Goal: Navigation & Orientation: Find specific page/section

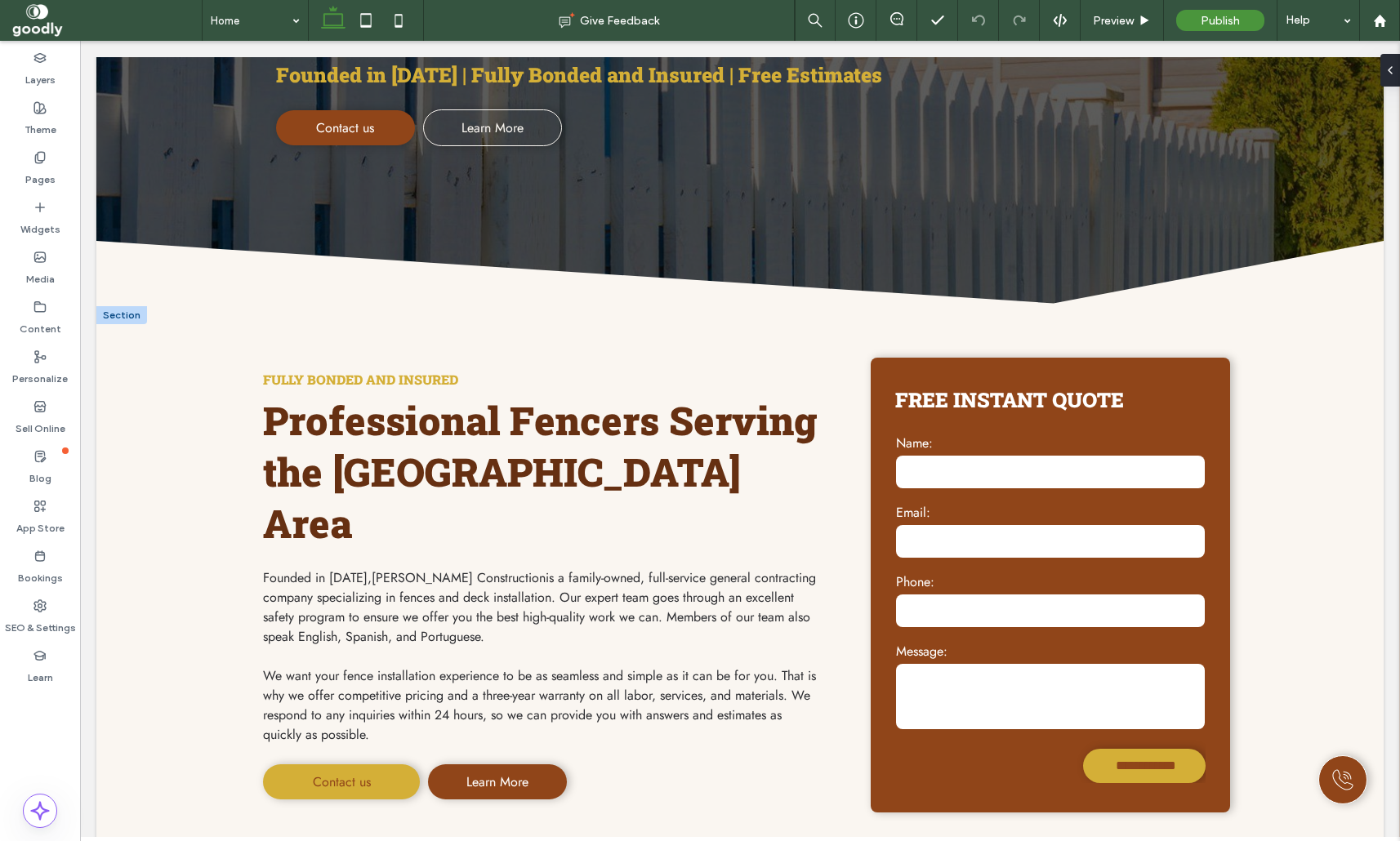
scroll to position [431, 0]
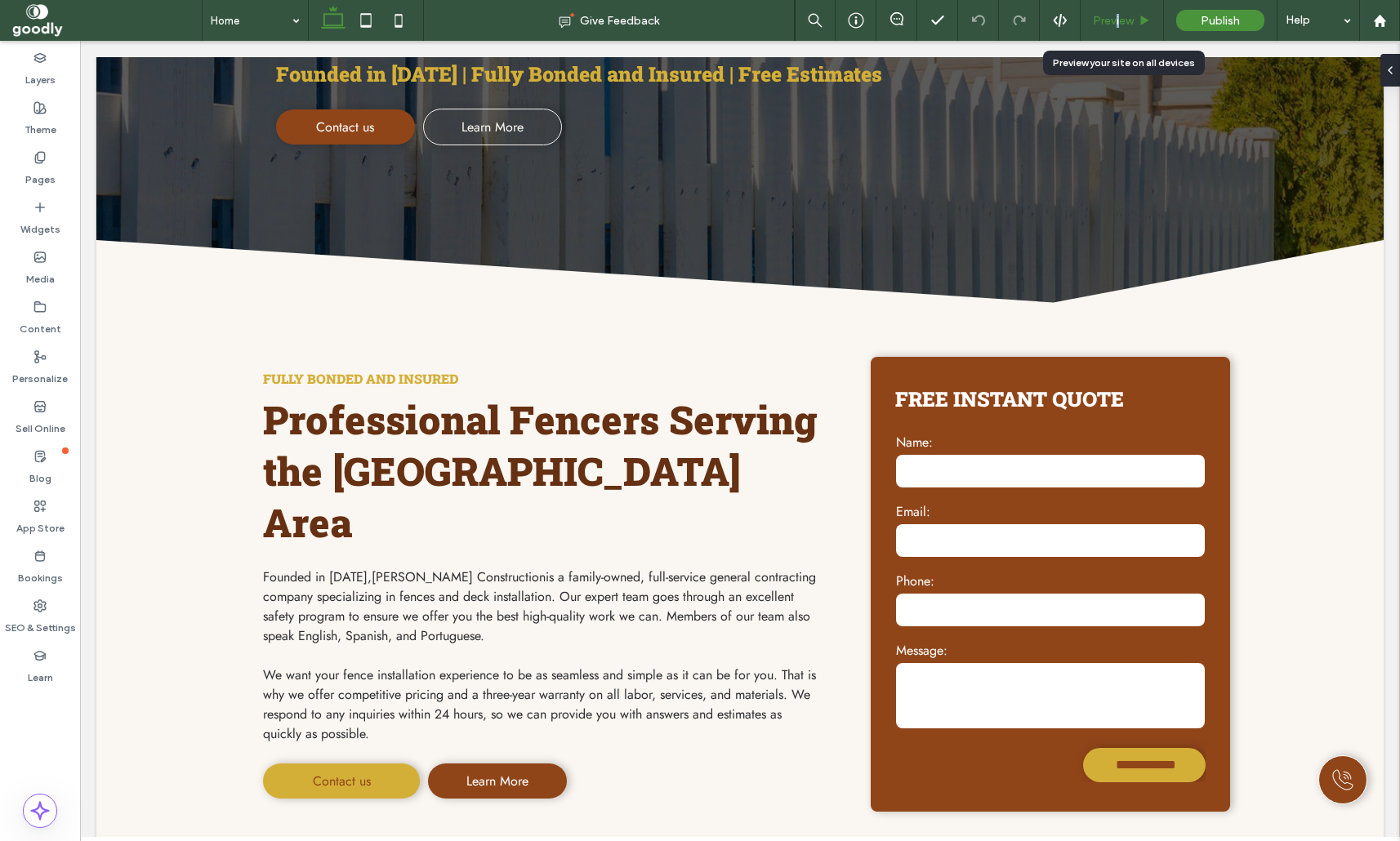
click at [1118, 18] on span "Preview" at bounding box center [1113, 21] width 41 height 14
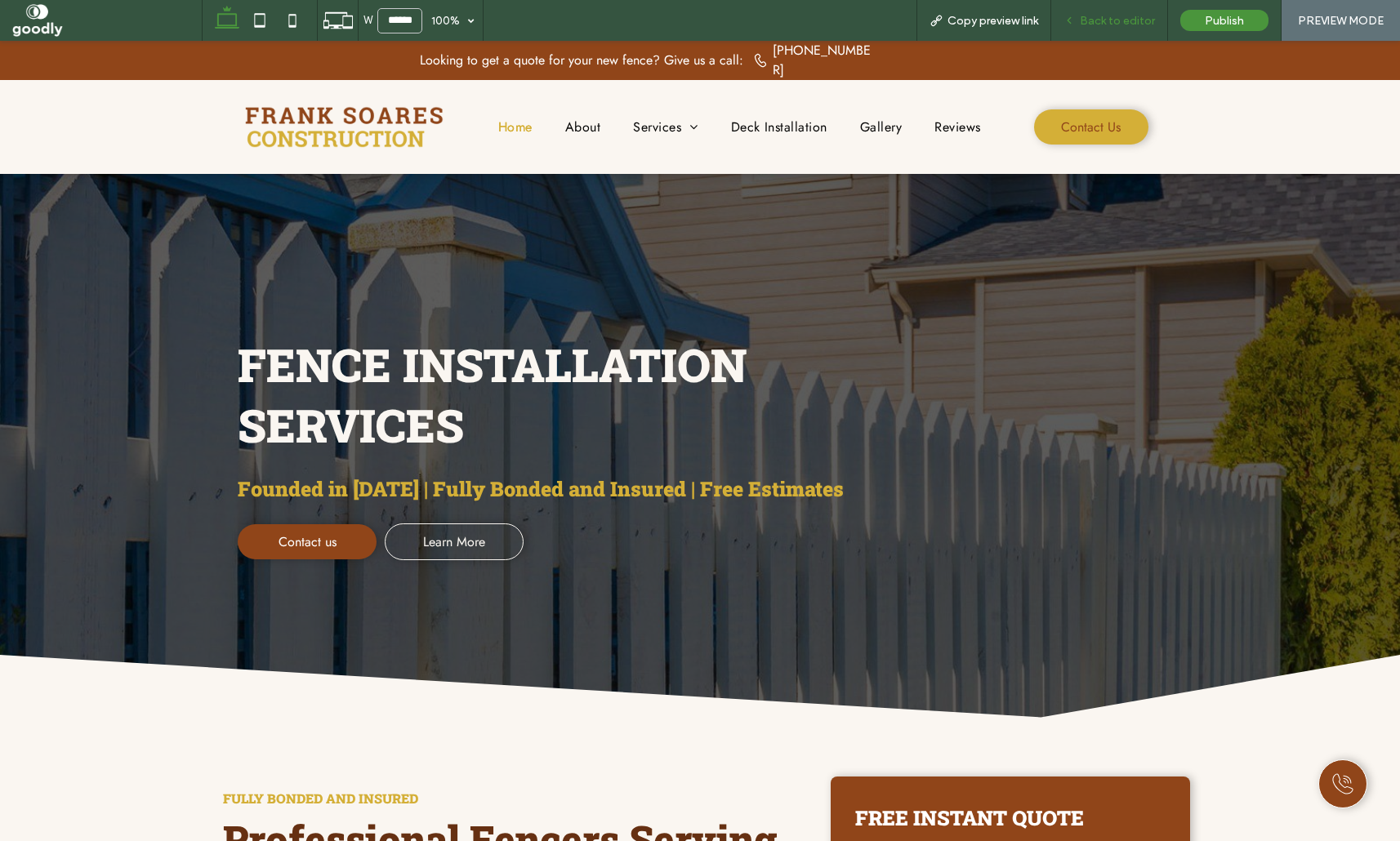
click at [1062, 22] on div "Back to editor" at bounding box center [1108, 21] width 116 height 14
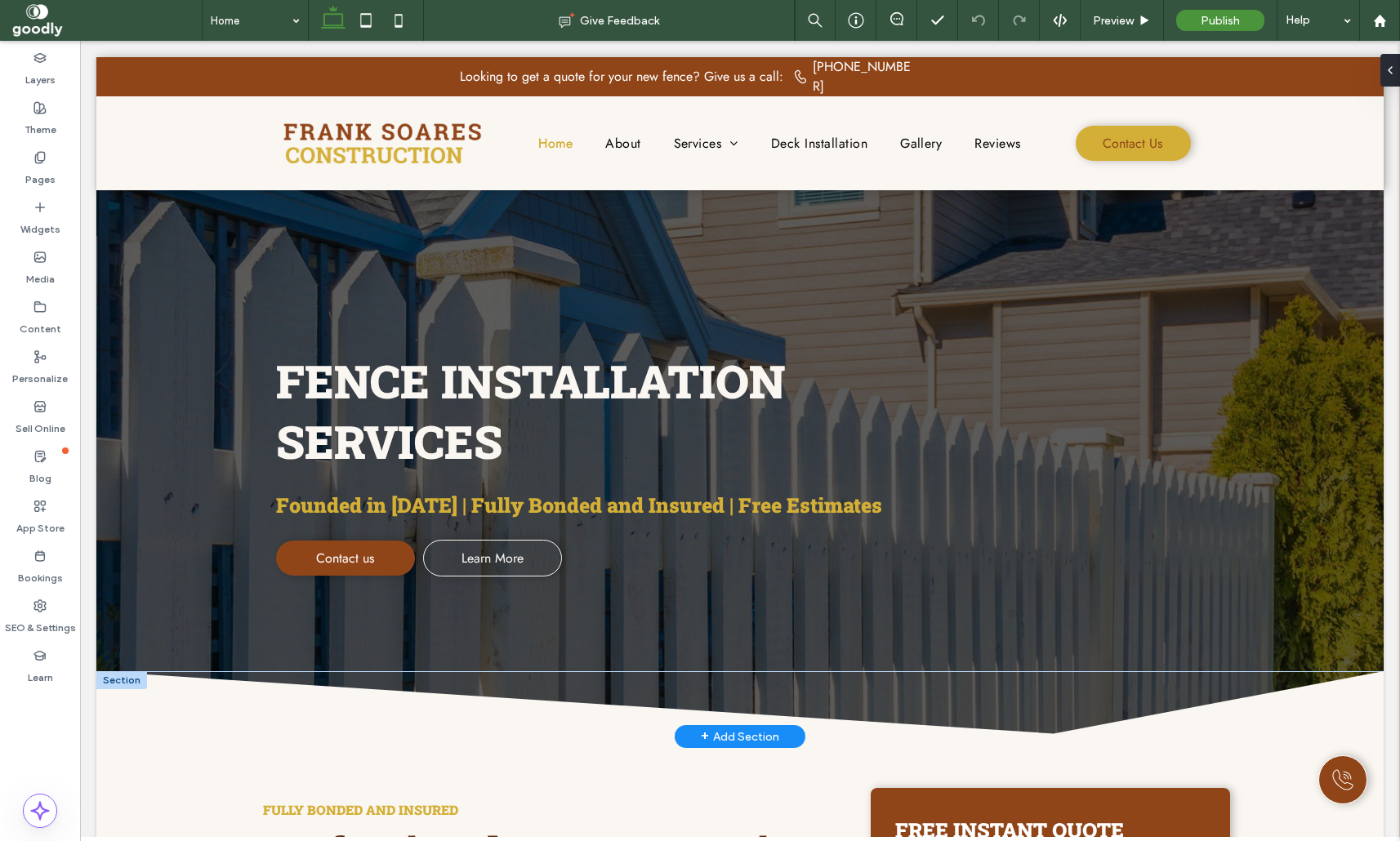
click at [112, 676] on div at bounding box center [122, 680] width 51 height 18
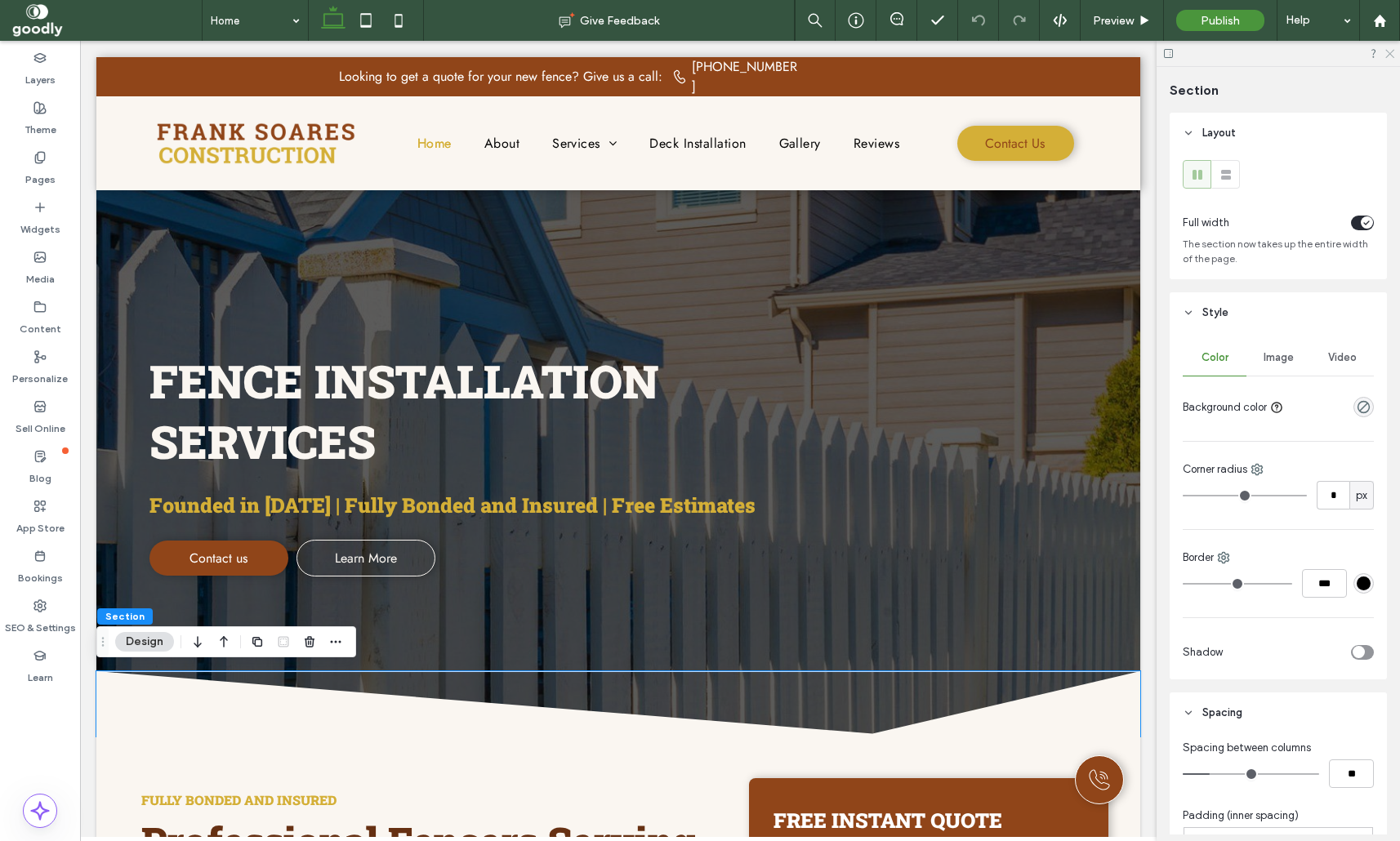
click at [1390, 54] on use at bounding box center [1389, 54] width 9 height 9
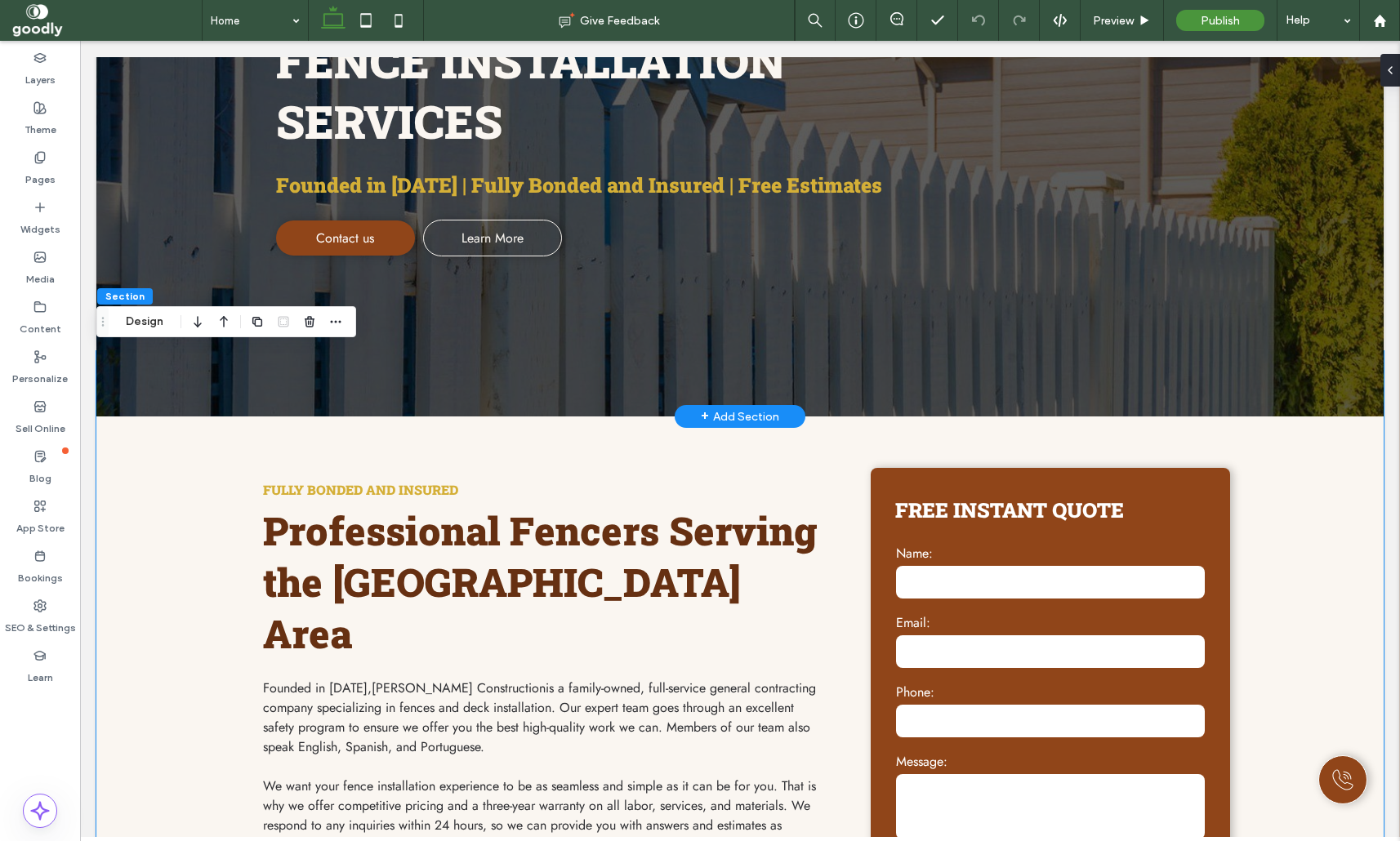
scroll to position [324, 0]
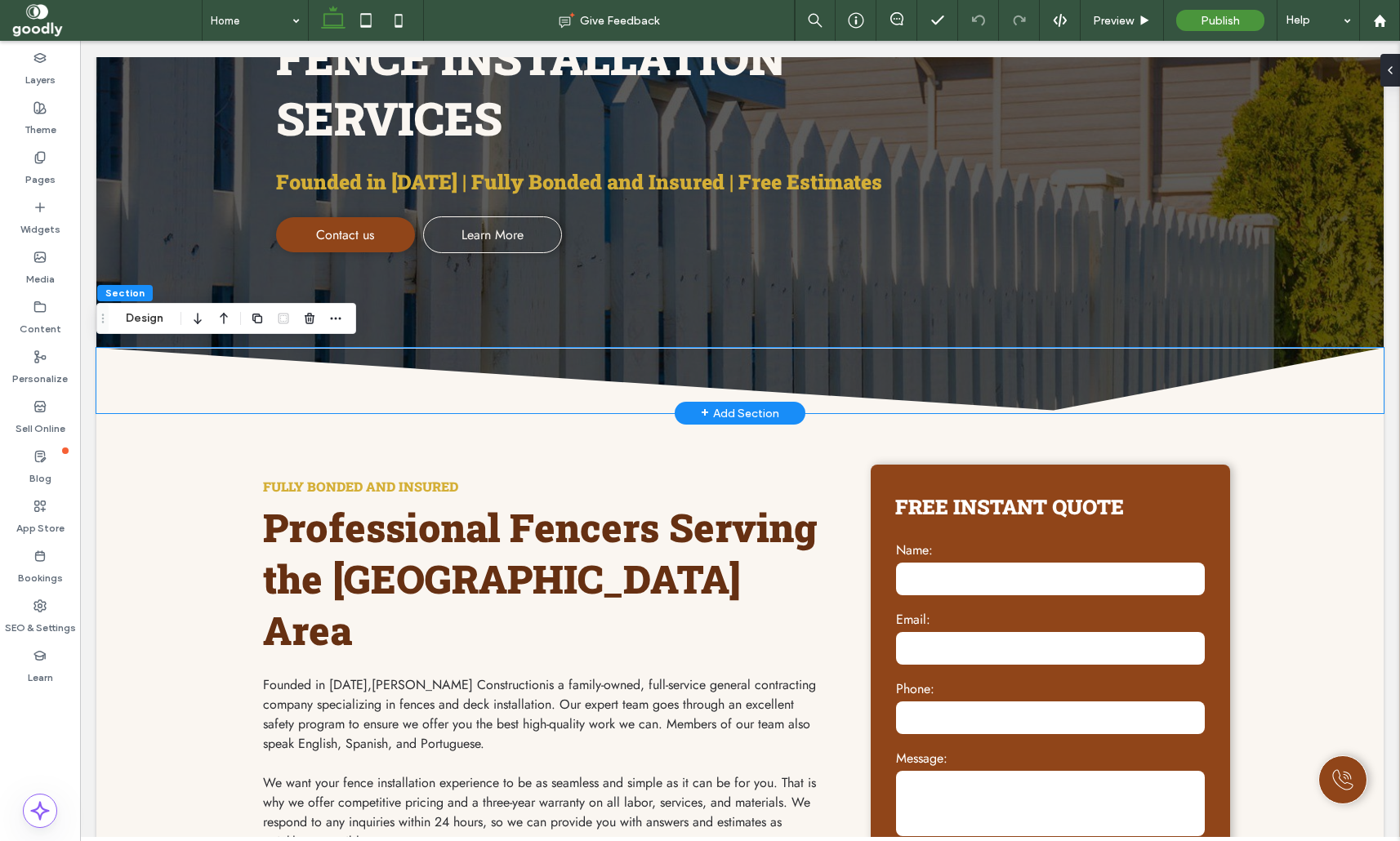
click at [176, 386] on icon at bounding box center [739, 380] width 1287 height 66
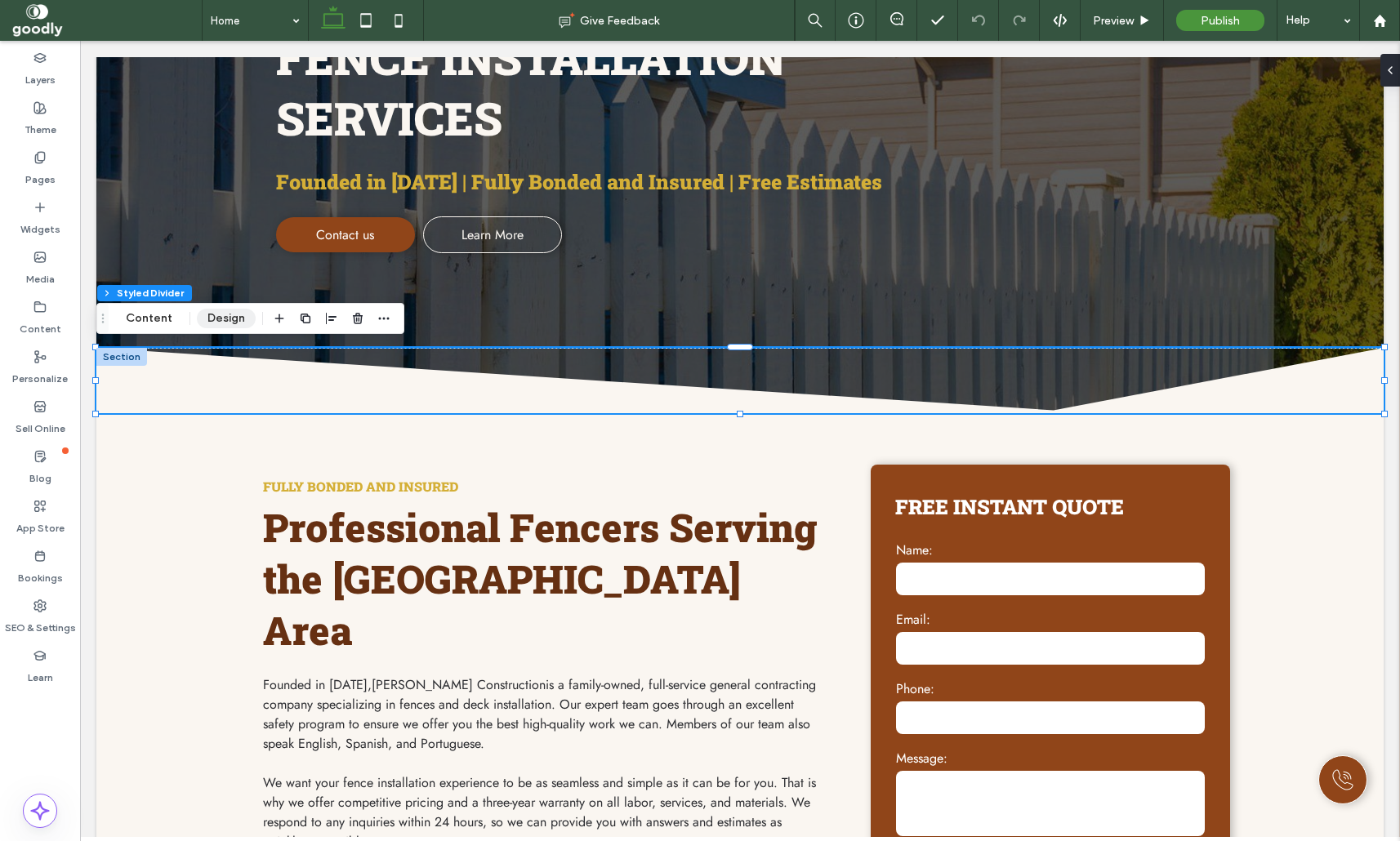
click at [156, 319] on button "Content" at bounding box center [149, 319] width 68 height 20
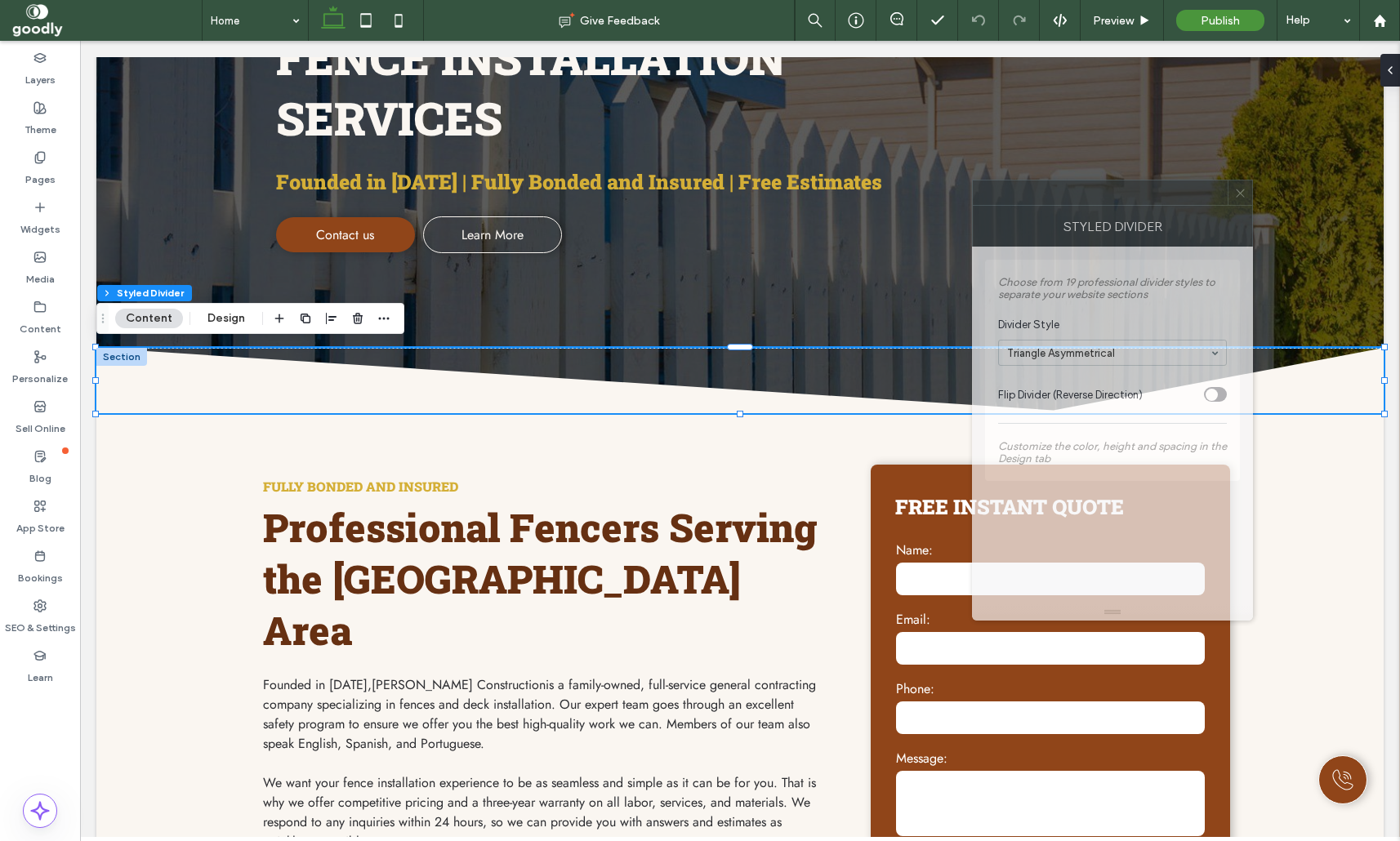
drag, startPoint x: 1246, startPoint y: 204, endPoint x: 1025, endPoint y: 168, distance: 223.9
click at [1025, 181] on div at bounding box center [1100, 193] width 255 height 25
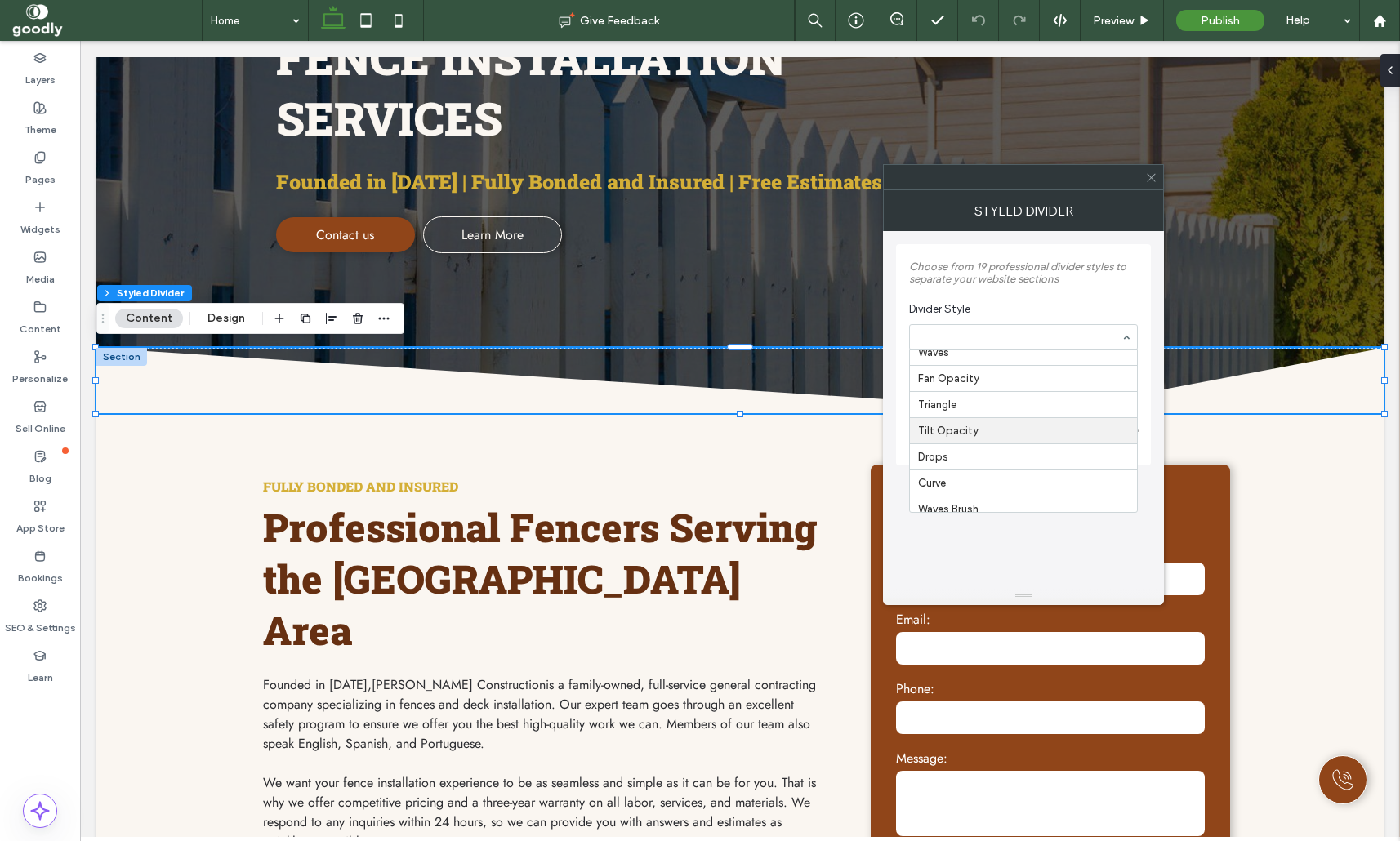
scroll to position [0, 0]
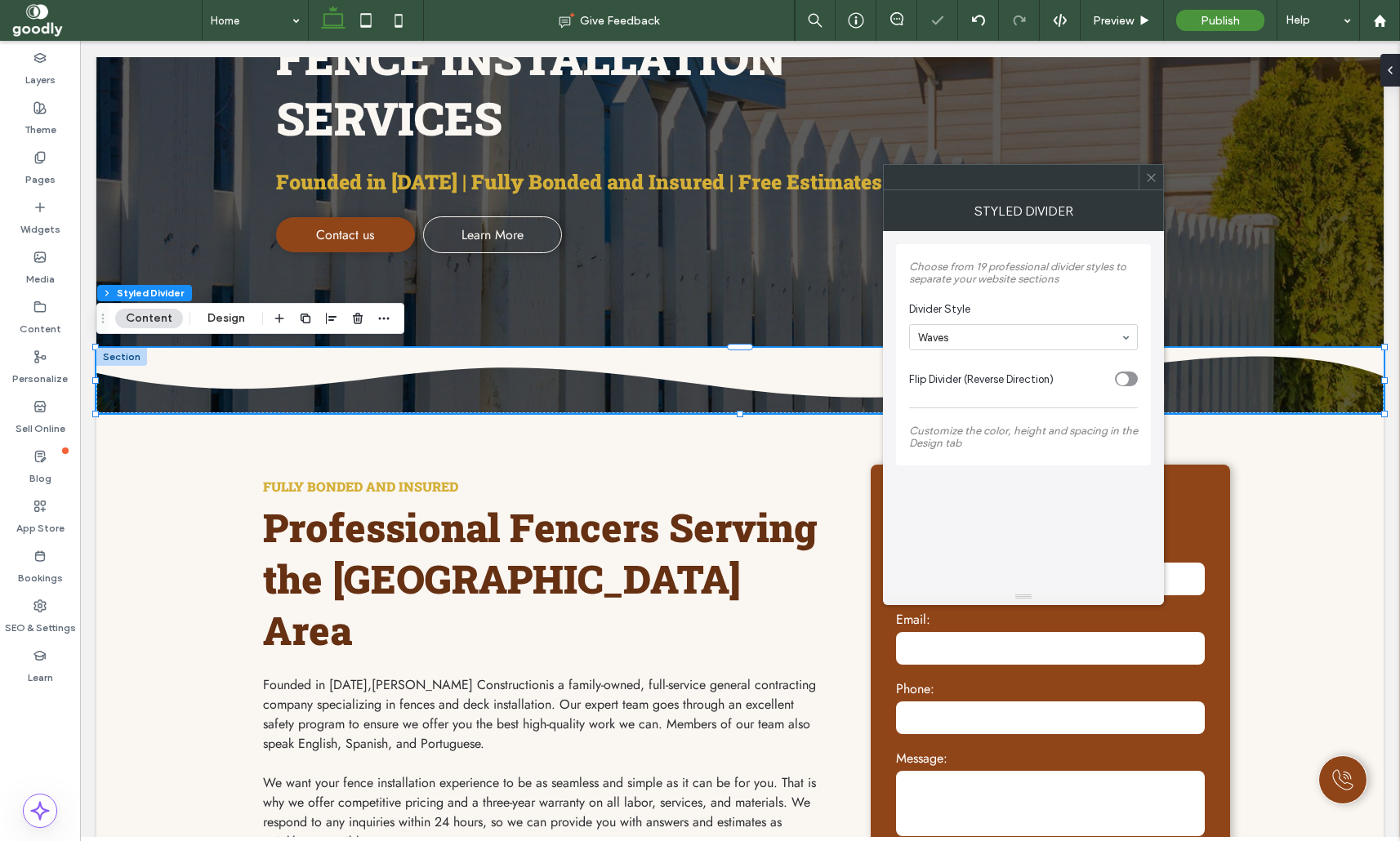
click at [1127, 380] on div "toggle" at bounding box center [1122, 379] width 12 height 12
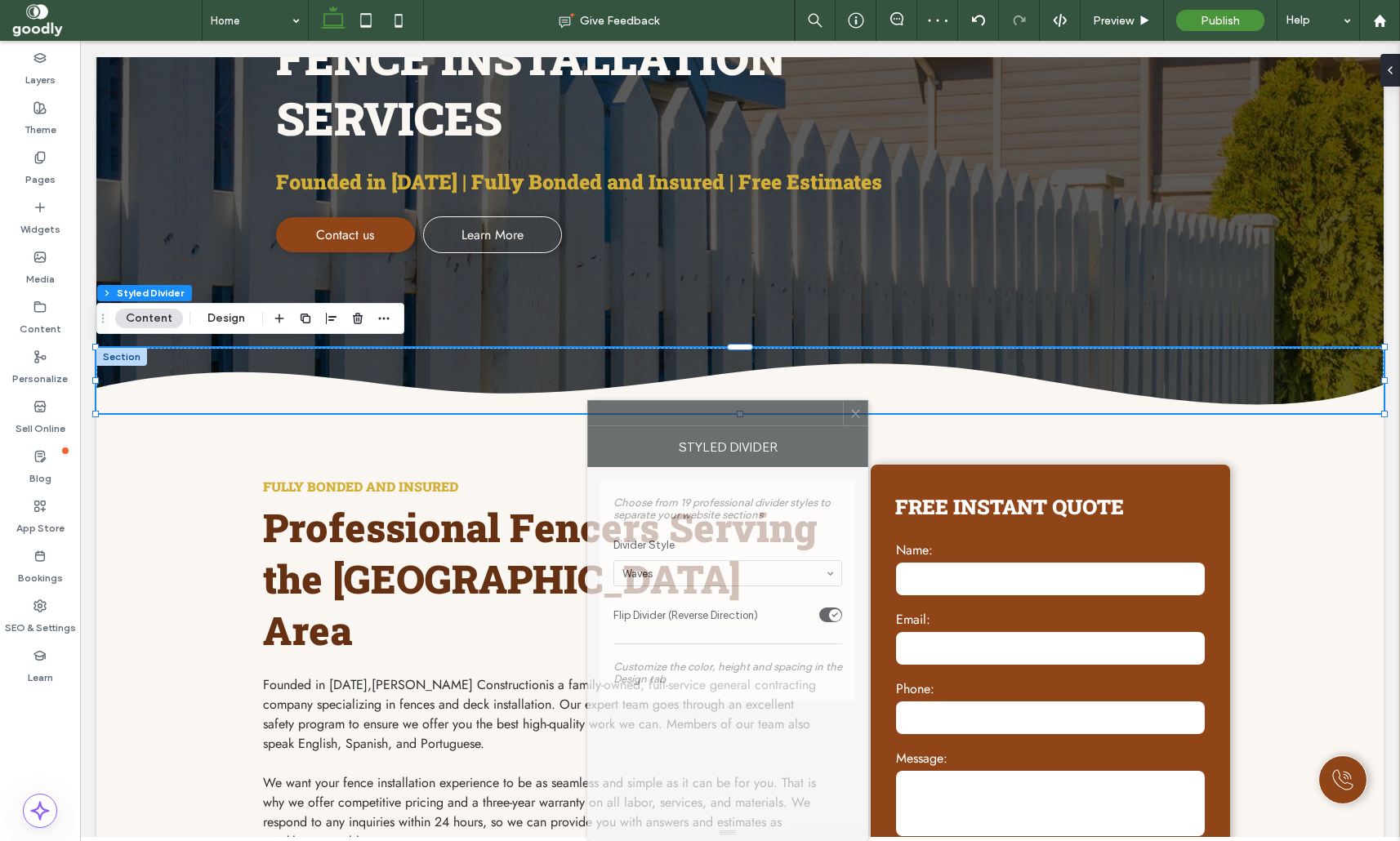
drag, startPoint x: 1057, startPoint y: 181, endPoint x: 766, endPoint y: 624, distance: 530.0
click at [766, 629] on div "Styled Divider Choose from 19 professional divider styles to separate your webs…" at bounding box center [728, 620] width 281 height 441
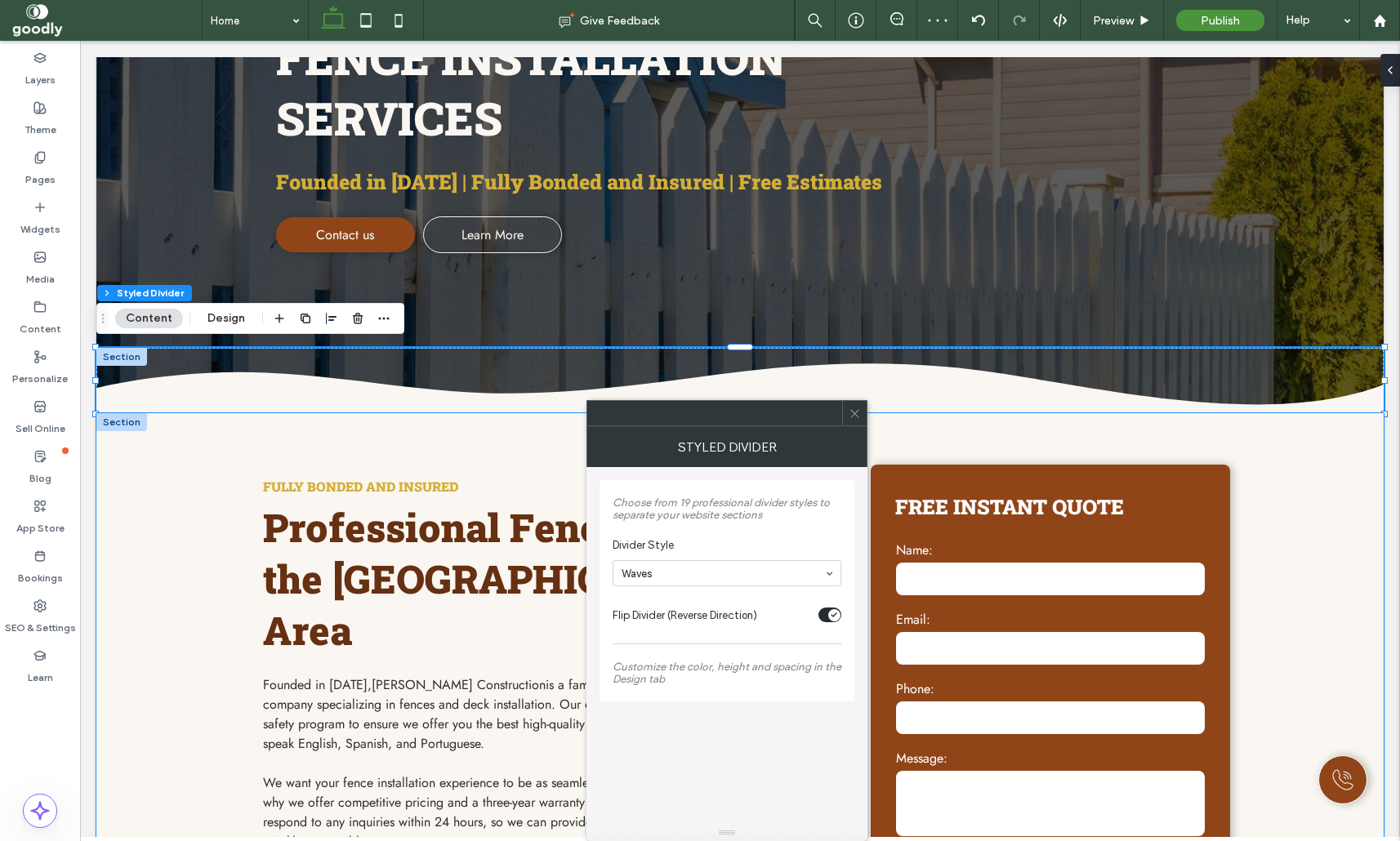
click at [1370, 550] on div "**********" at bounding box center [739, 692] width 1287 height 558
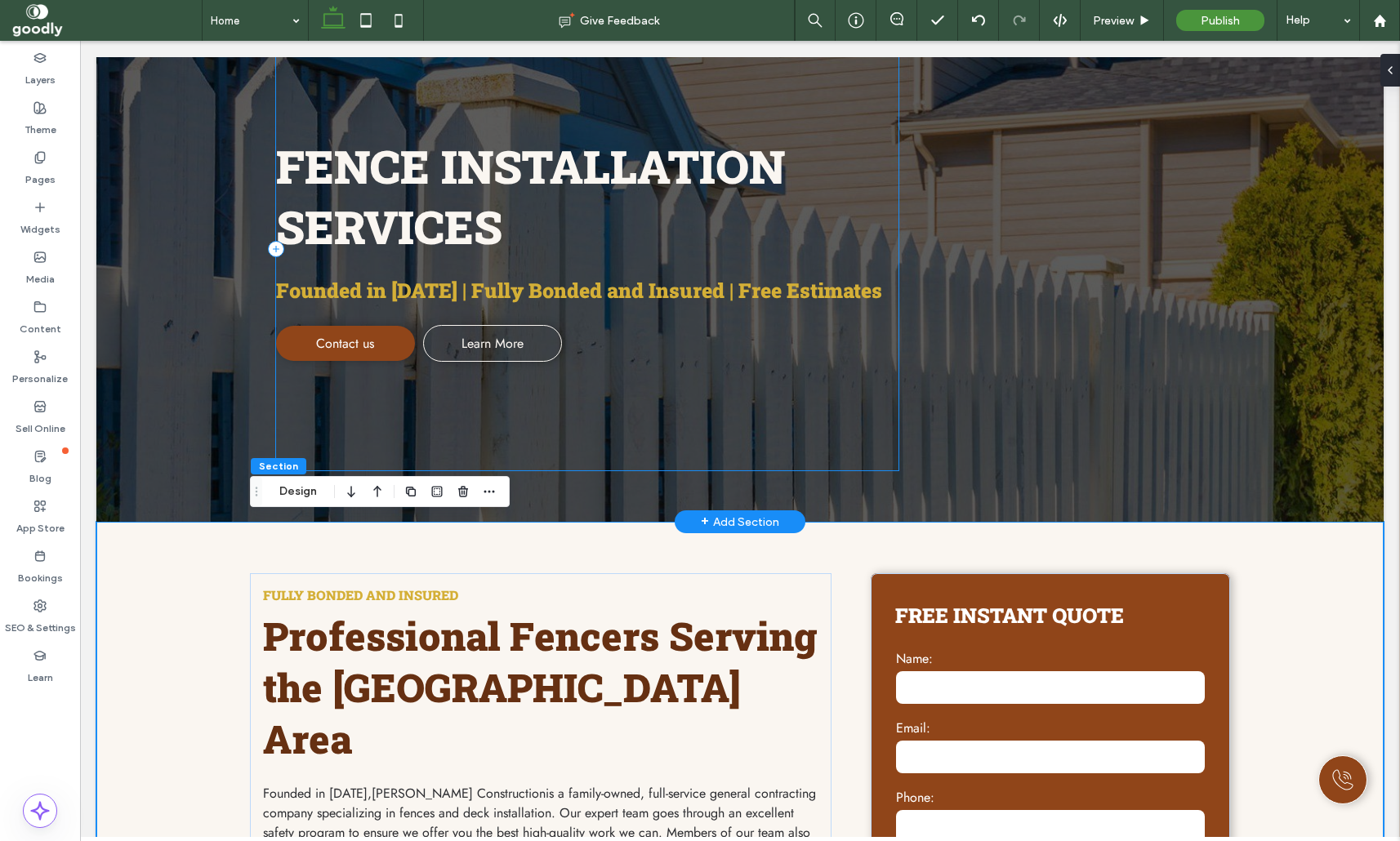
scroll to position [215, 0]
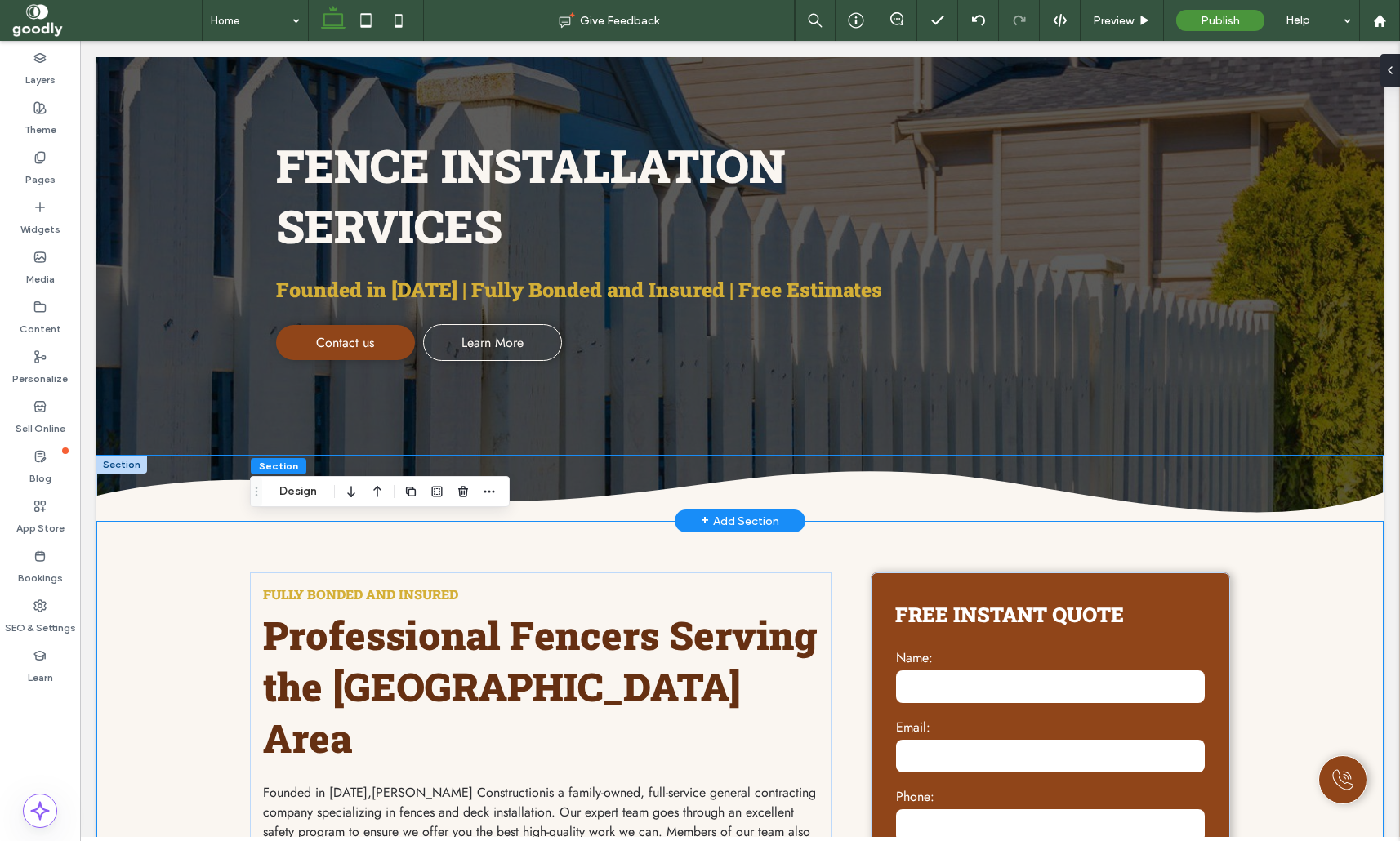
click at [876, 489] on icon at bounding box center [739, 496] width 1287 height 50
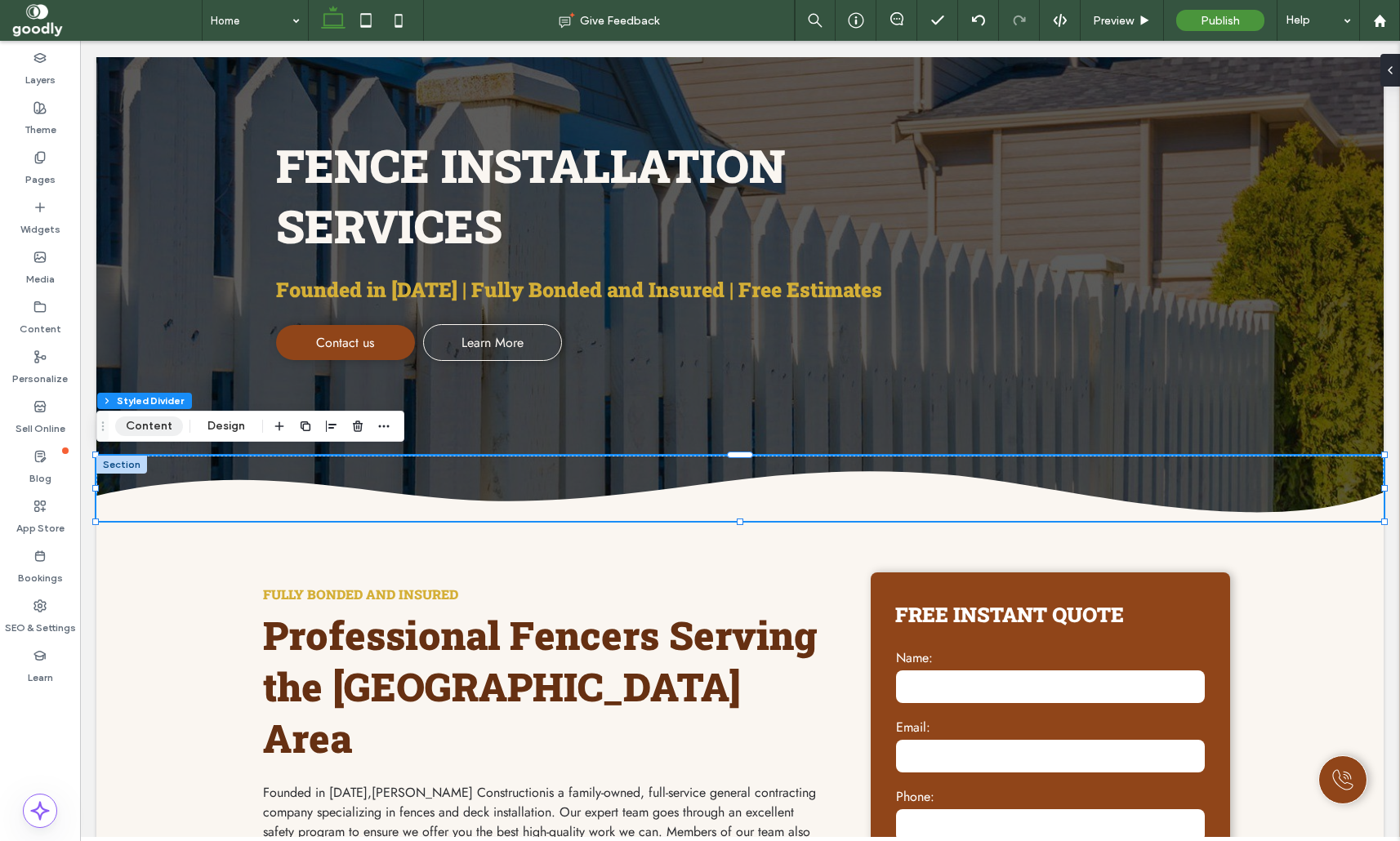
click at [159, 428] on button "Content" at bounding box center [149, 426] width 68 height 20
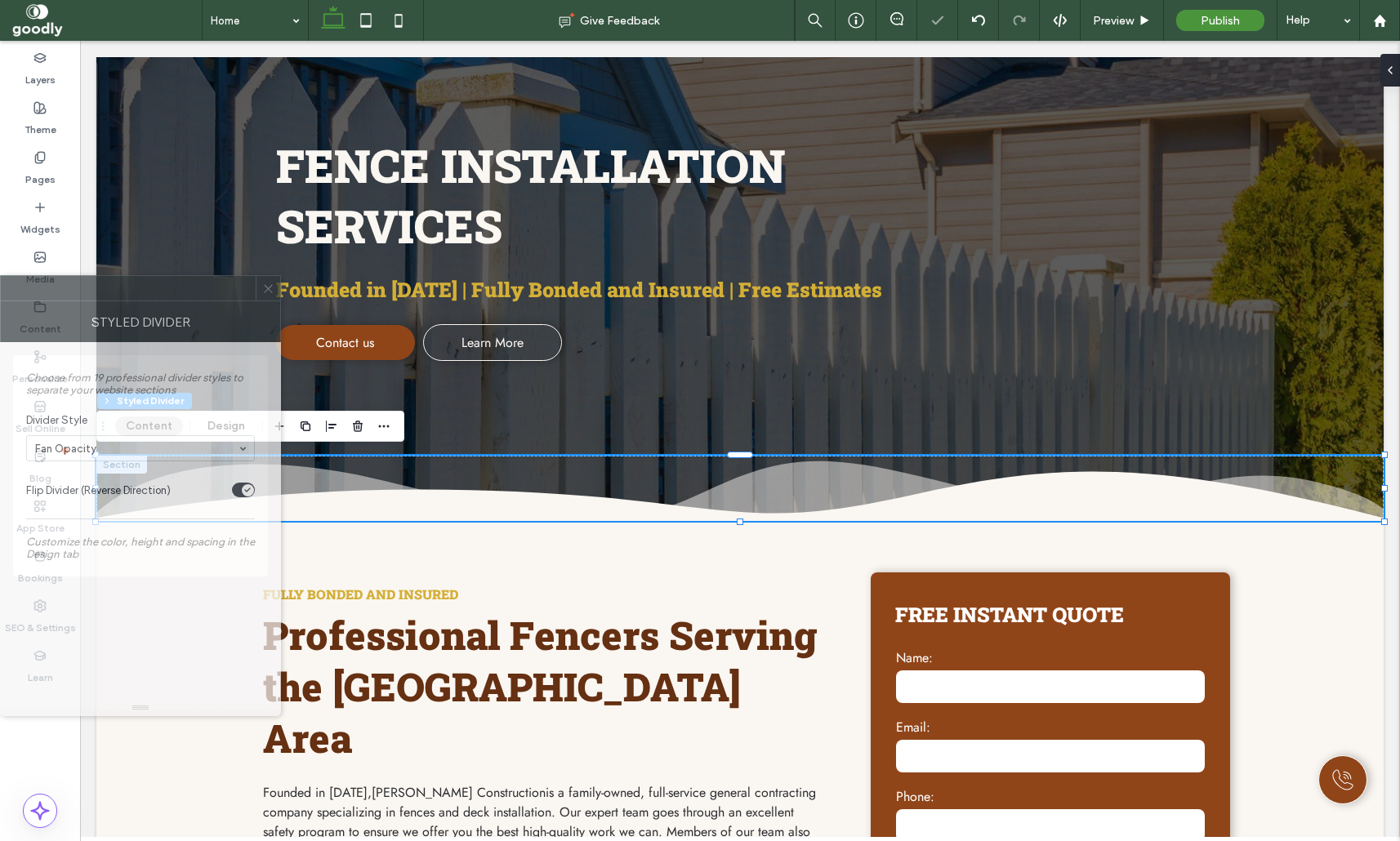
drag, startPoint x: 744, startPoint y: 250, endPoint x: -162, endPoint y: 286, distance: 906.7
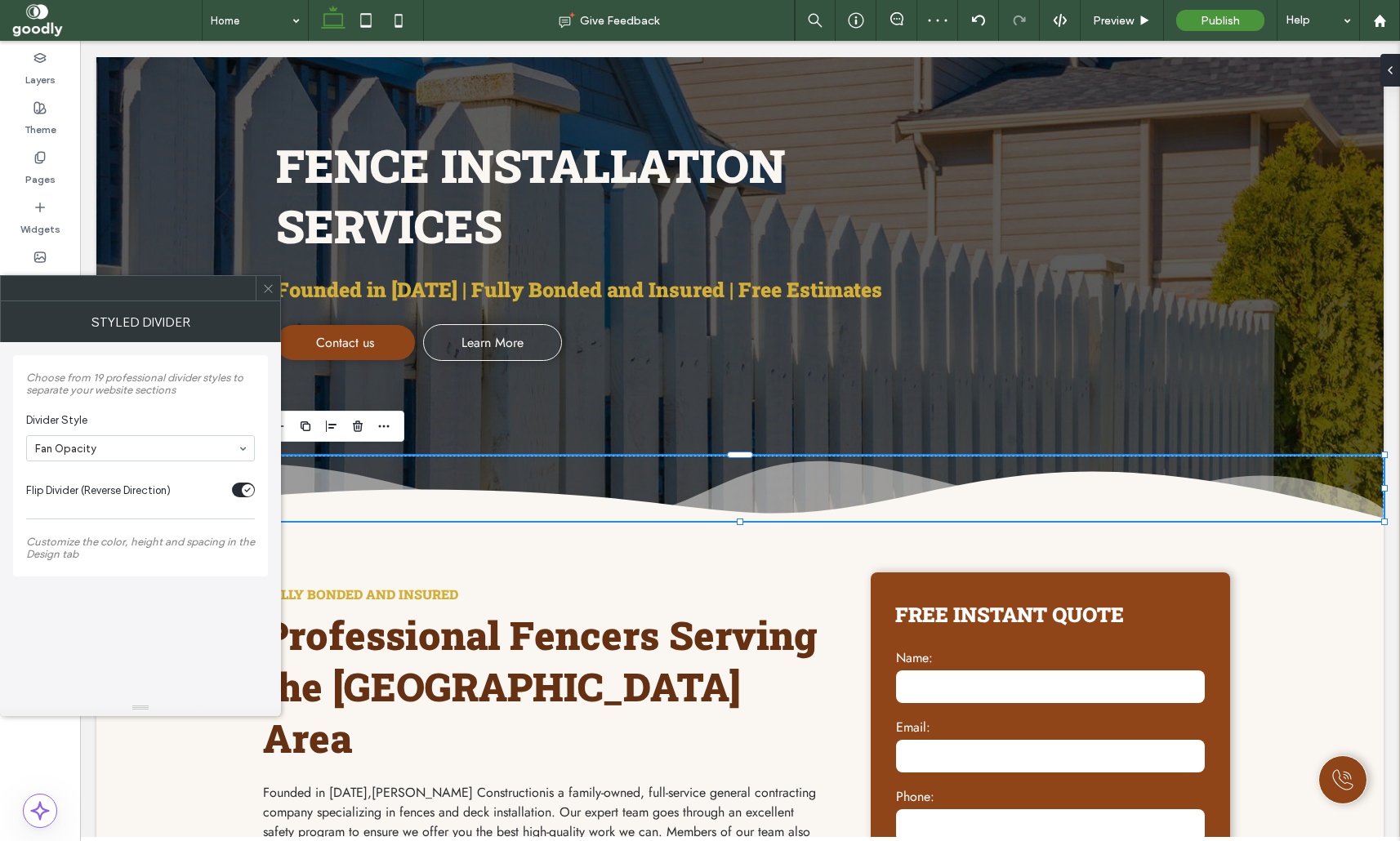
click at [1325, 640] on div "**********" at bounding box center [739, 799] width 1287 height 558
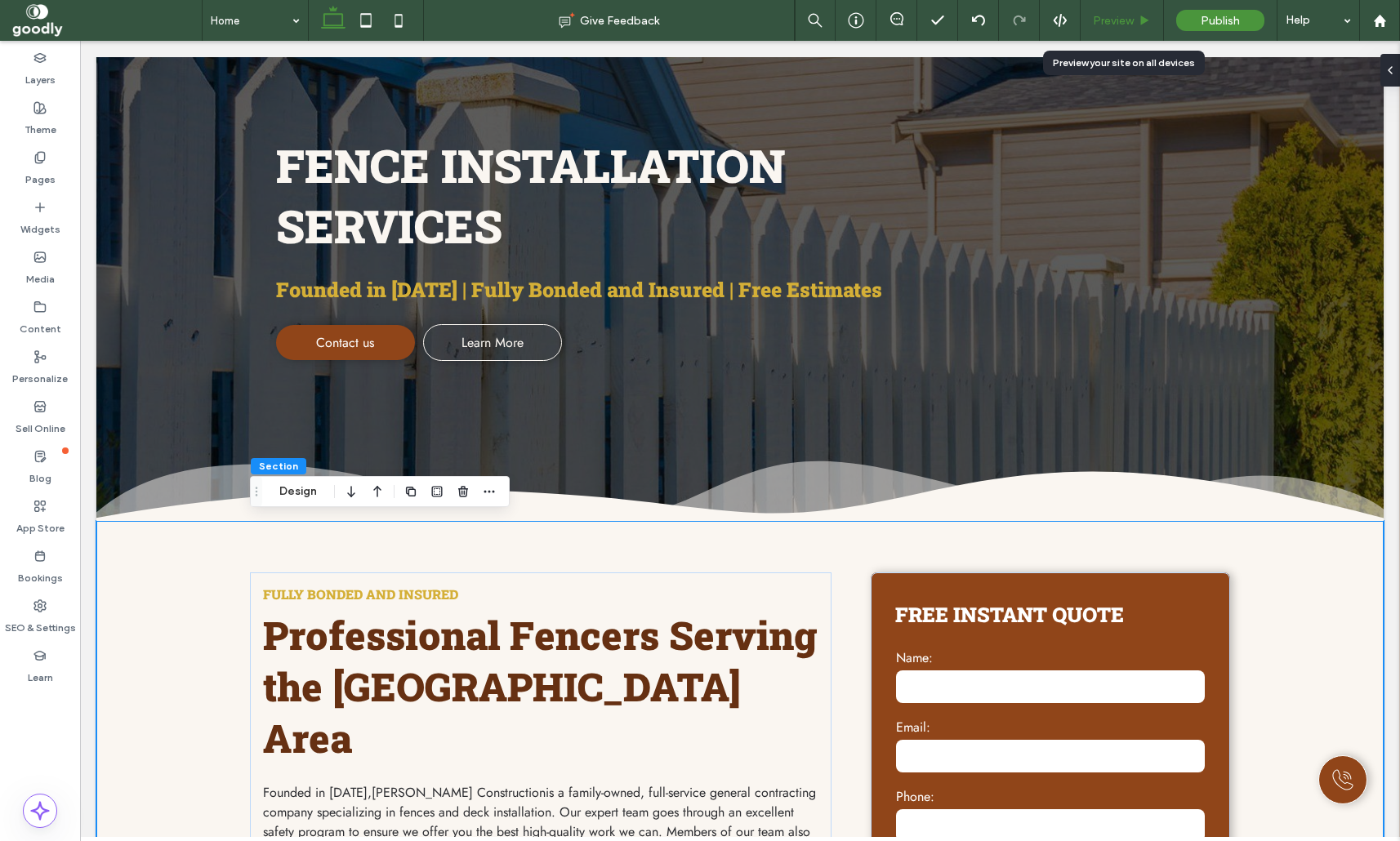
click at [1138, 21] on div "Preview" at bounding box center [1121, 21] width 82 height 14
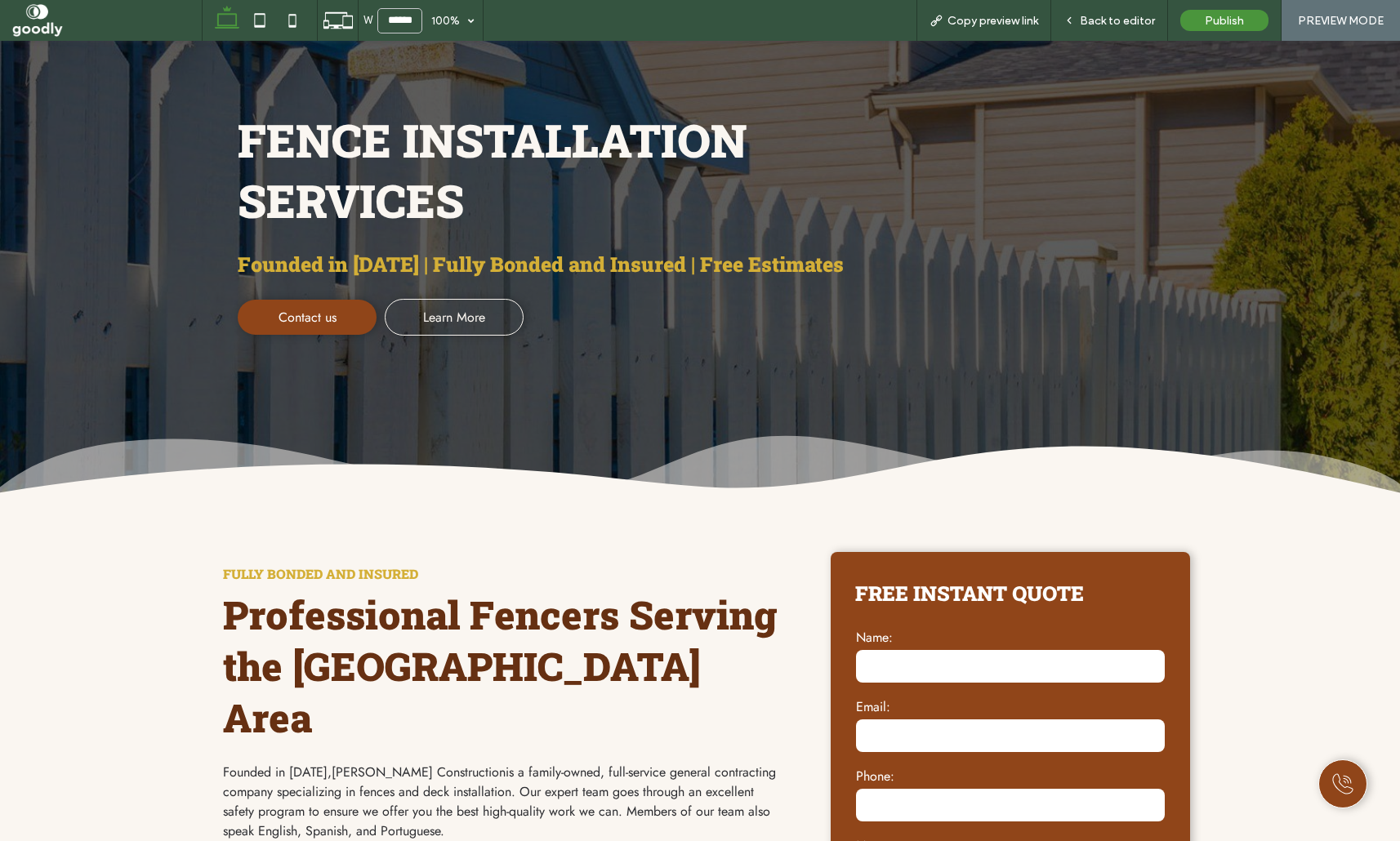
scroll to position [215, 0]
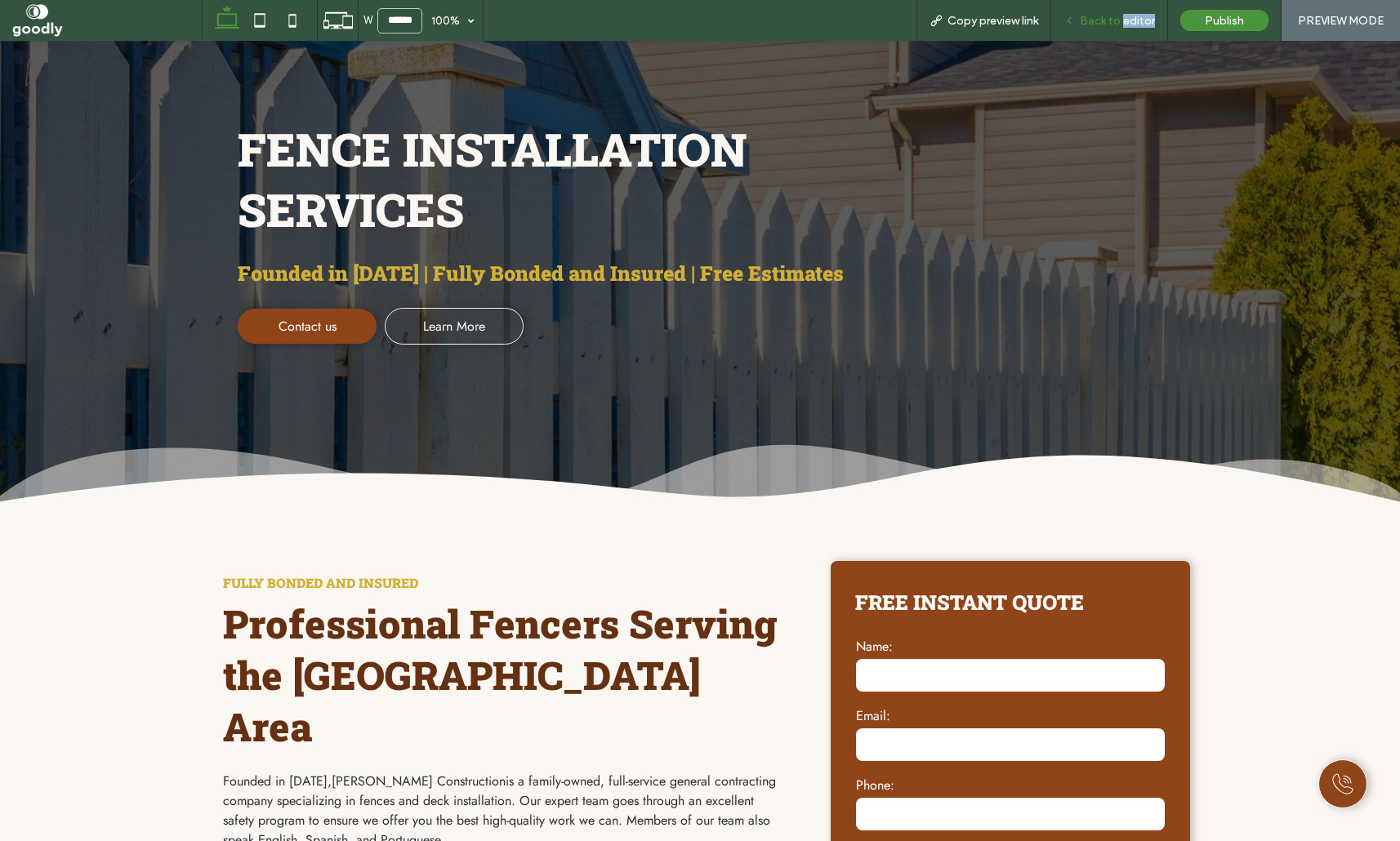
click at [1126, 27] on div "Back to editor" at bounding box center [1109, 21] width 117 height 41
click at [1117, 23] on span "Back to editor" at bounding box center [1117, 21] width 75 height 14
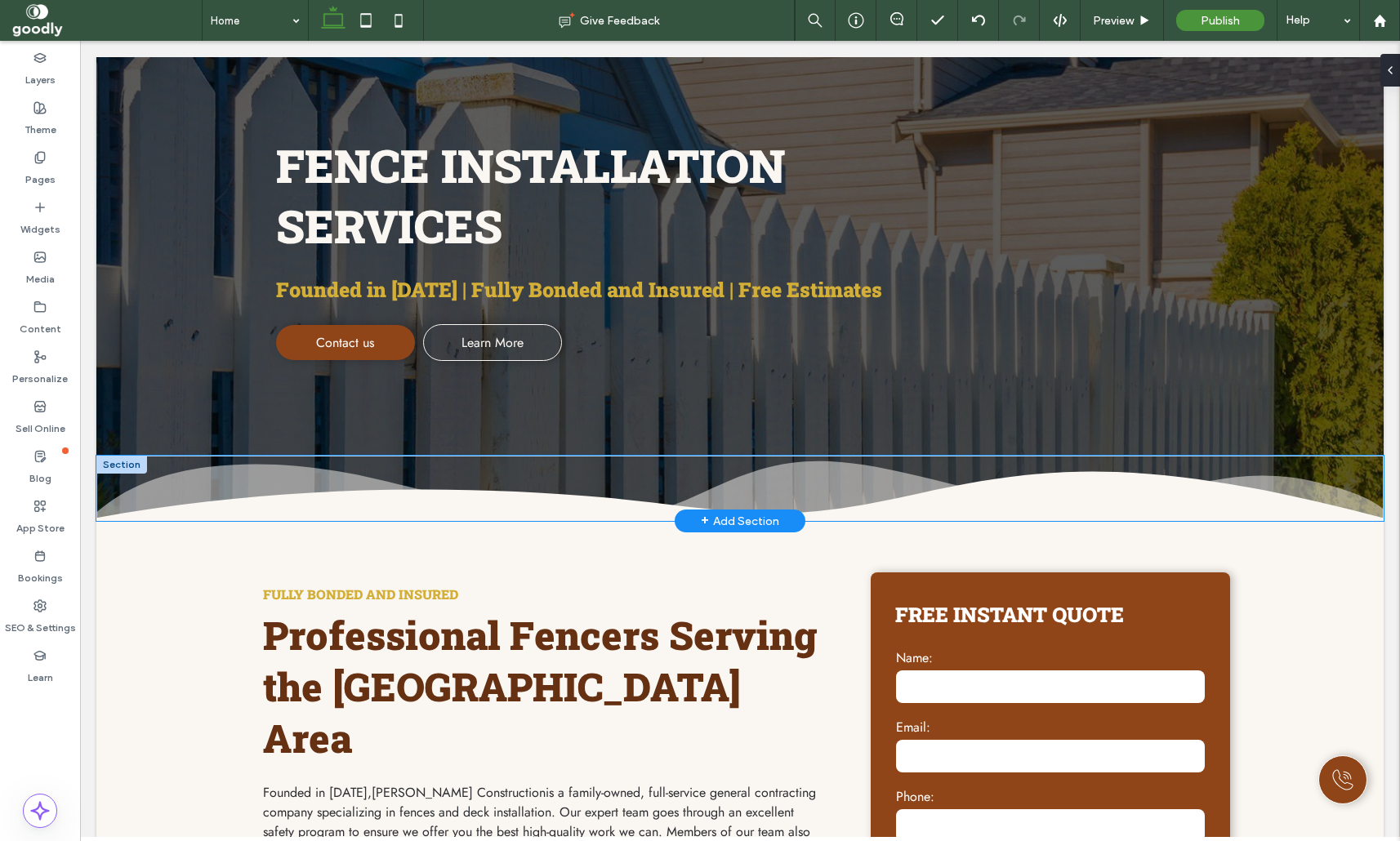
click at [996, 485] on div at bounding box center [739, 489] width 1287 height 66
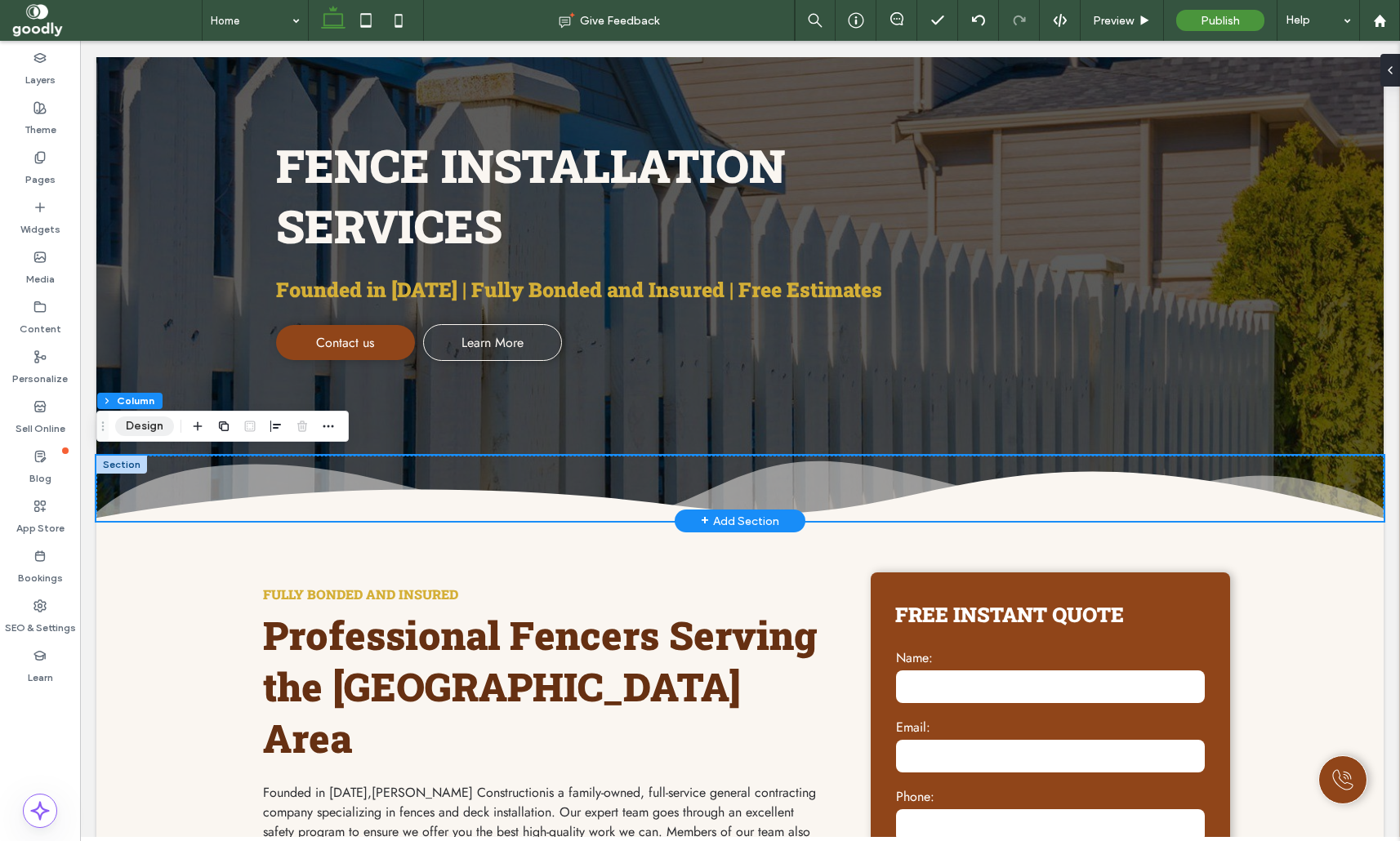
click at [160, 420] on button "Design" at bounding box center [145, 426] width 59 height 20
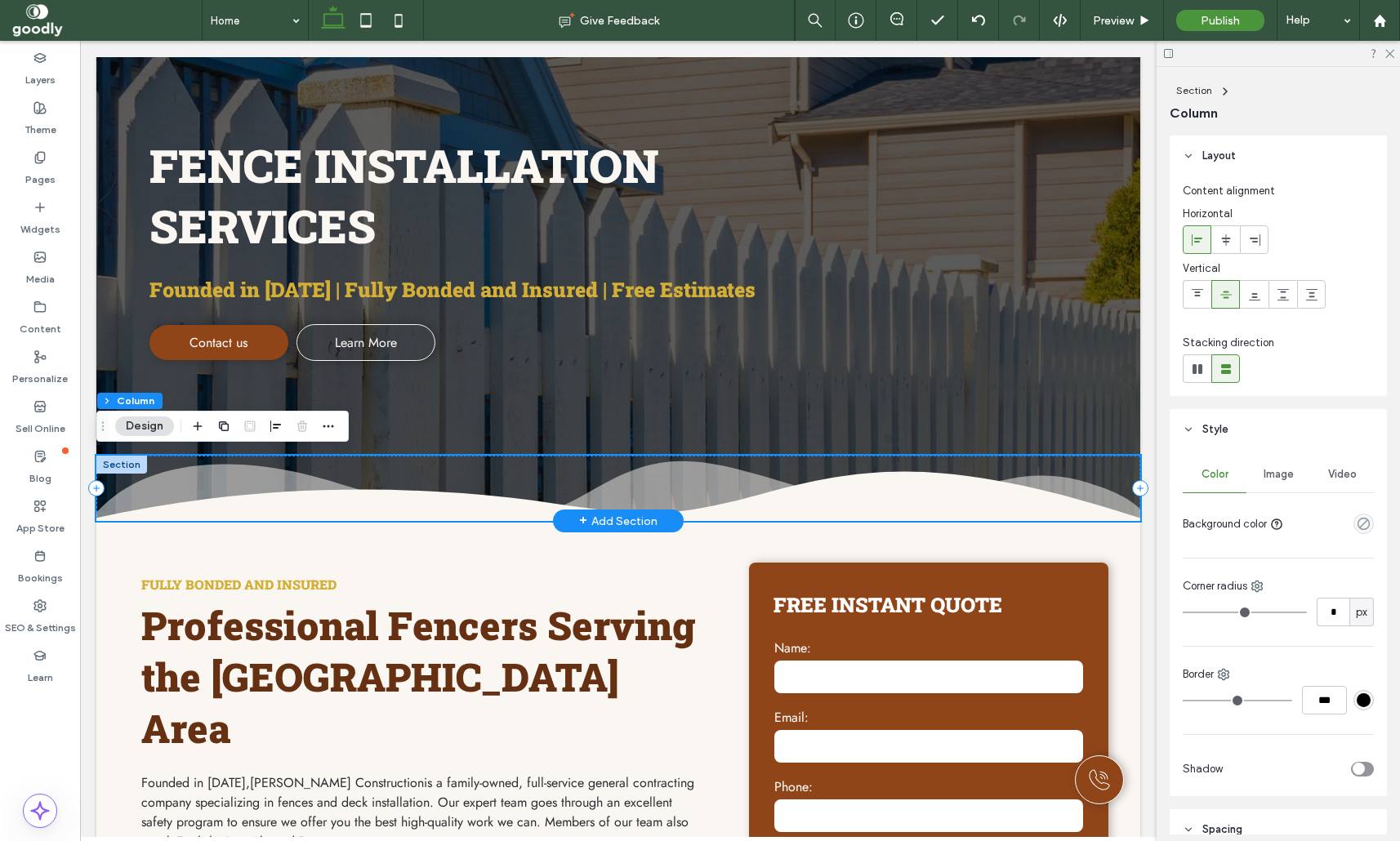
click at [333, 473] on icon at bounding box center [618, 489] width 1043 height 66
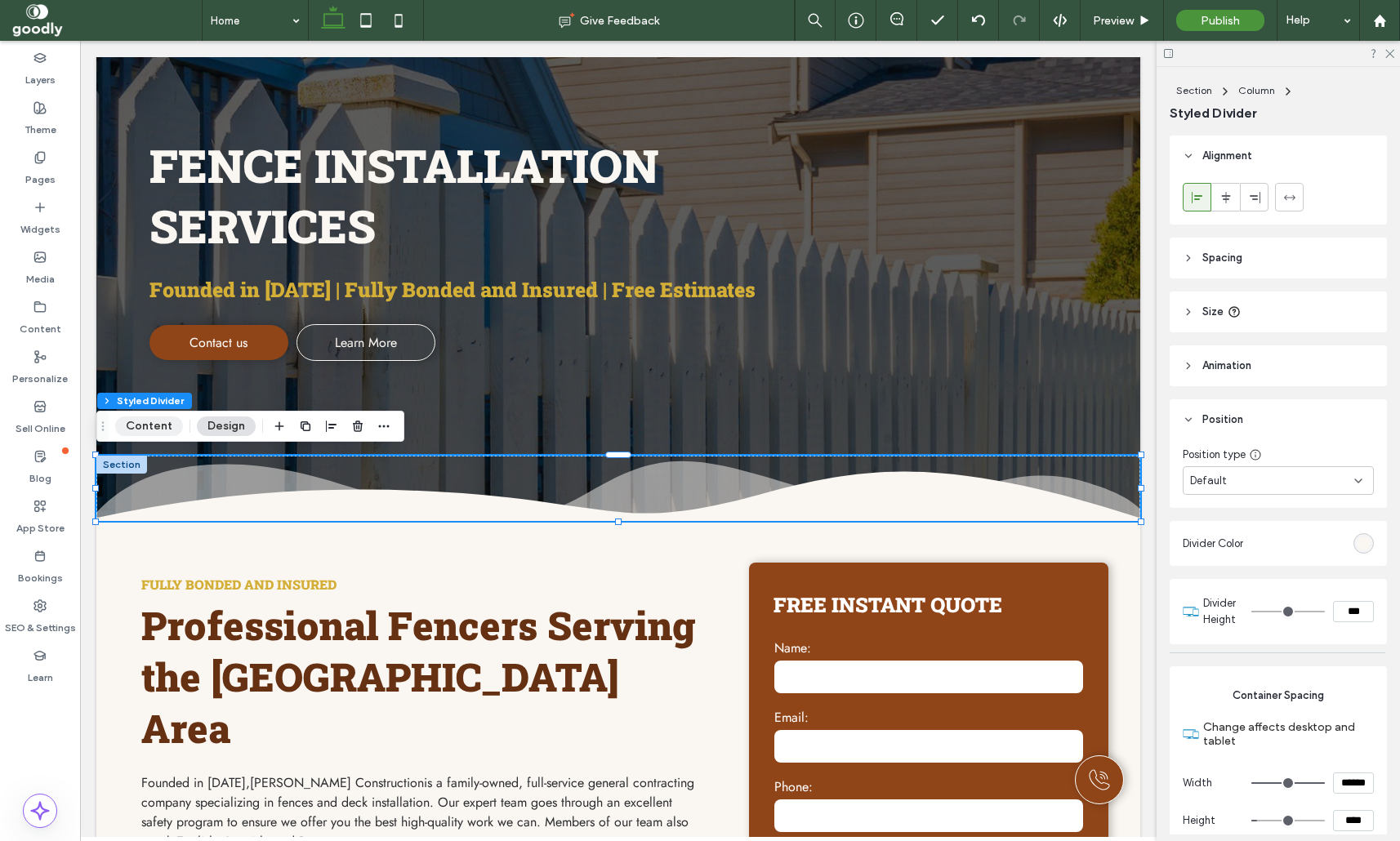
drag, startPoint x: 147, startPoint y: 420, endPoint x: 167, endPoint y: 424, distance: 20.4
click at [147, 420] on button "Content" at bounding box center [149, 426] width 68 height 20
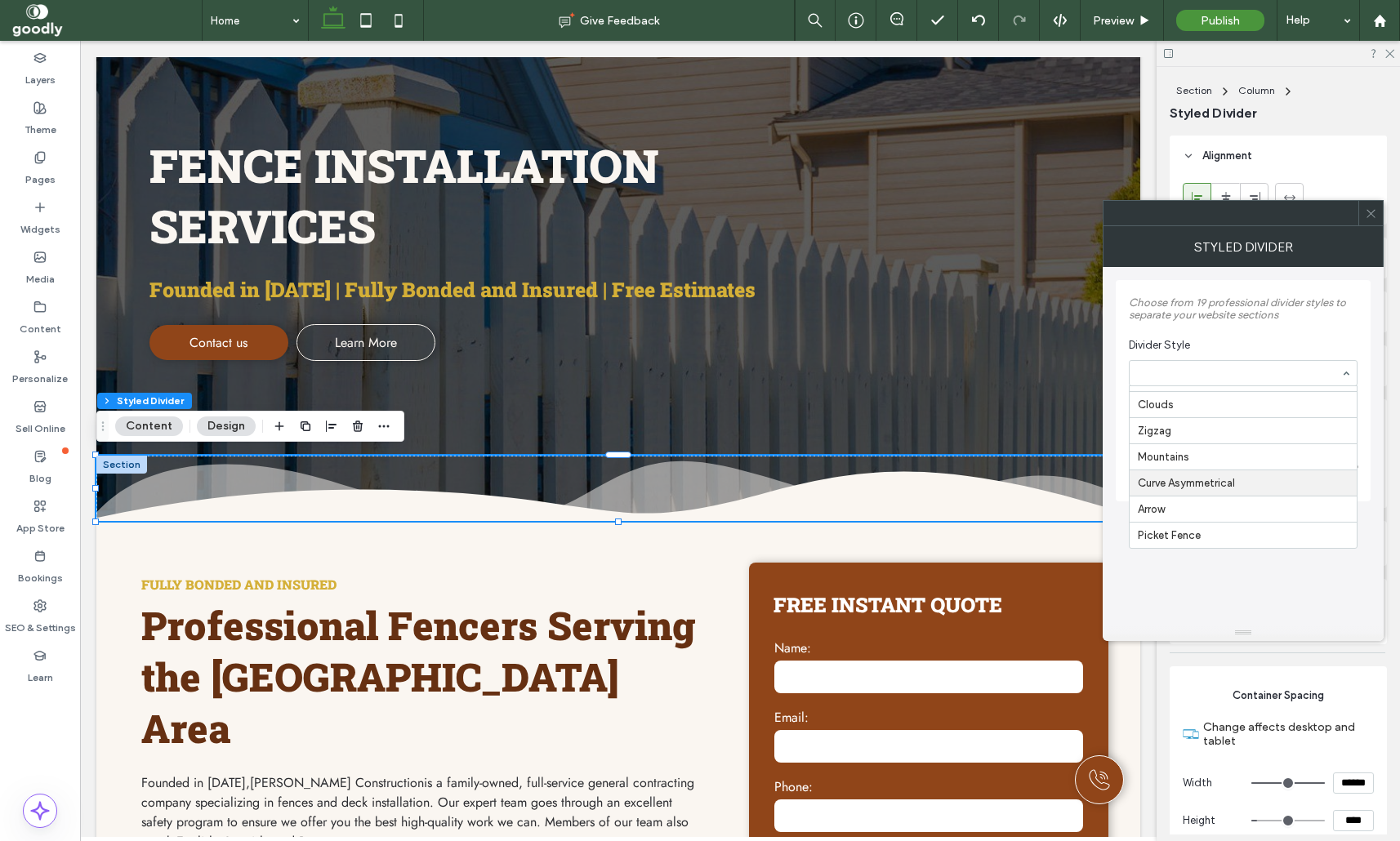
scroll to position [349, 0]
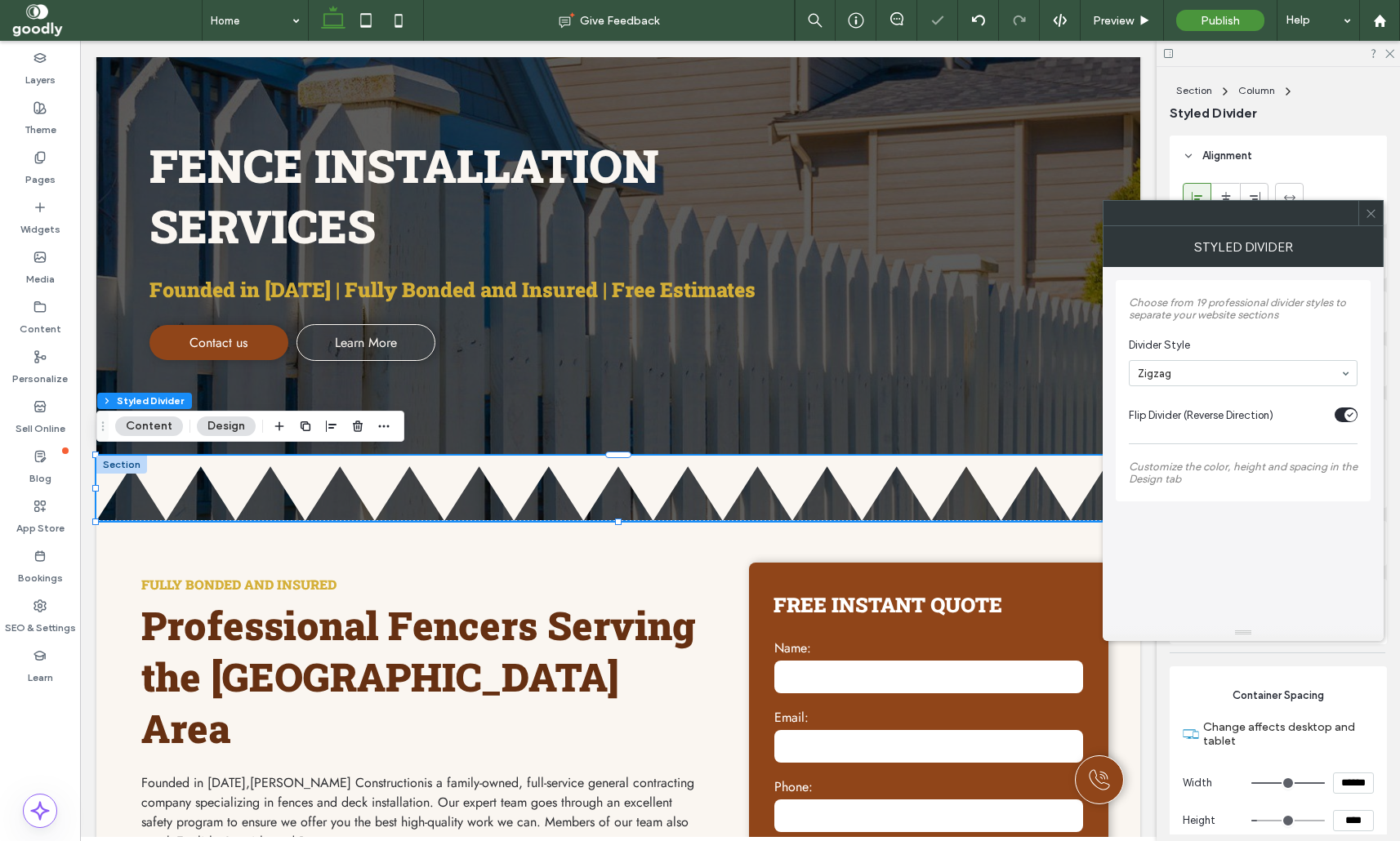
click at [1336, 415] on div "toggle" at bounding box center [1346, 415] width 23 height 15
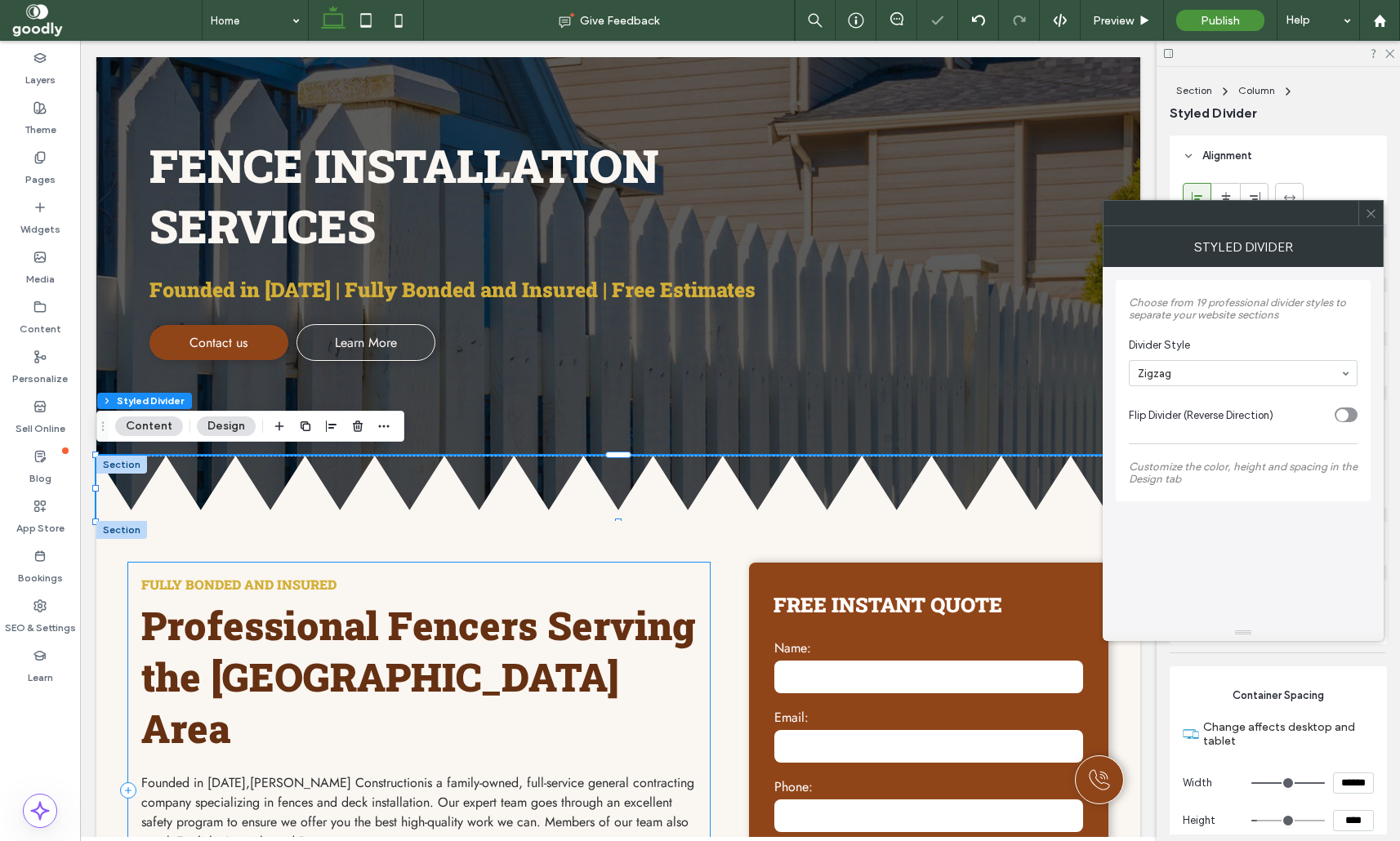
click at [705, 583] on div "Fully Bonded and Insured Professional Fencers Serving the Central Valley & Bay …" at bounding box center [419, 790] width 582 height 455
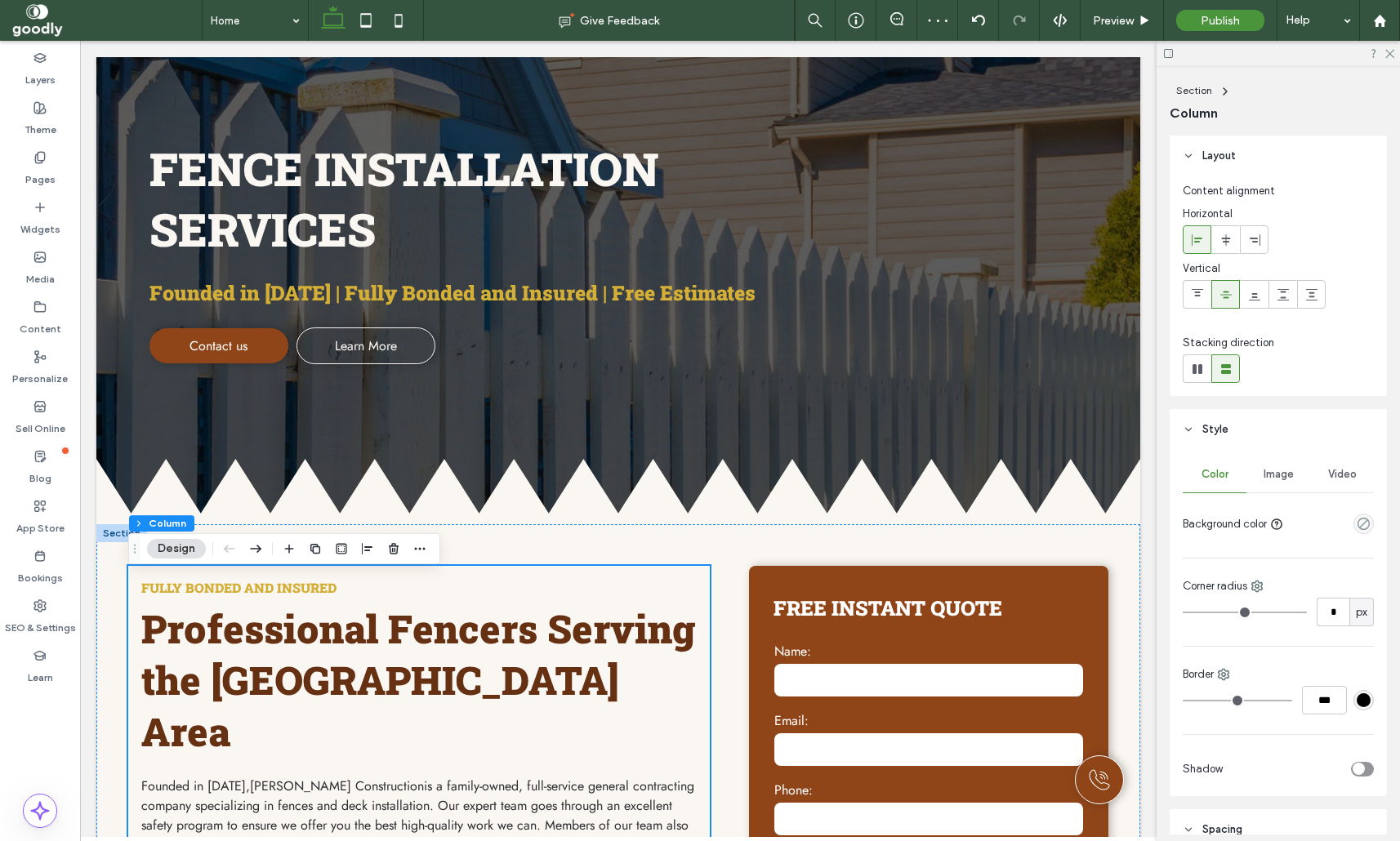
scroll to position [215, 0]
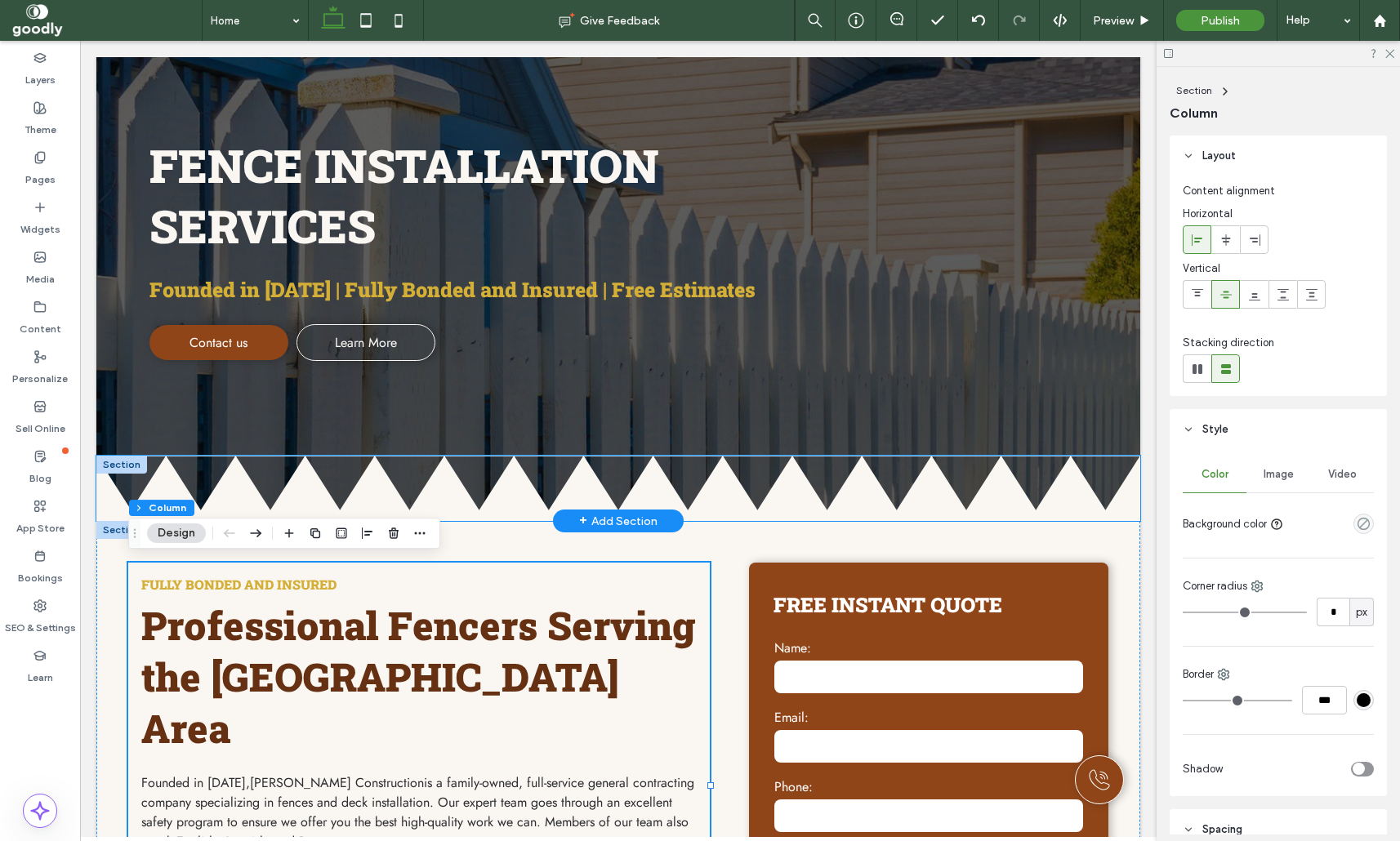
click at [283, 485] on icon at bounding box center [618, 489] width 1043 height 66
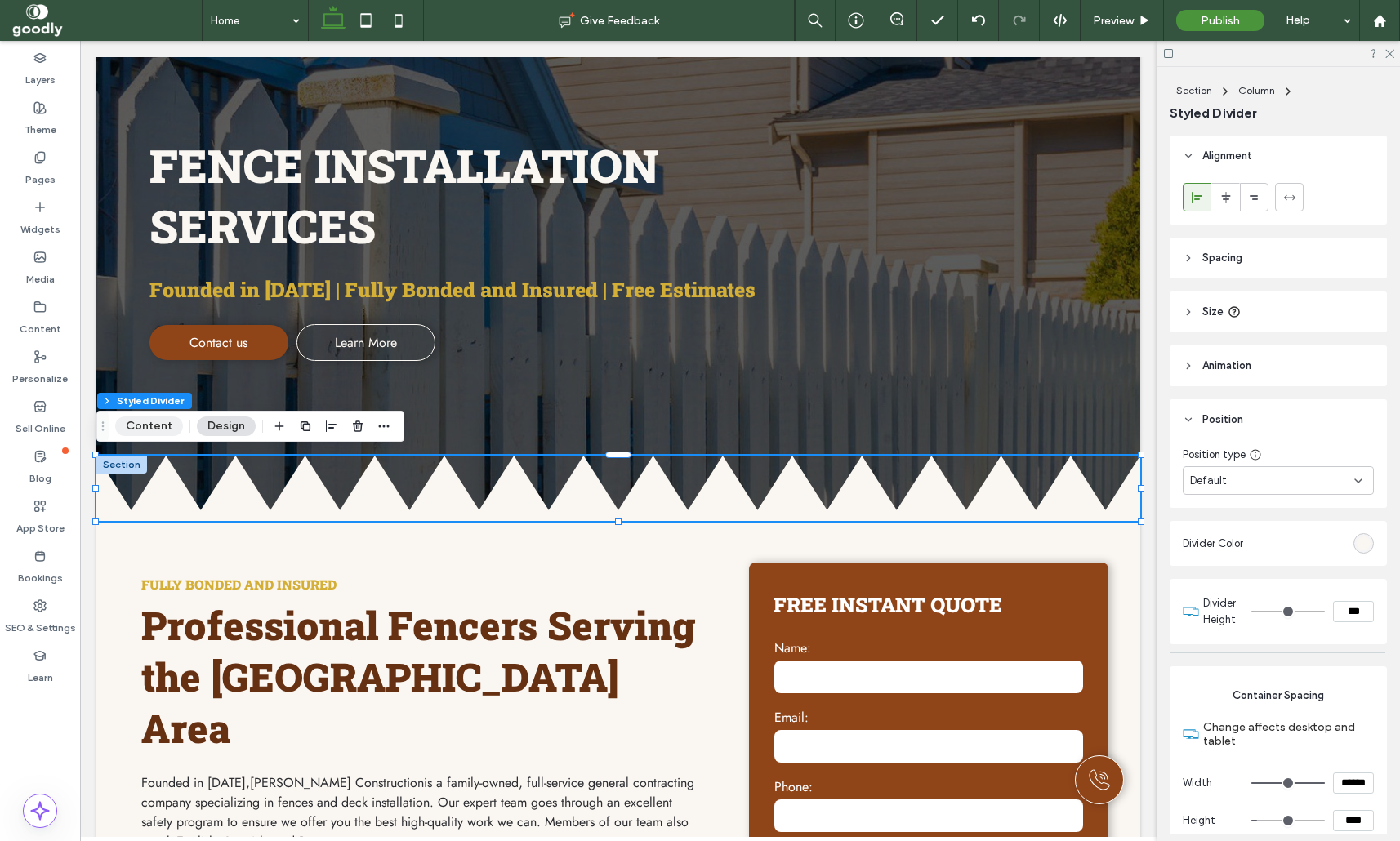
click at [155, 427] on button "Content" at bounding box center [149, 426] width 68 height 20
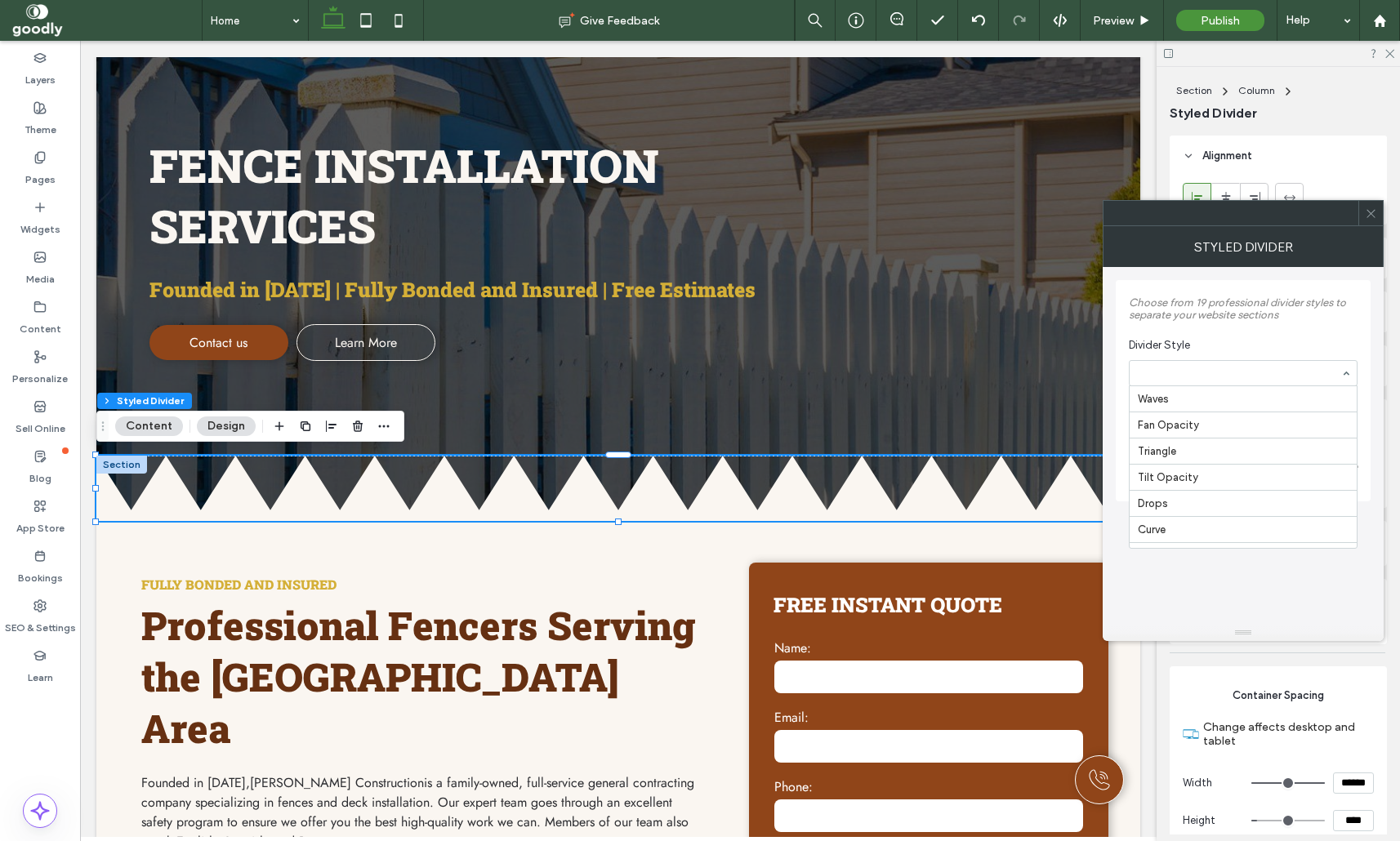
scroll to position [349, 0]
drag, startPoint x: 1174, startPoint y: 532, endPoint x: 1296, endPoint y: 536, distance: 122.1
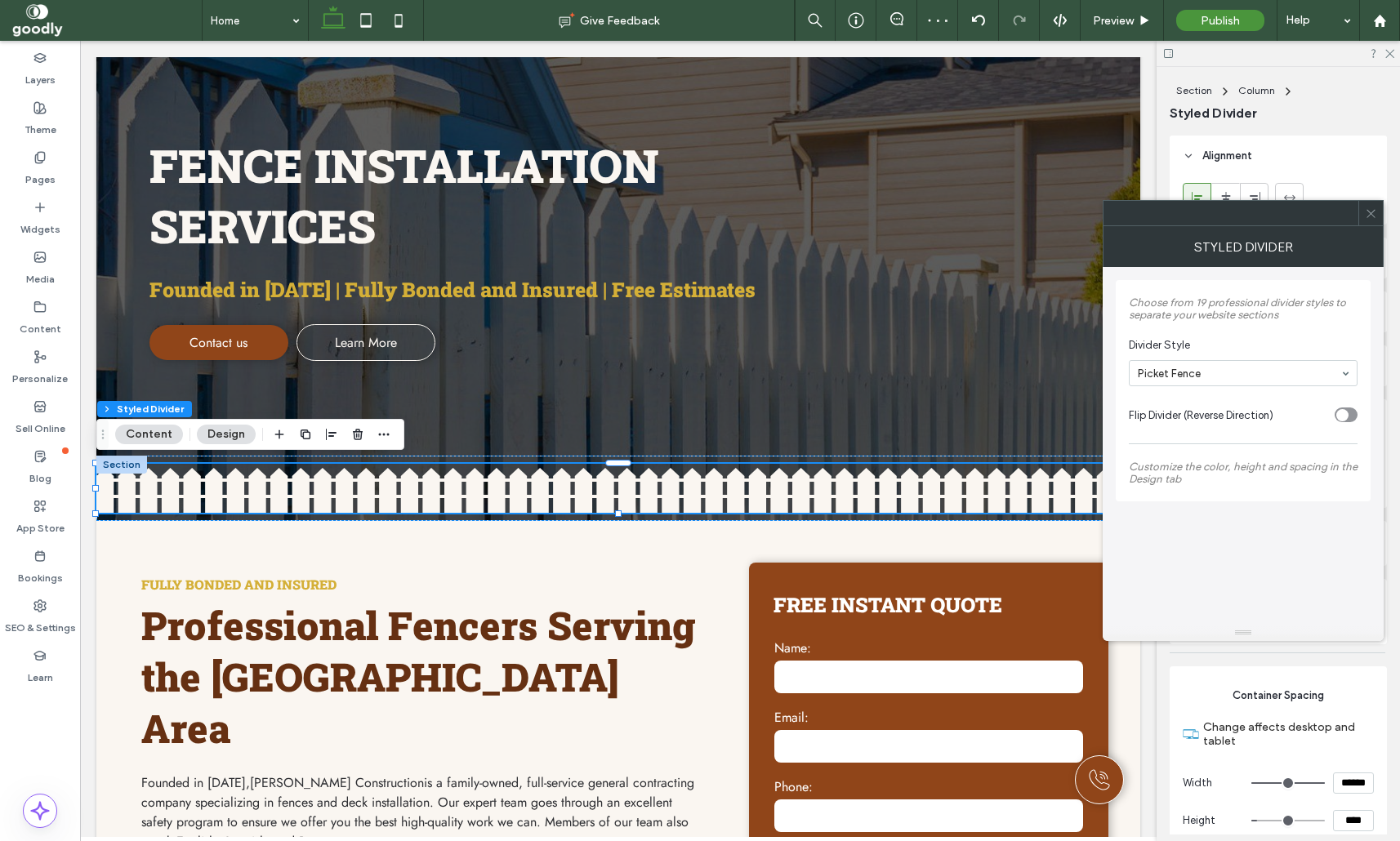
click at [1264, 381] on div at bounding box center [1243, 373] width 227 height 25
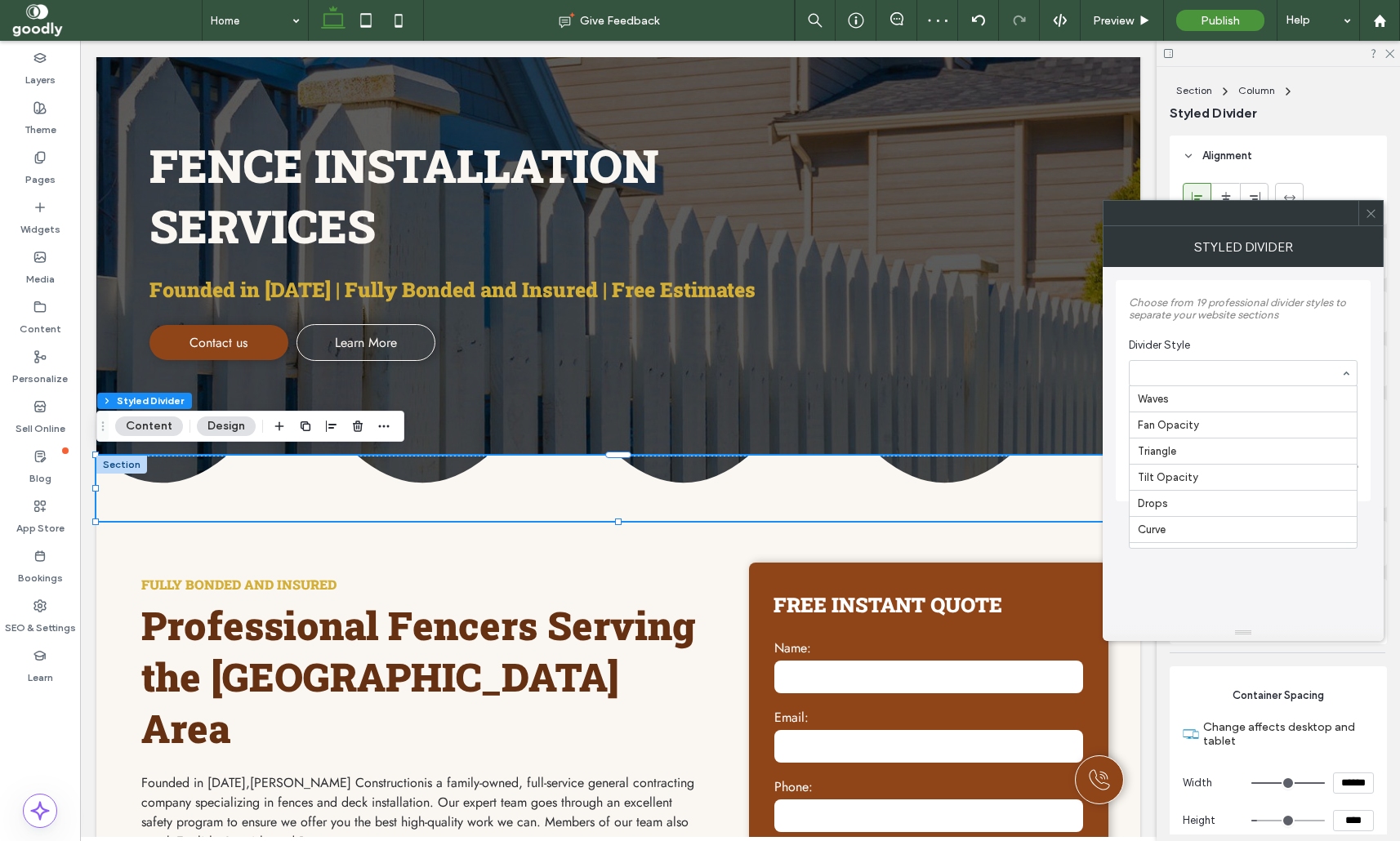
click at [1287, 375] on input at bounding box center [1239, 373] width 203 height 11
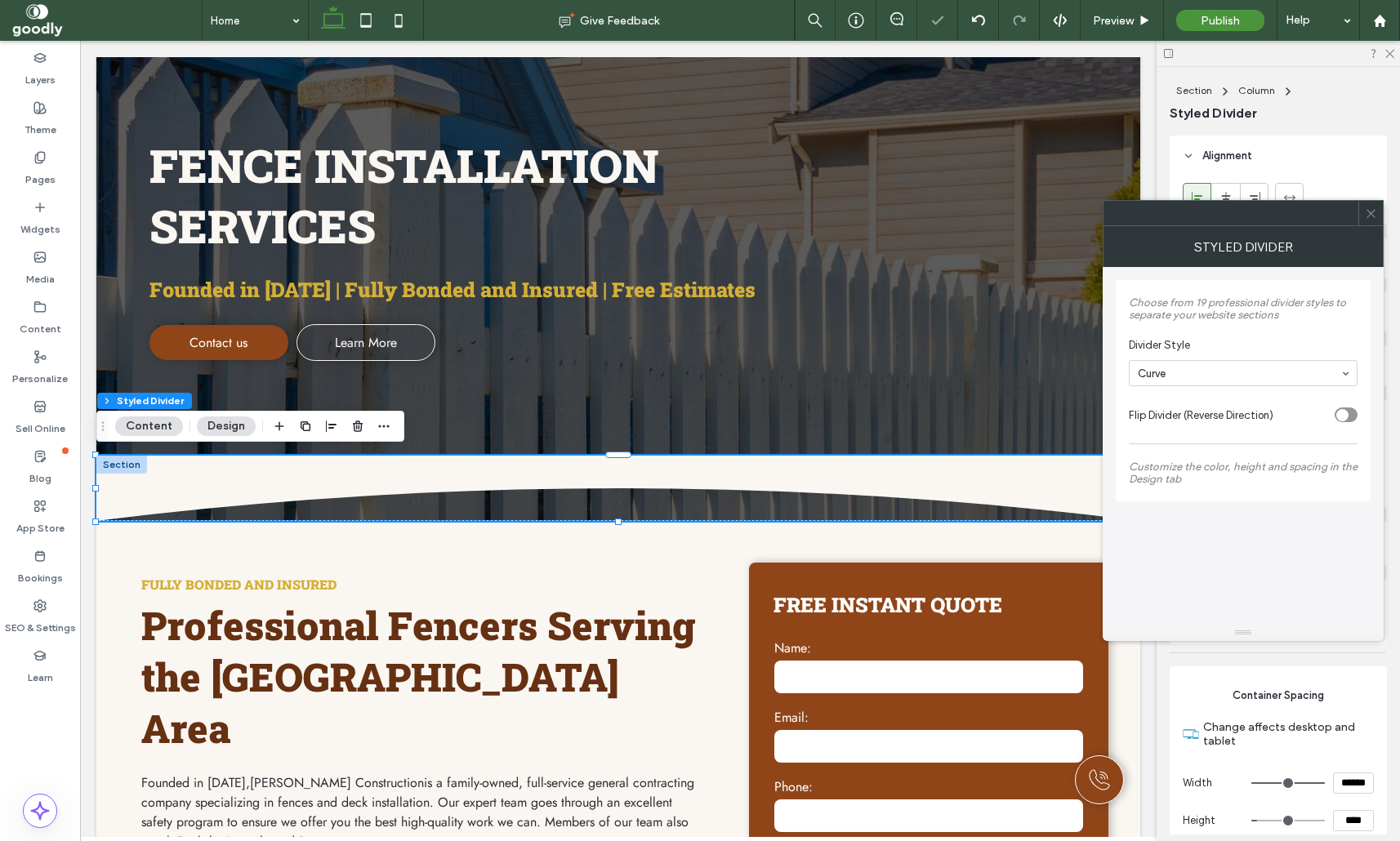
click at [1347, 415] on div "toggle" at bounding box center [1342, 415] width 12 height 12
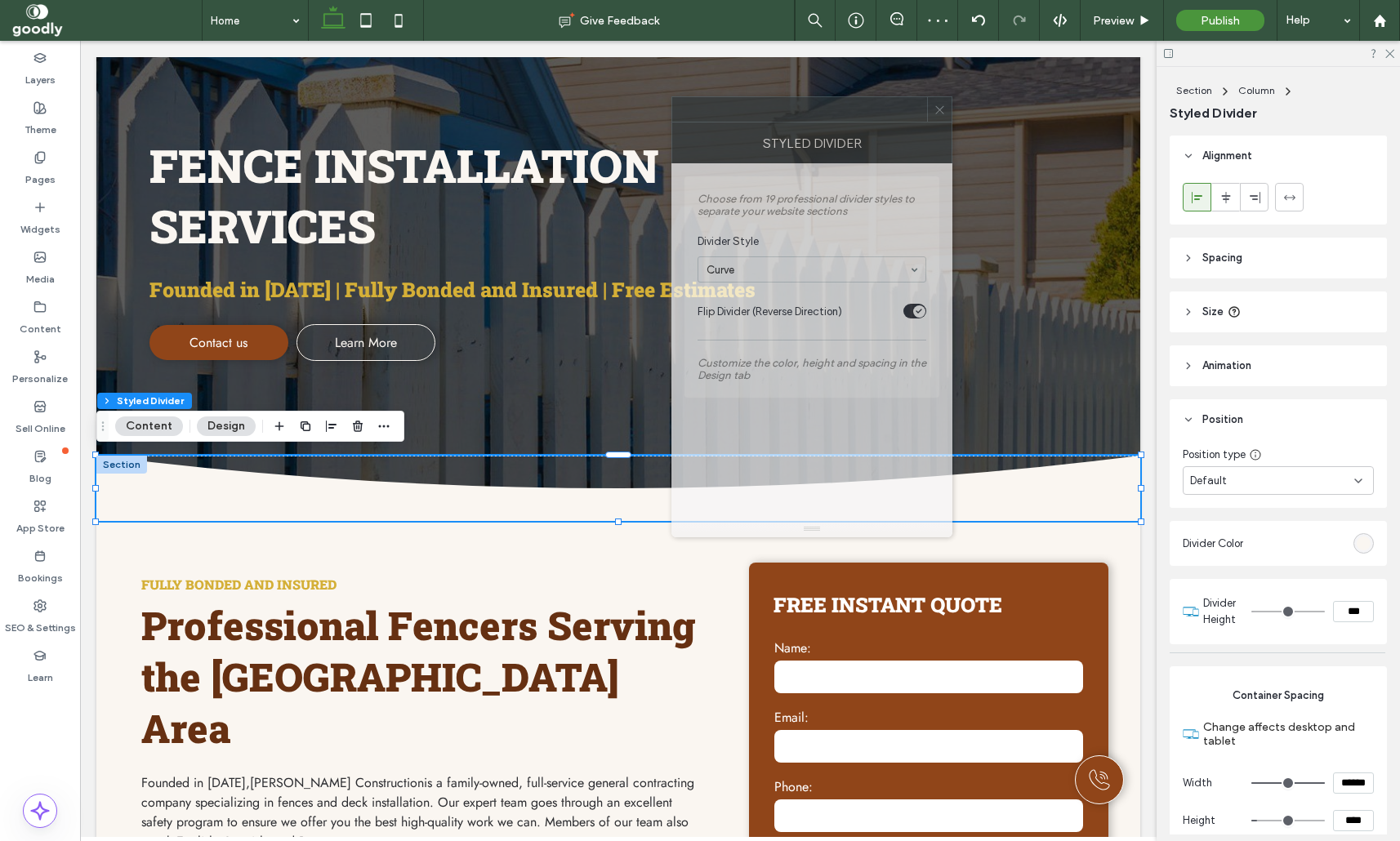
drag, startPoint x: 1278, startPoint y: 213, endPoint x: 849, endPoint y: 109, distance: 441.4
click at [849, 109] on div at bounding box center [799, 109] width 255 height 25
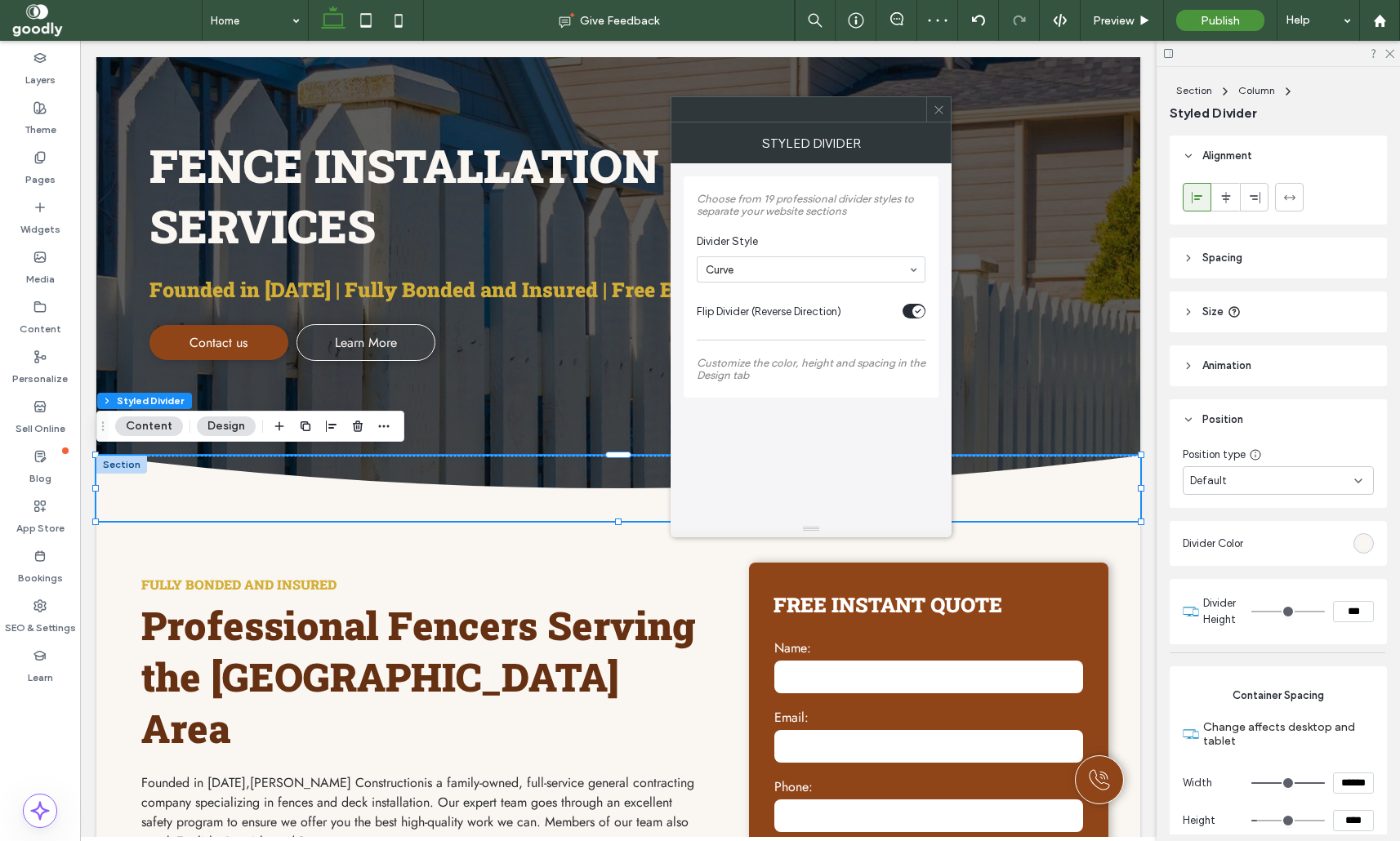
click at [1363, 540] on div "rgb(250, 246, 241)" at bounding box center [1363, 543] width 14 height 14
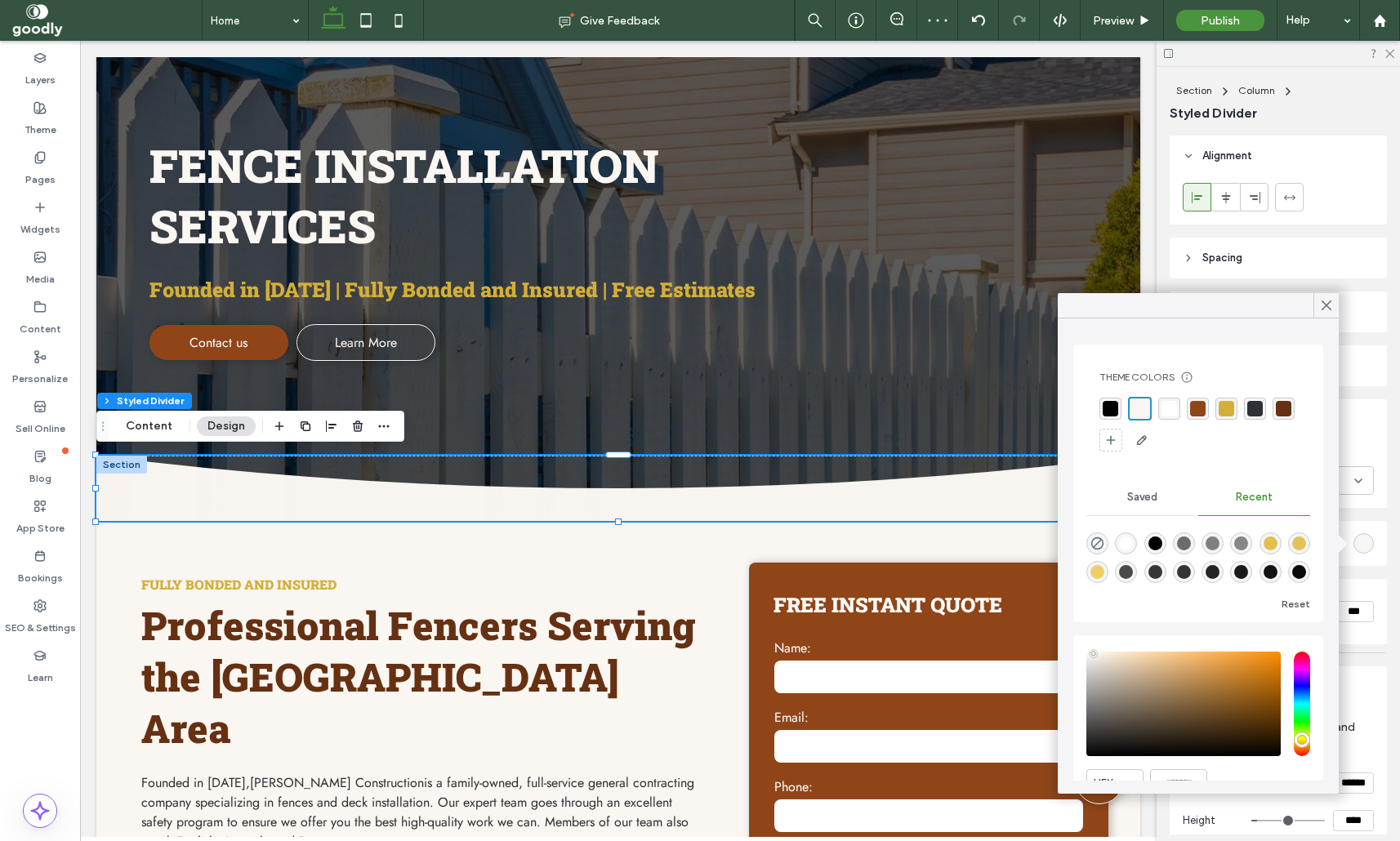
click at [1202, 407] on div "rgba(144, 69, 25, 1)" at bounding box center [1197, 408] width 16 height 16
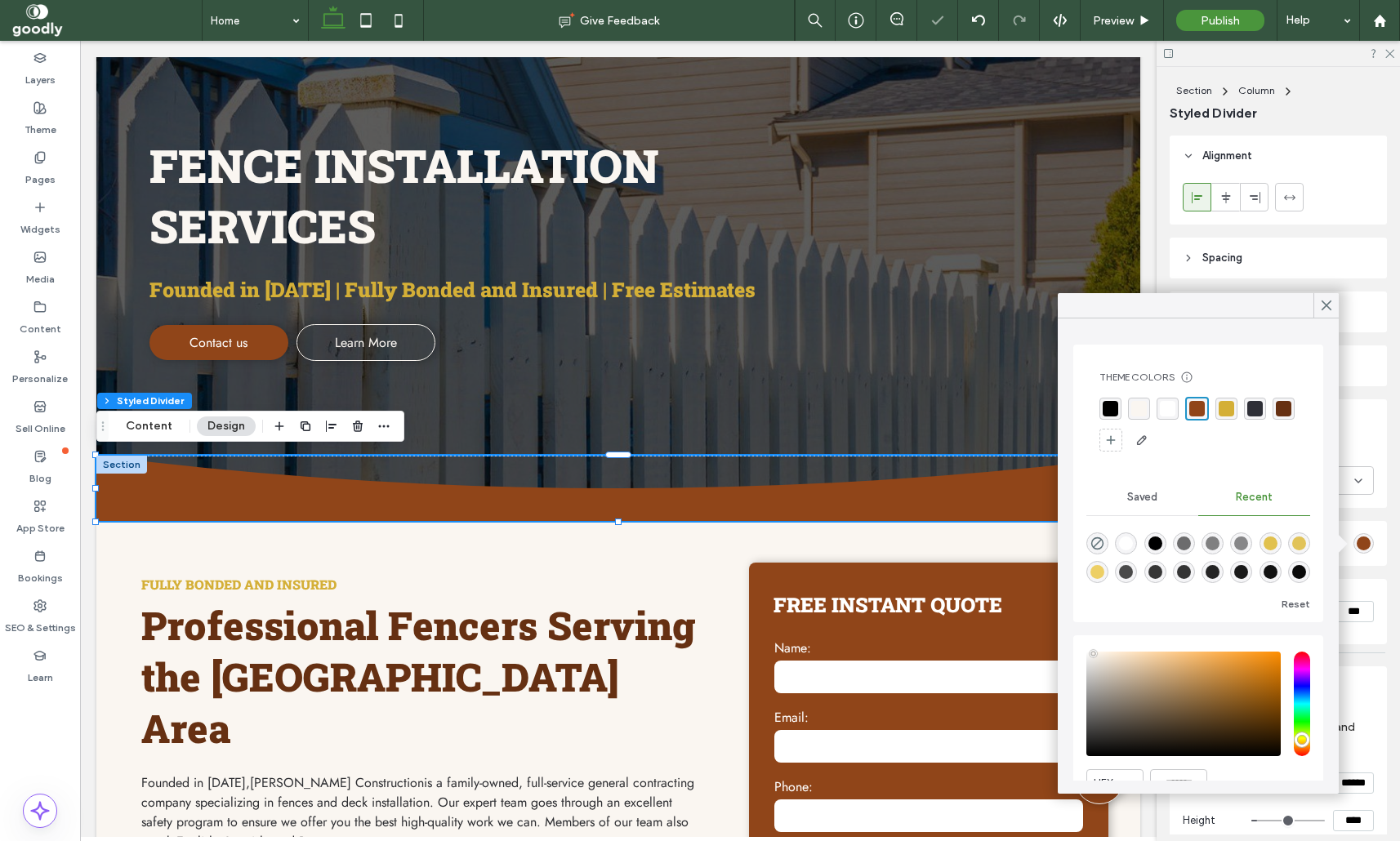
click at [1140, 409] on div "rgba(250, 246, 241, 1)" at bounding box center [1139, 408] width 16 height 16
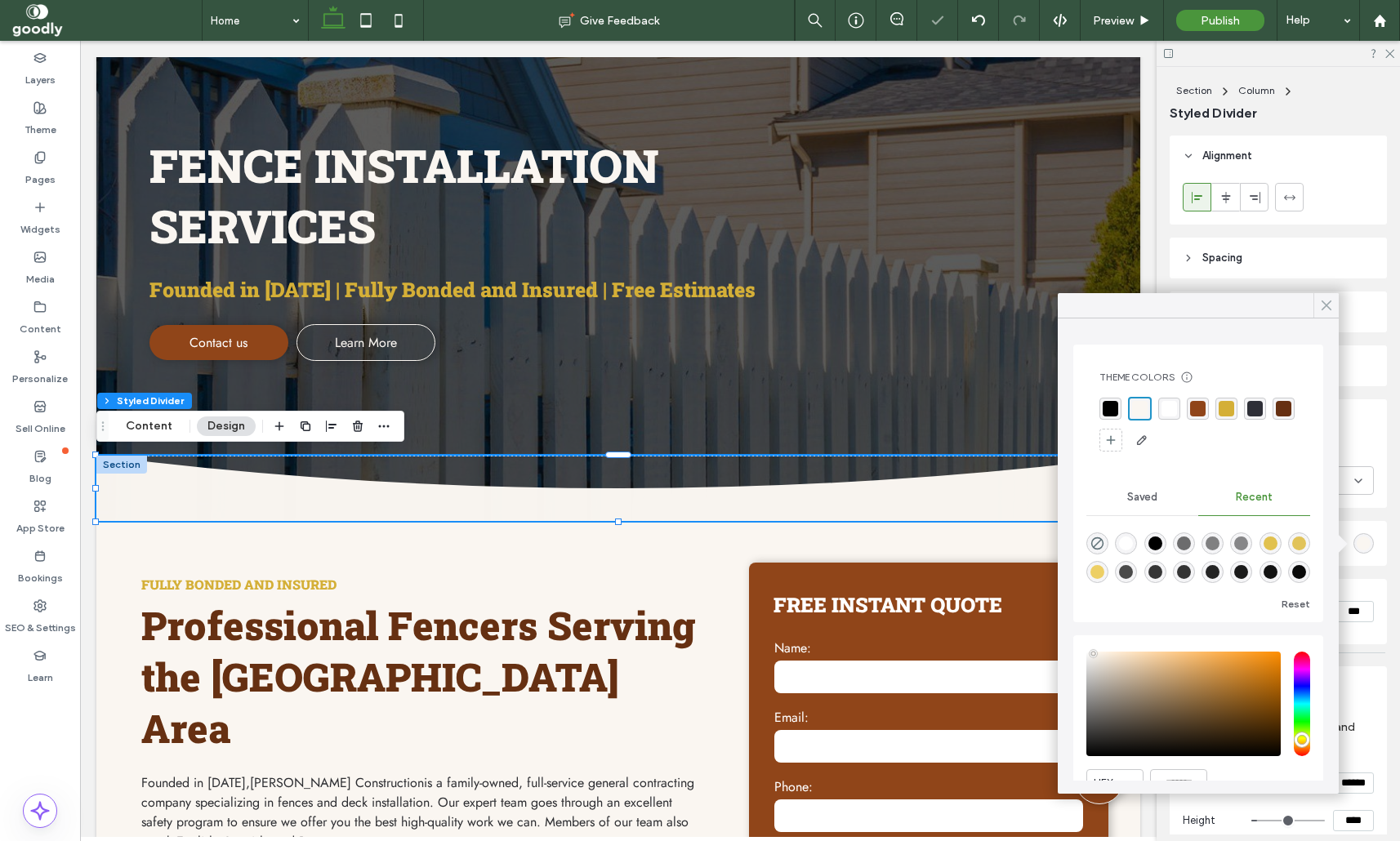
click at [1321, 306] on icon at bounding box center [1326, 306] width 15 height 15
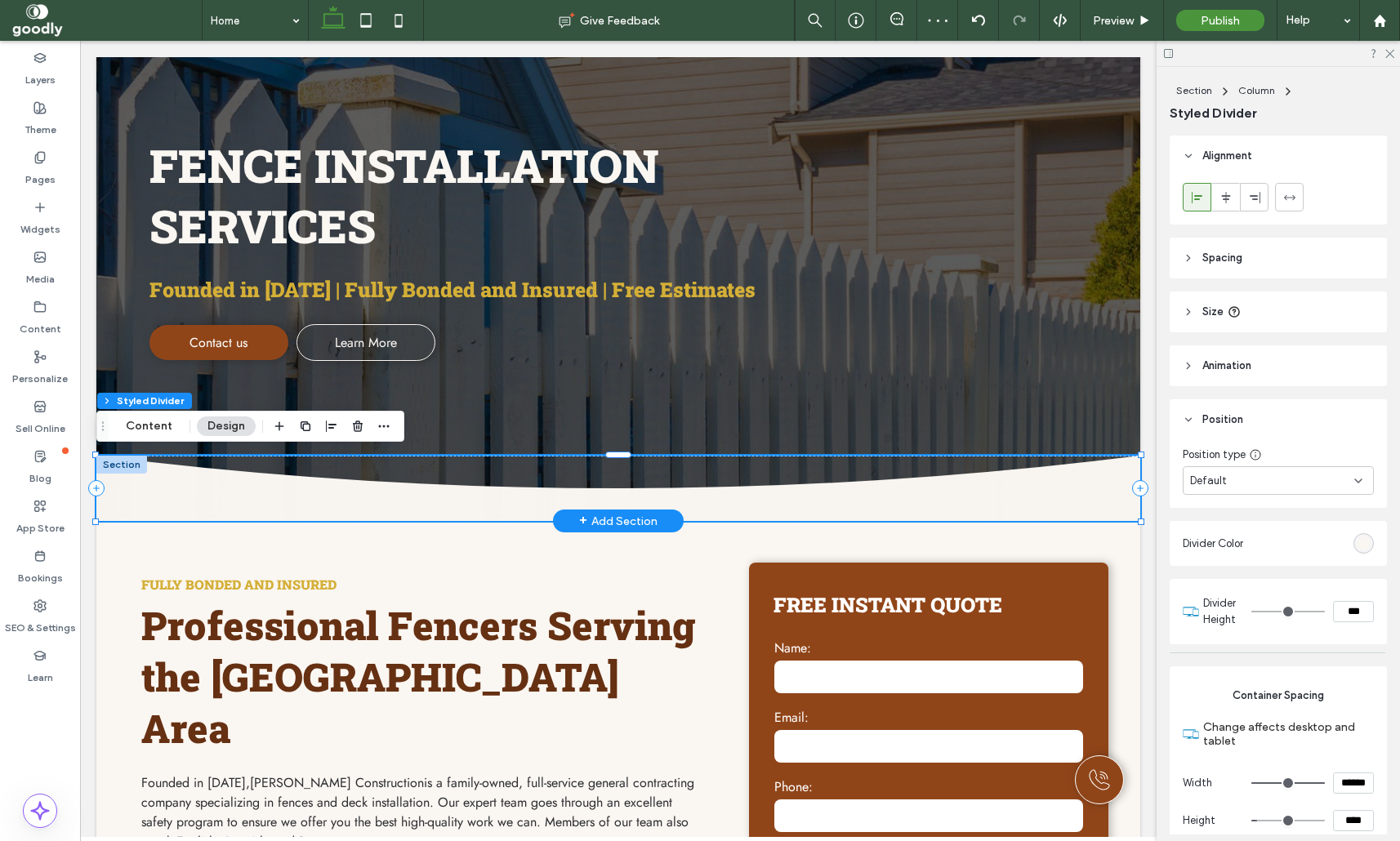
click at [149, 479] on div at bounding box center [618, 489] width 1043 height 66
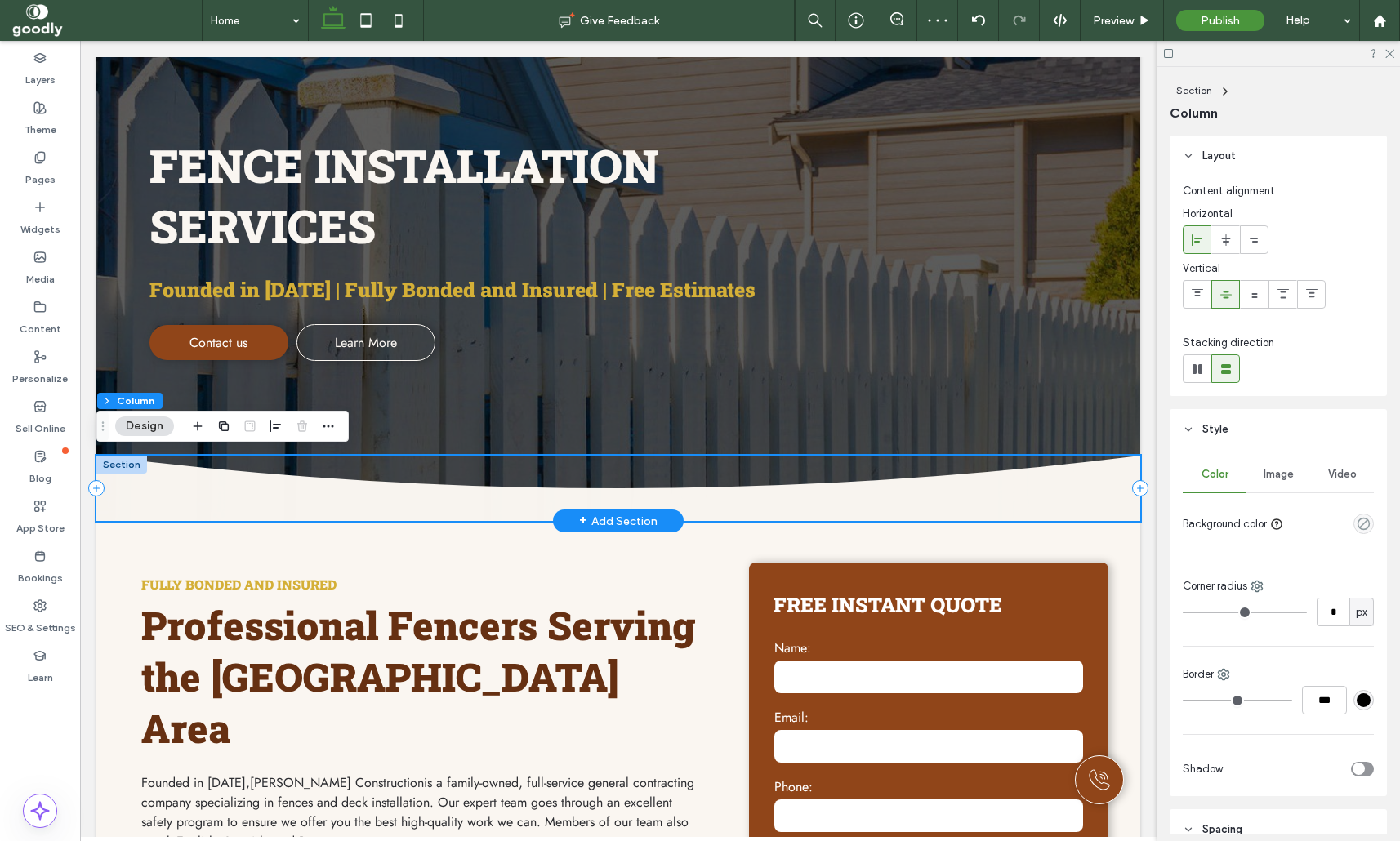
click at [169, 491] on icon at bounding box center [618, 489] width 1043 height 66
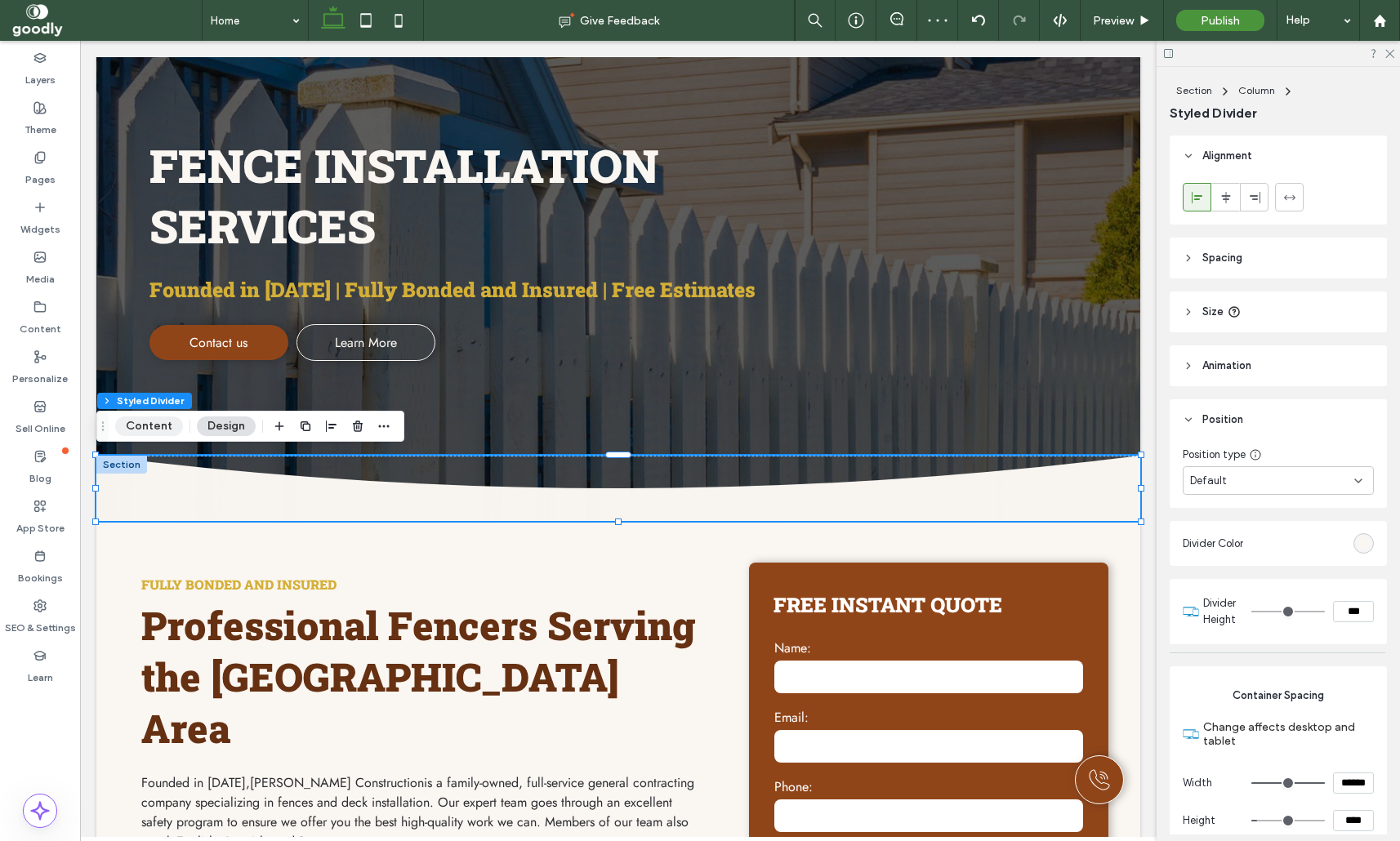
click at [150, 428] on button "Content" at bounding box center [149, 426] width 68 height 20
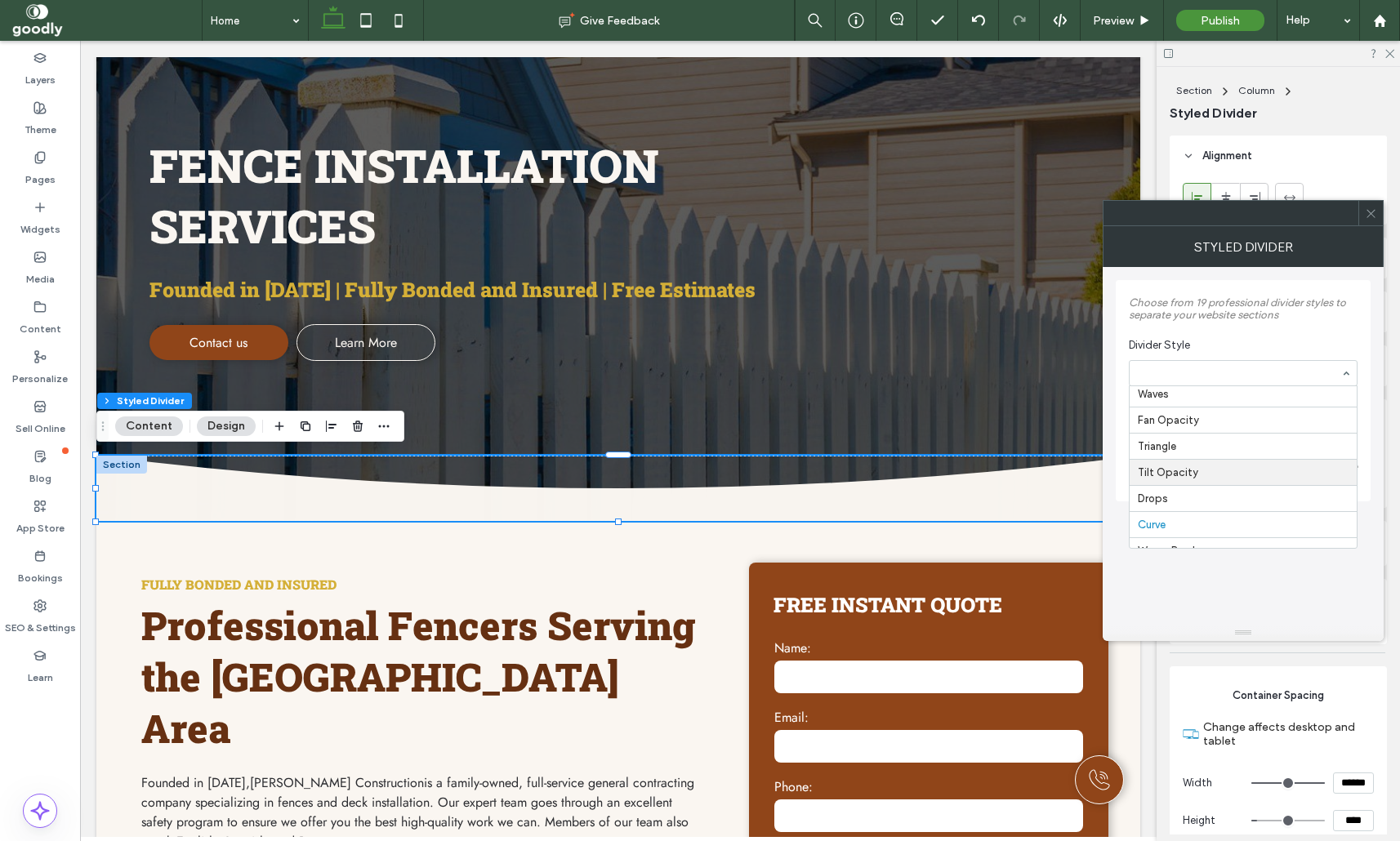
scroll to position [0, 0]
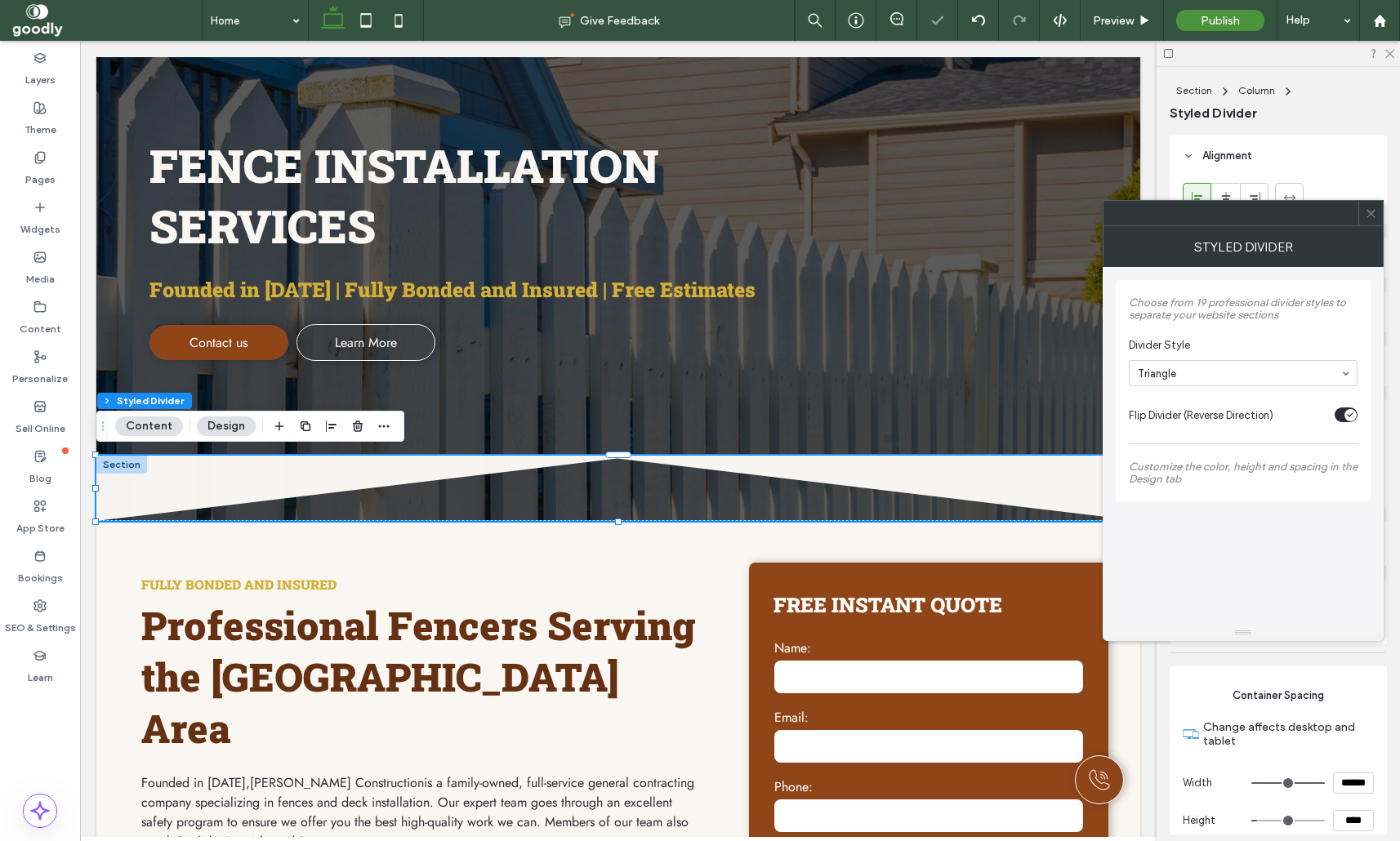
click at [1334, 408] on section "Flip Divider (Reverse Direction)" at bounding box center [1243, 415] width 228 height 41
click at [1341, 415] on div "toggle" at bounding box center [1346, 415] width 23 height 15
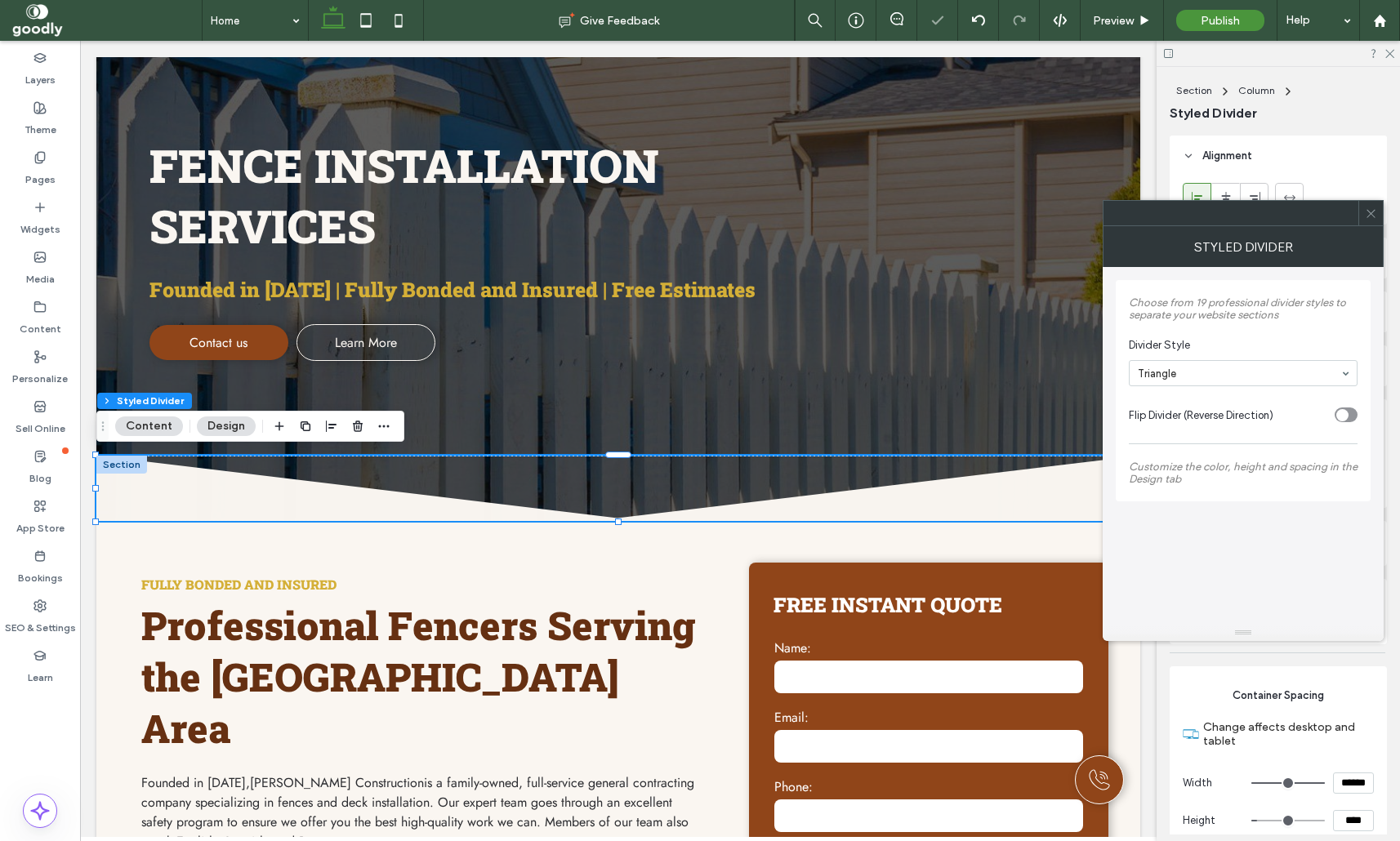
click at [1246, 361] on section "Divider Style Triangle" at bounding box center [1243, 362] width 228 height 66
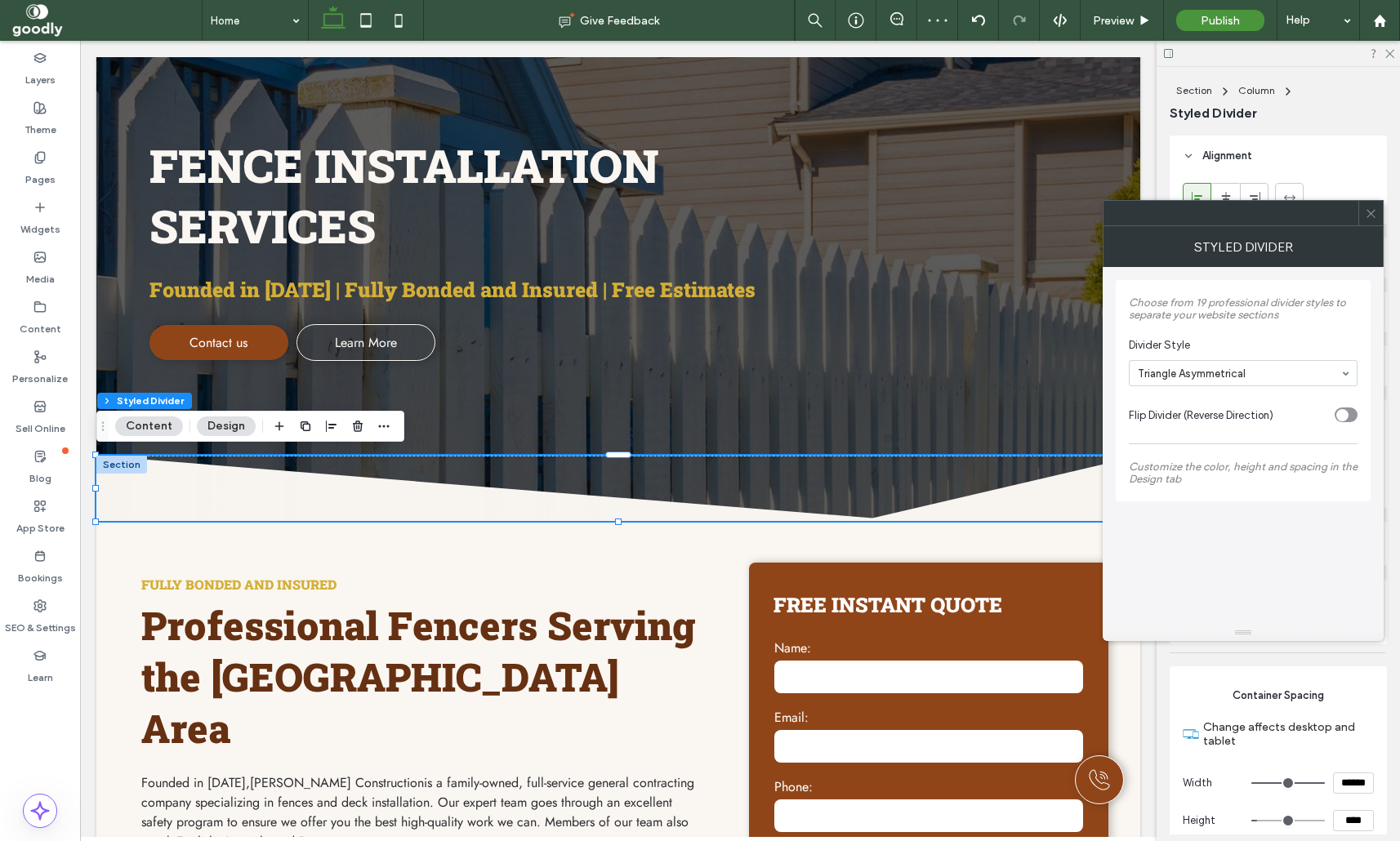
click at [1374, 214] on icon at bounding box center [1370, 213] width 12 height 12
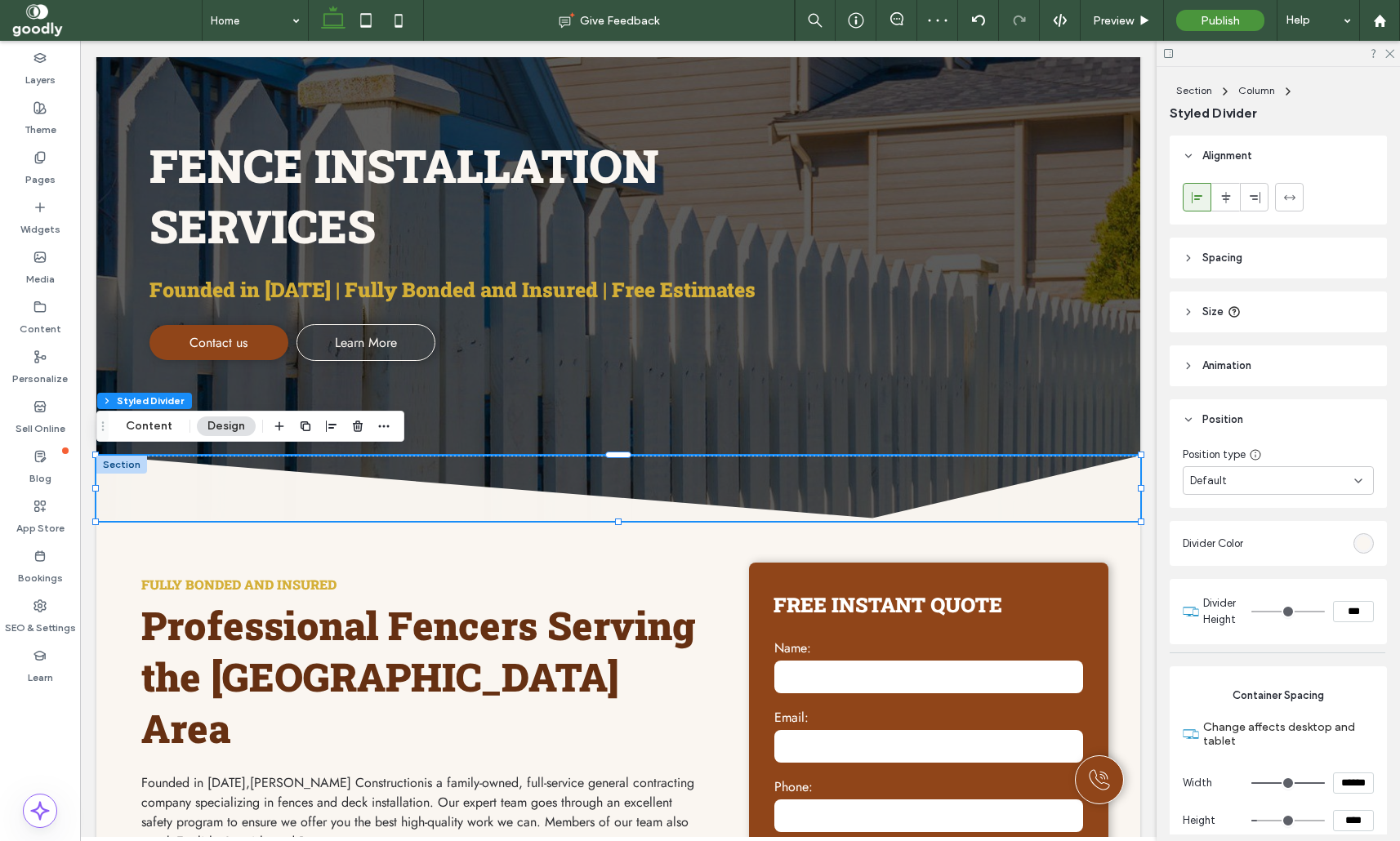
click at [1365, 108] on div "Styled Divider" at bounding box center [1278, 113] width 217 height 18
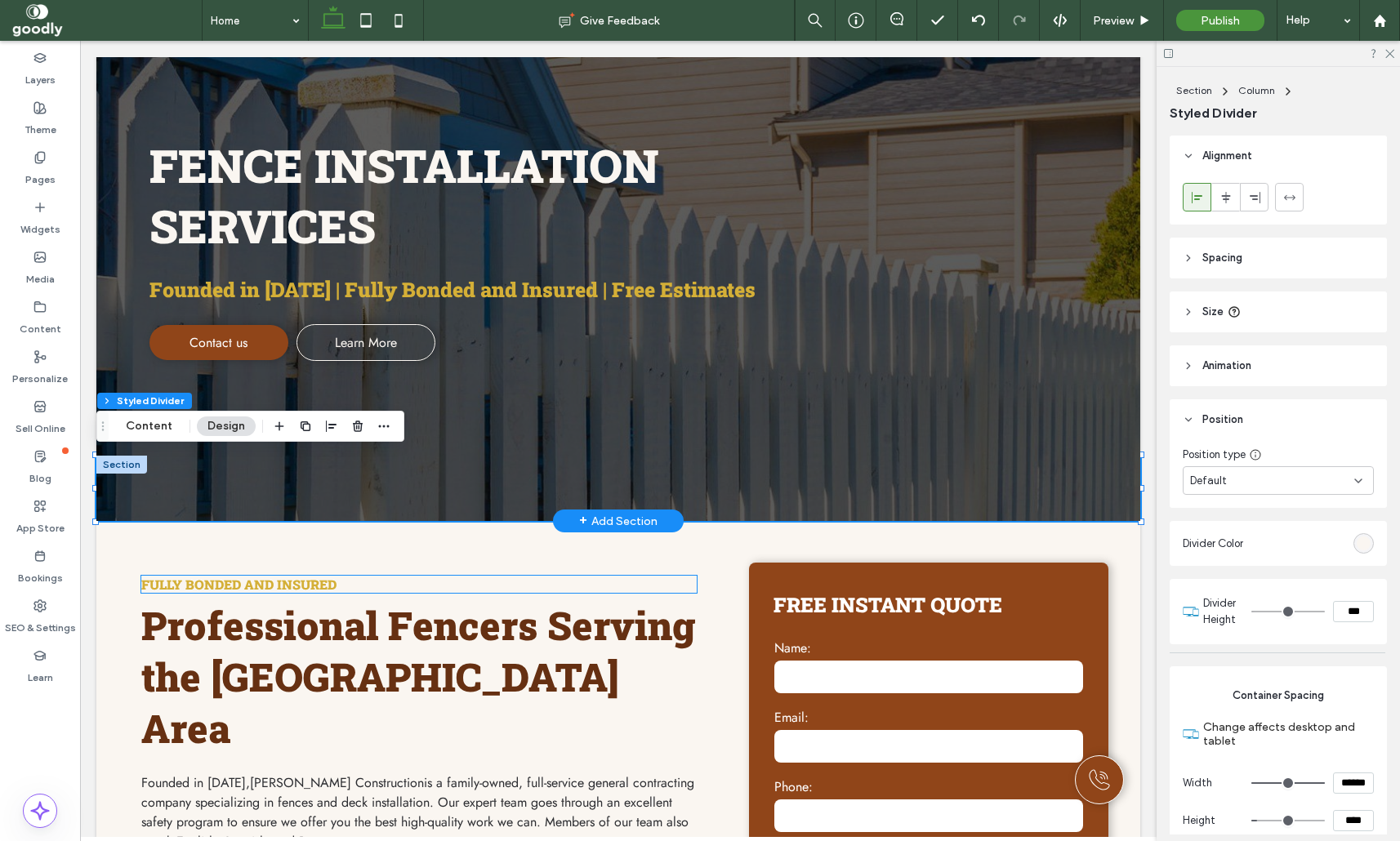
click at [610, 600] on div "Fully Bonded and Insured Professional Fencers Serving the Central Valley & Bay …" at bounding box center [419, 790] width 582 height 455
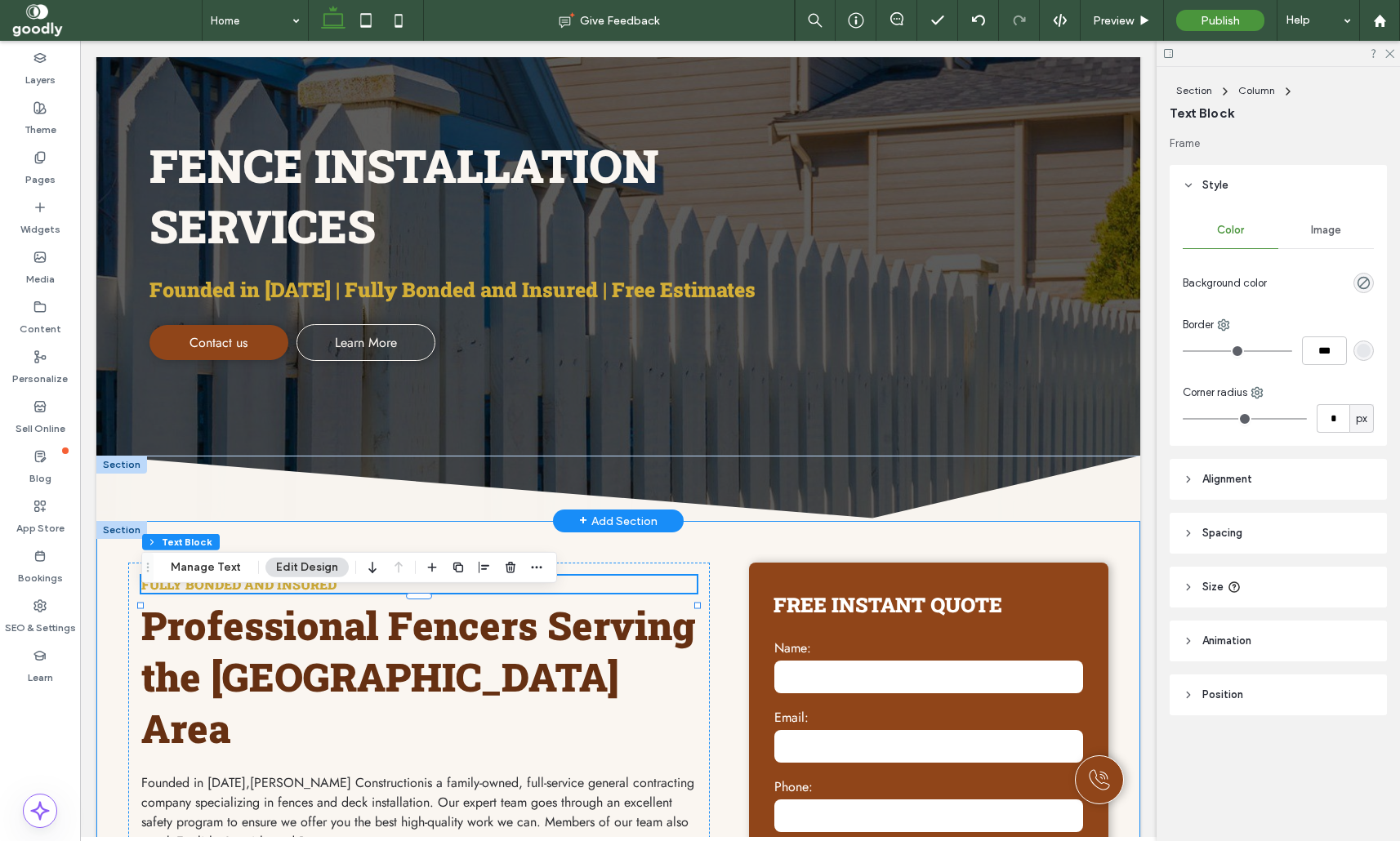
drag, startPoint x: 649, startPoint y: 542, endPoint x: 648, endPoint y: 499, distance: 43.0
click at [649, 545] on div "**********" at bounding box center [618, 789] width 980 height 538
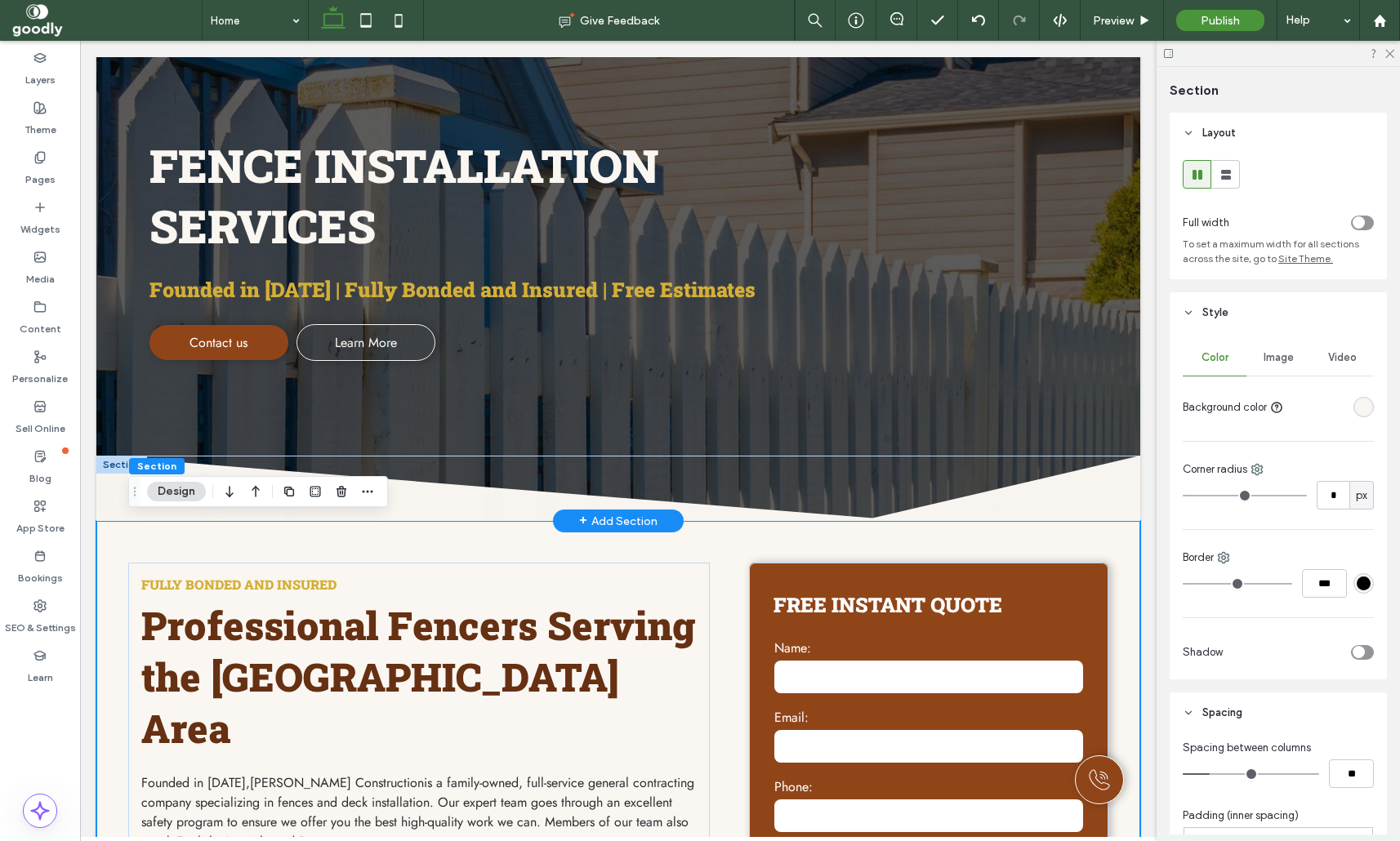
click at [631, 517] on div "+ Add Section" at bounding box center [618, 521] width 78 height 21
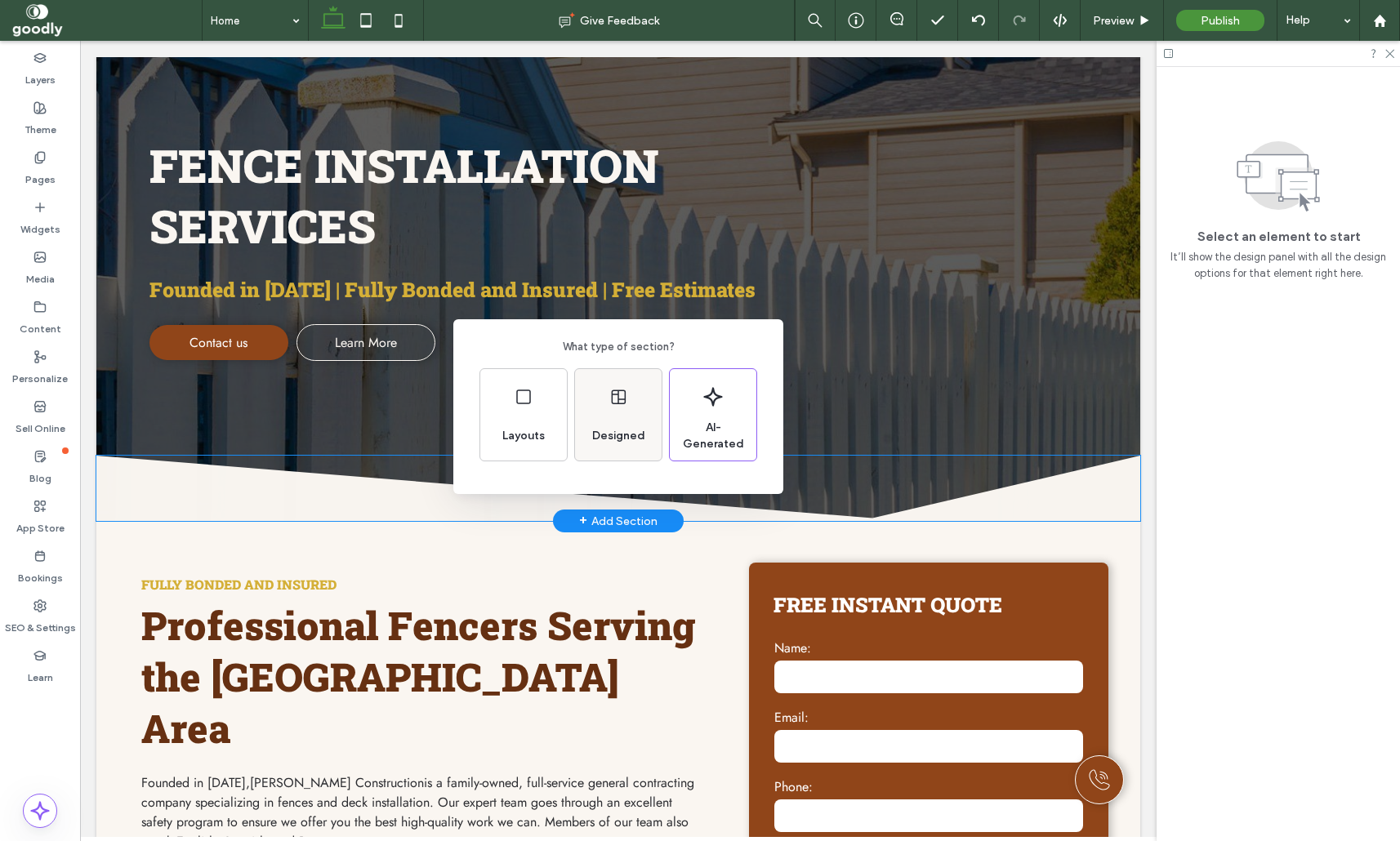
click at [638, 411] on div "Designed" at bounding box center [618, 414] width 86 height 91
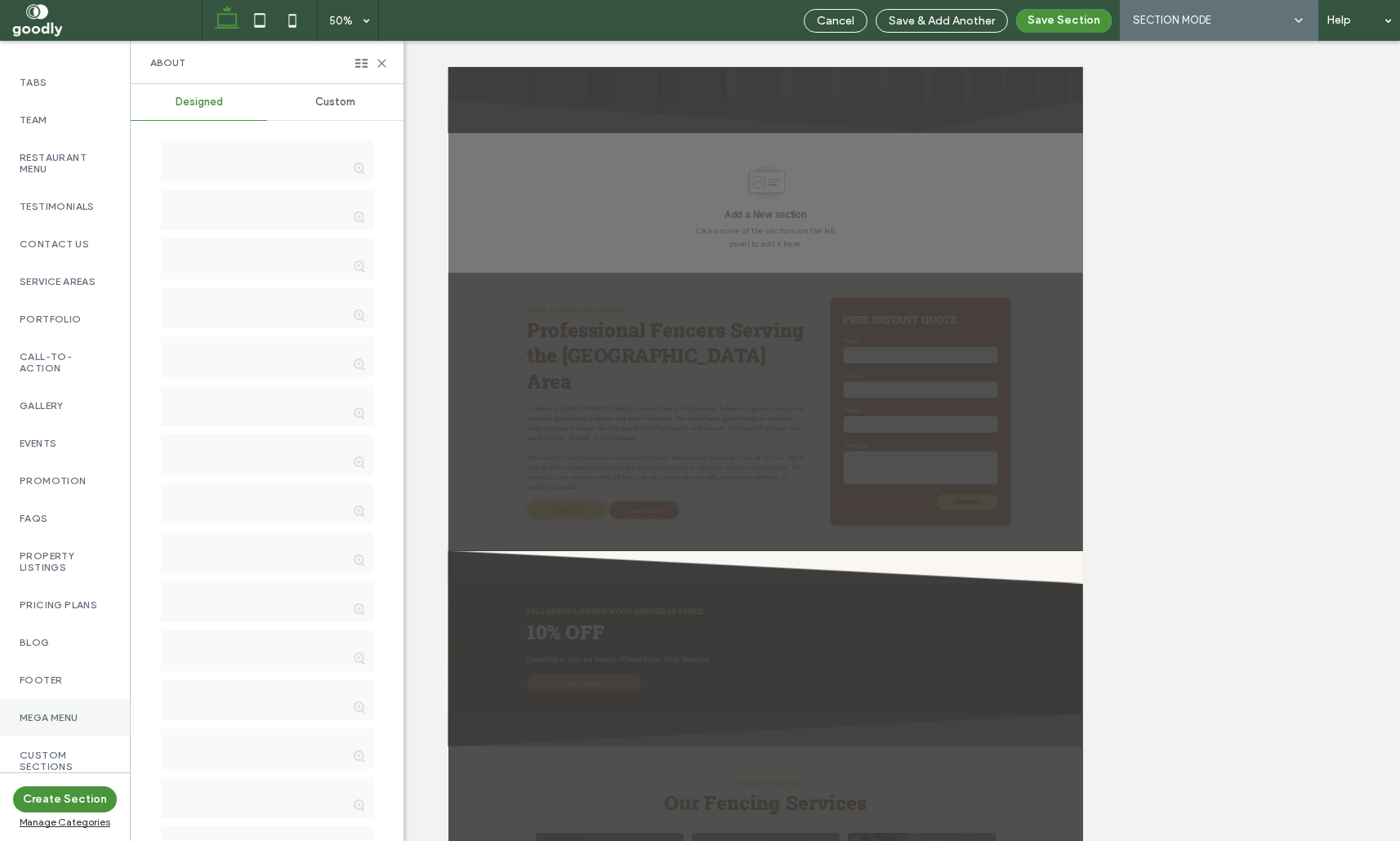
scroll to position [547, 0]
click at [74, 761] on label "Custom Sections" at bounding box center [65, 760] width 90 height 23
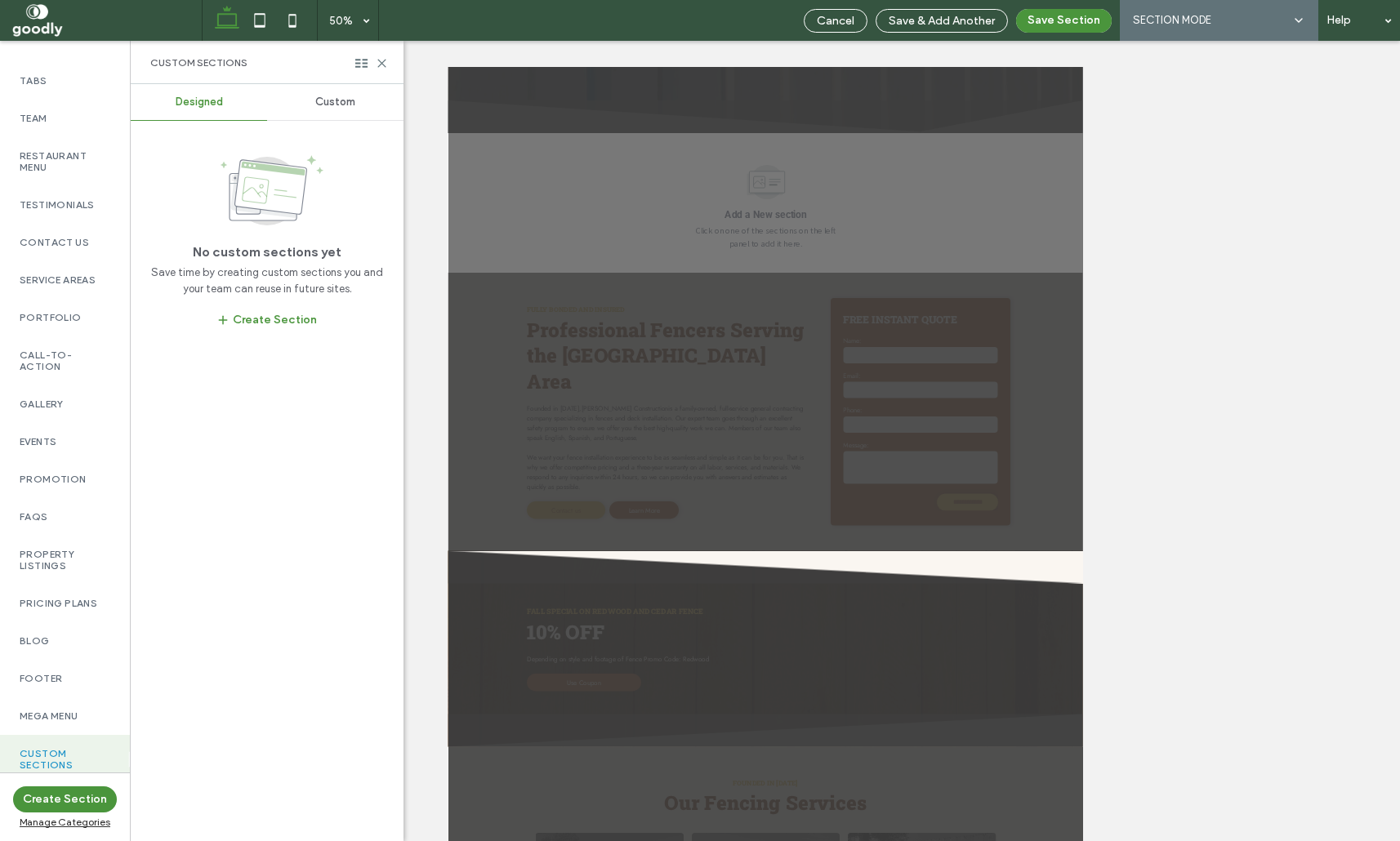
click at [326, 103] on span "Custom" at bounding box center [335, 102] width 40 height 13
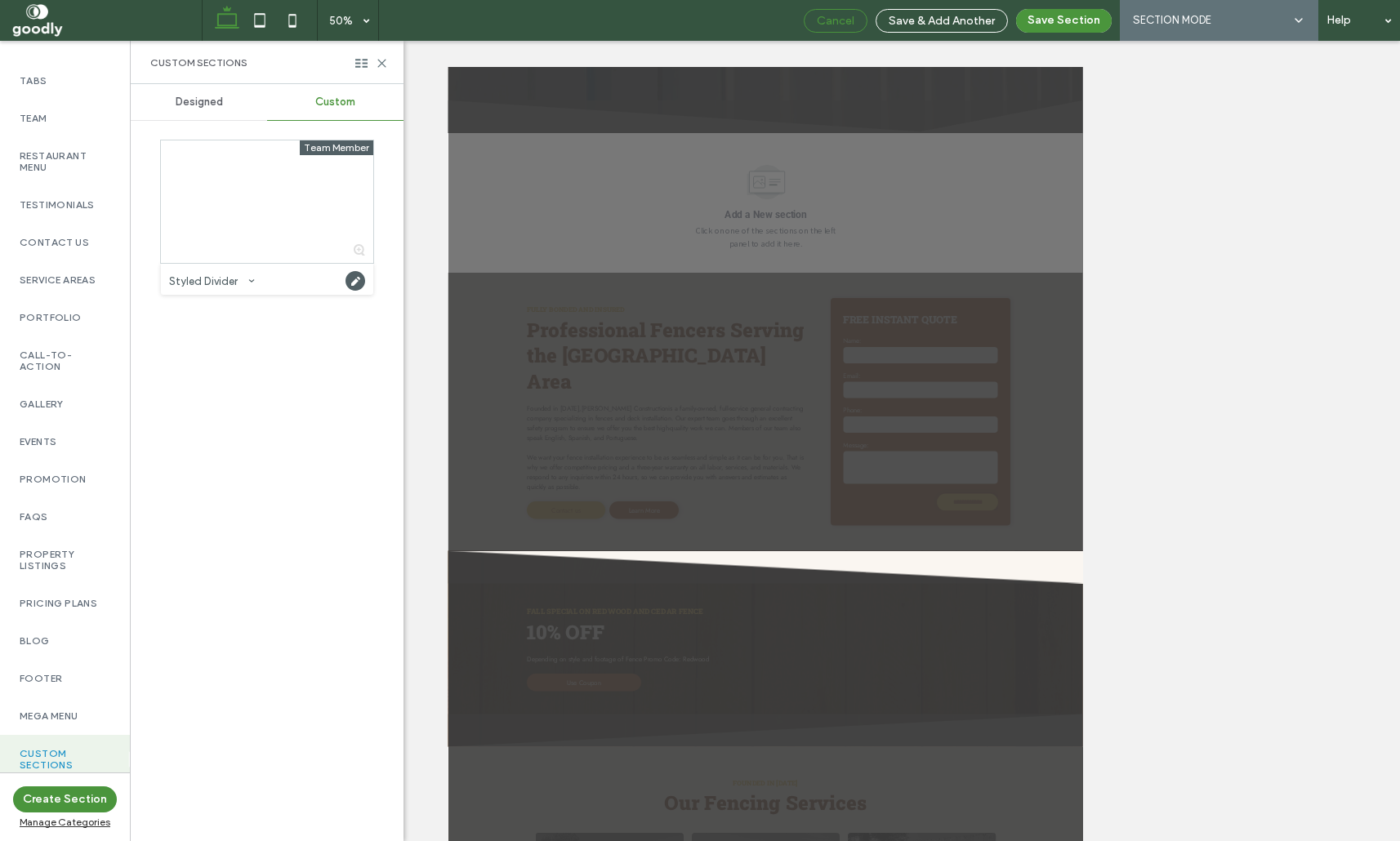
click at [821, 17] on span "Cancel" at bounding box center [836, 21] width 38 height 14
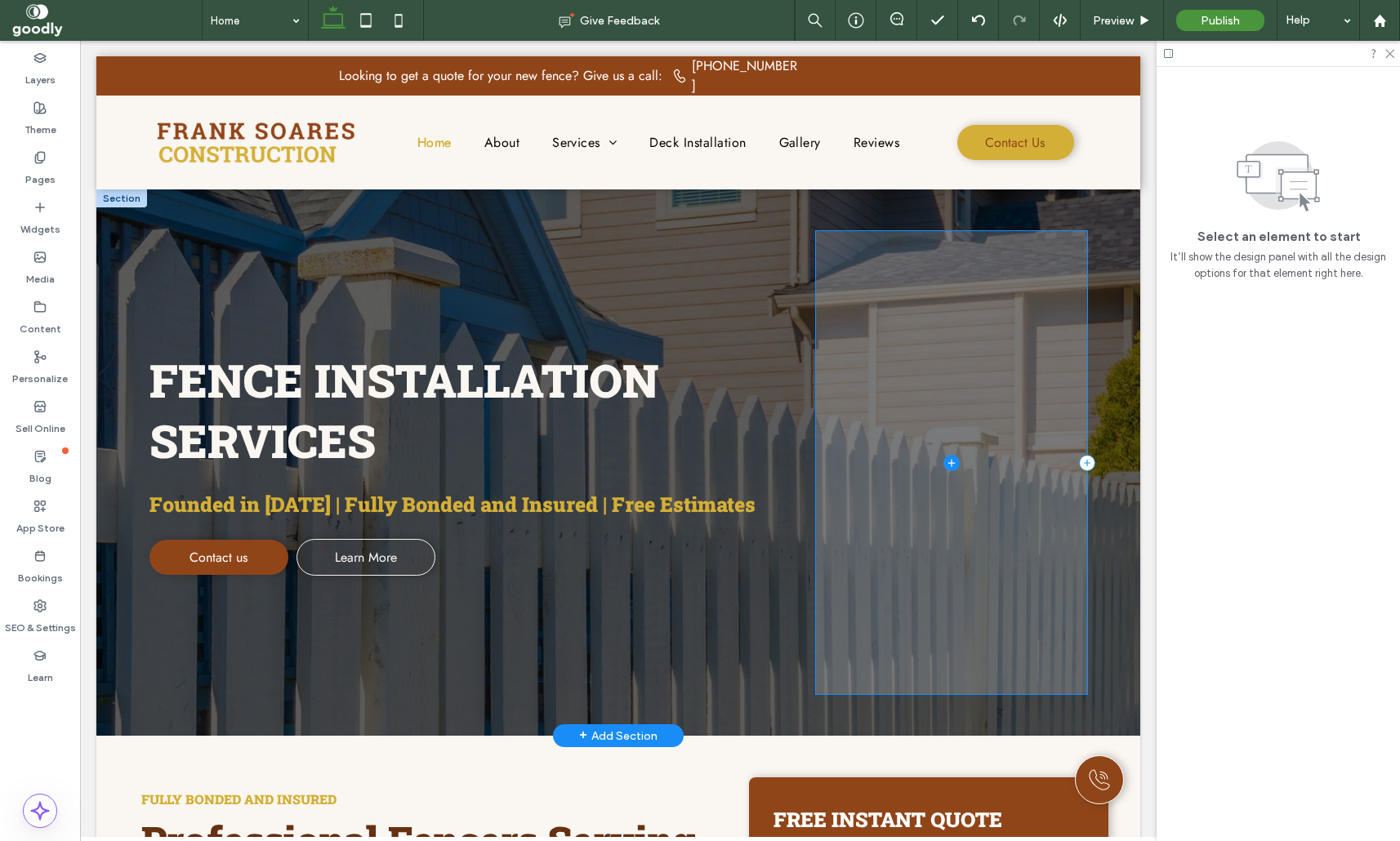
scroll to position [0, 0]
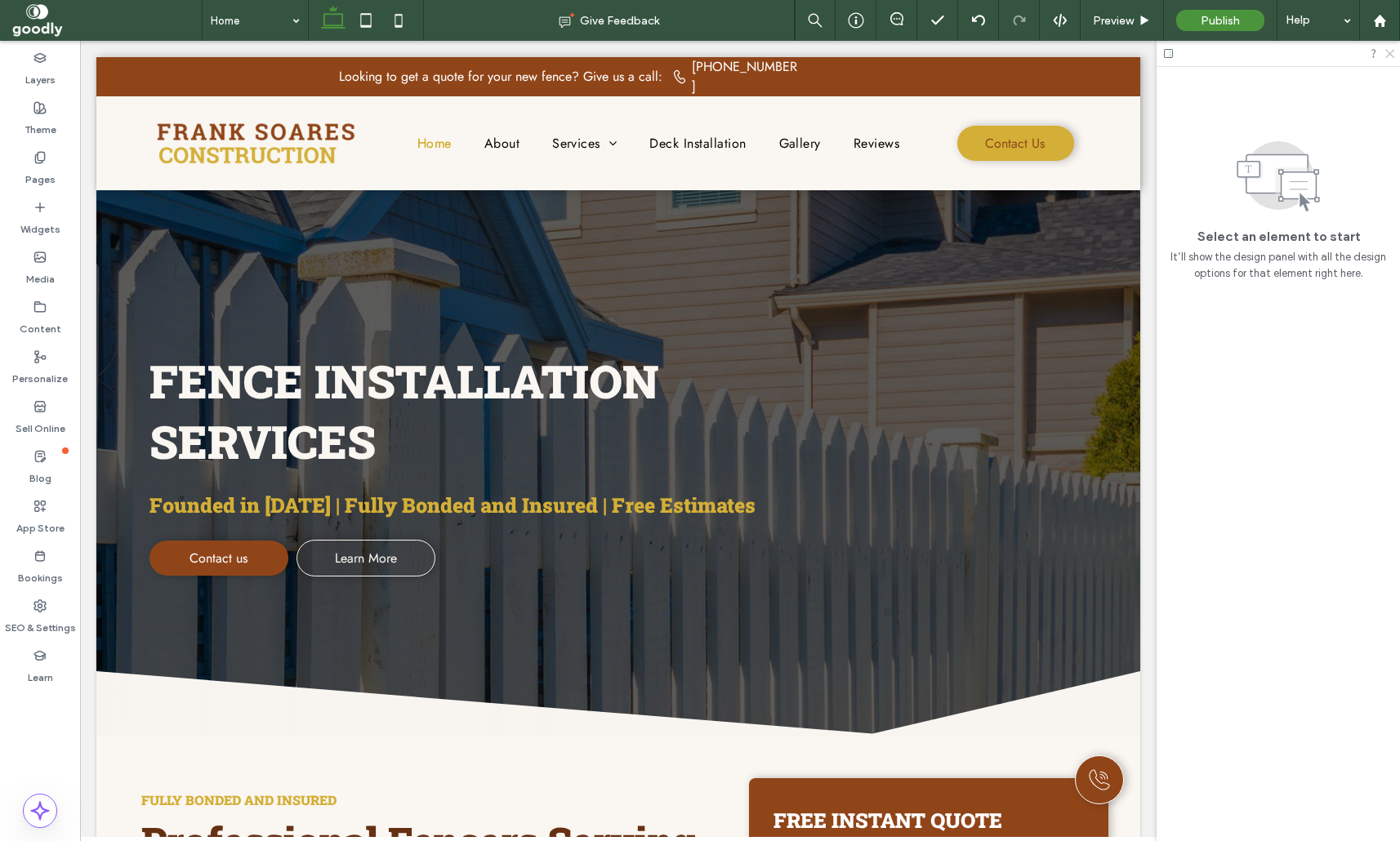
click at [1391, 54] on icon at bounding box center [1388, 53] width 11 height 11
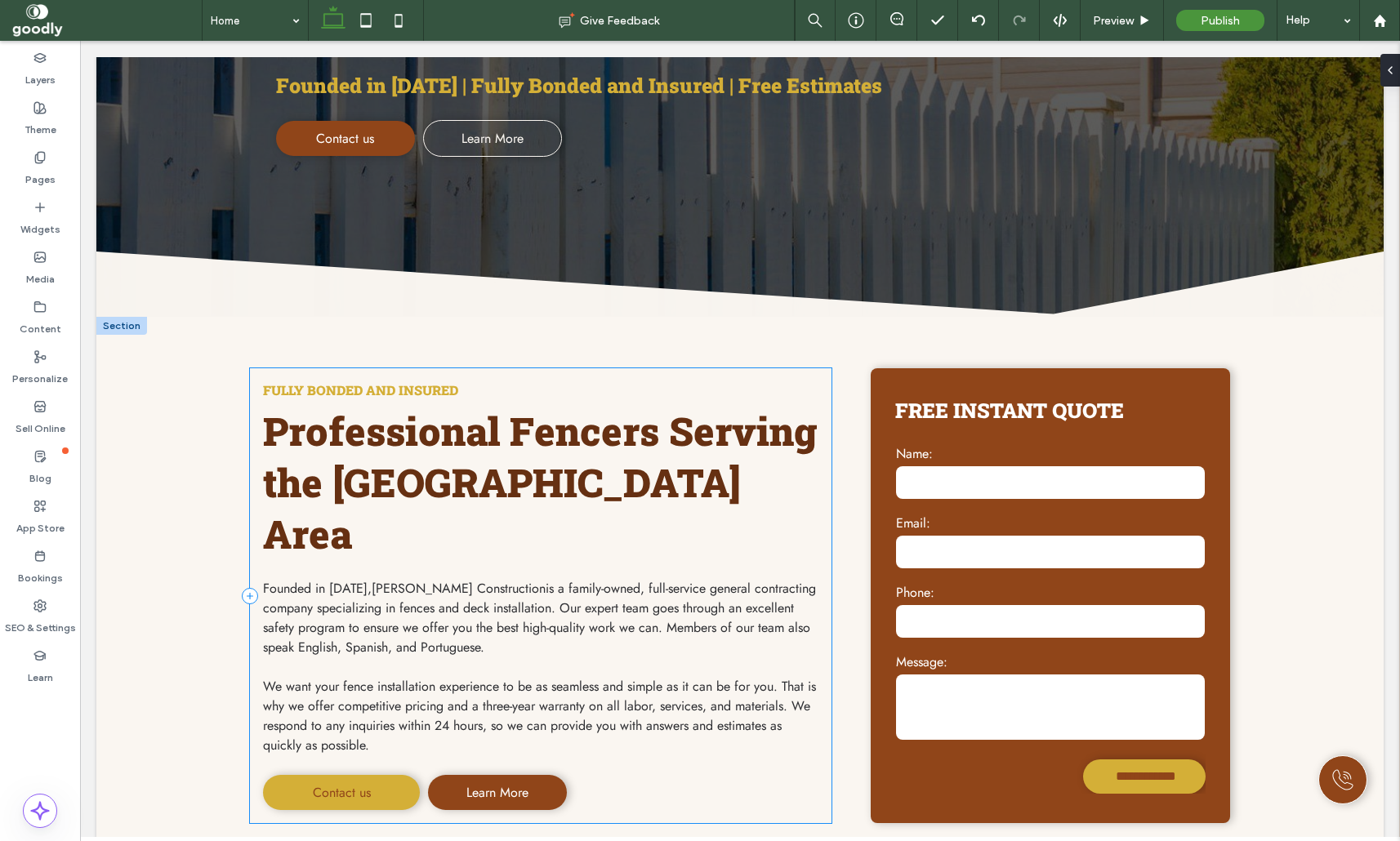
scroll to position [431, 0]
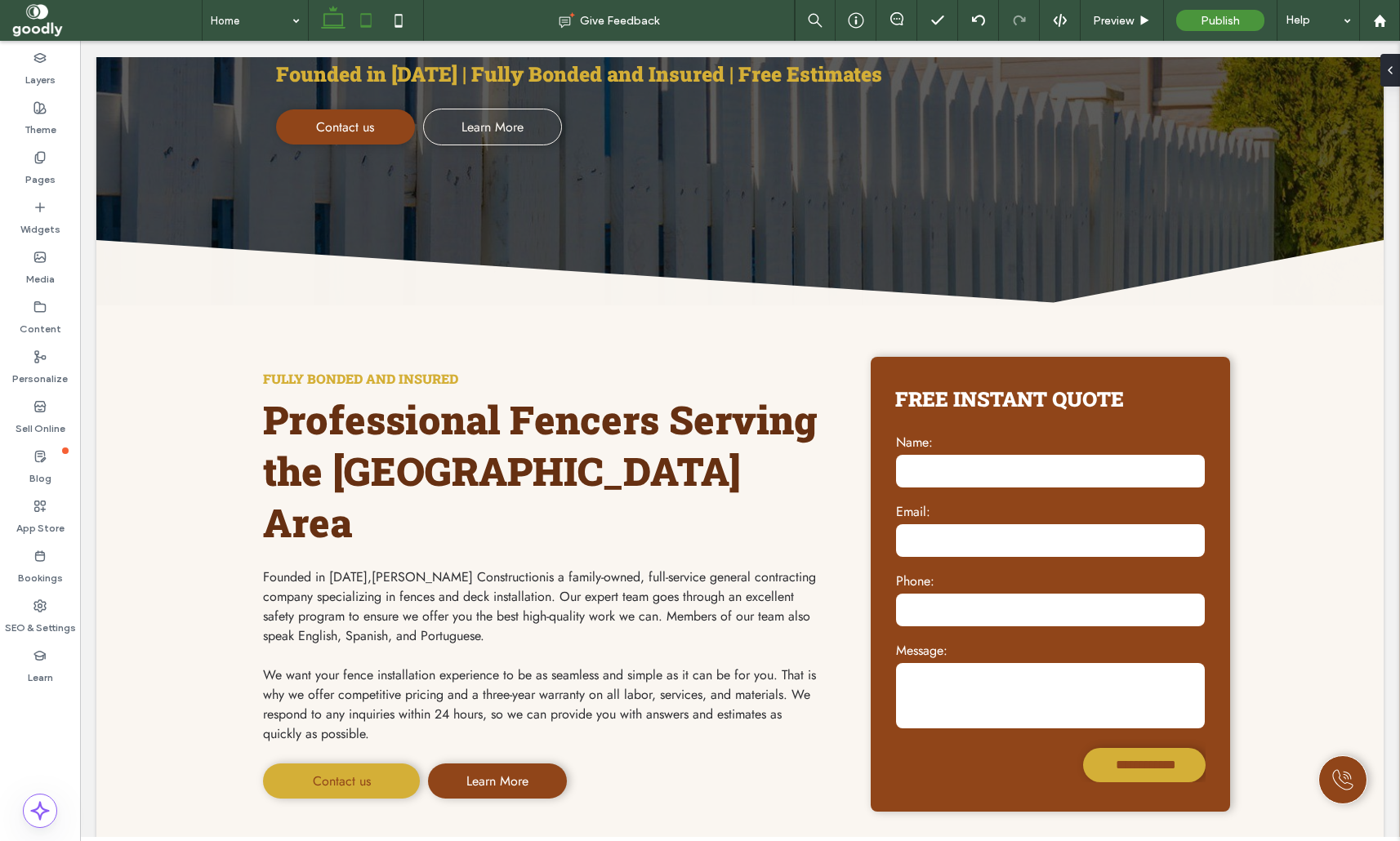
click at [362, 25] on use at bounding box center [365, 20] width 11 height 14
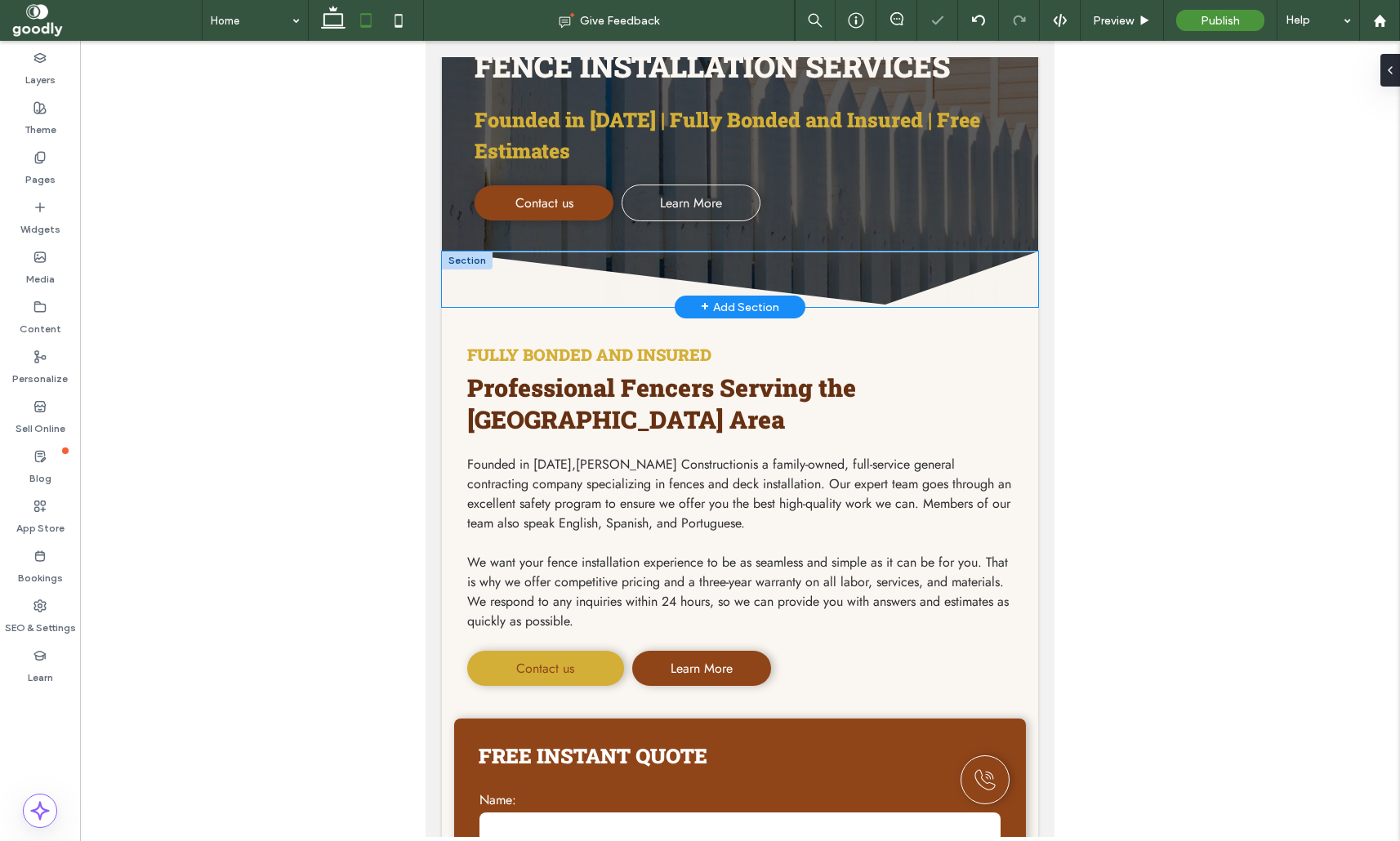
scroll to position [0, 0]
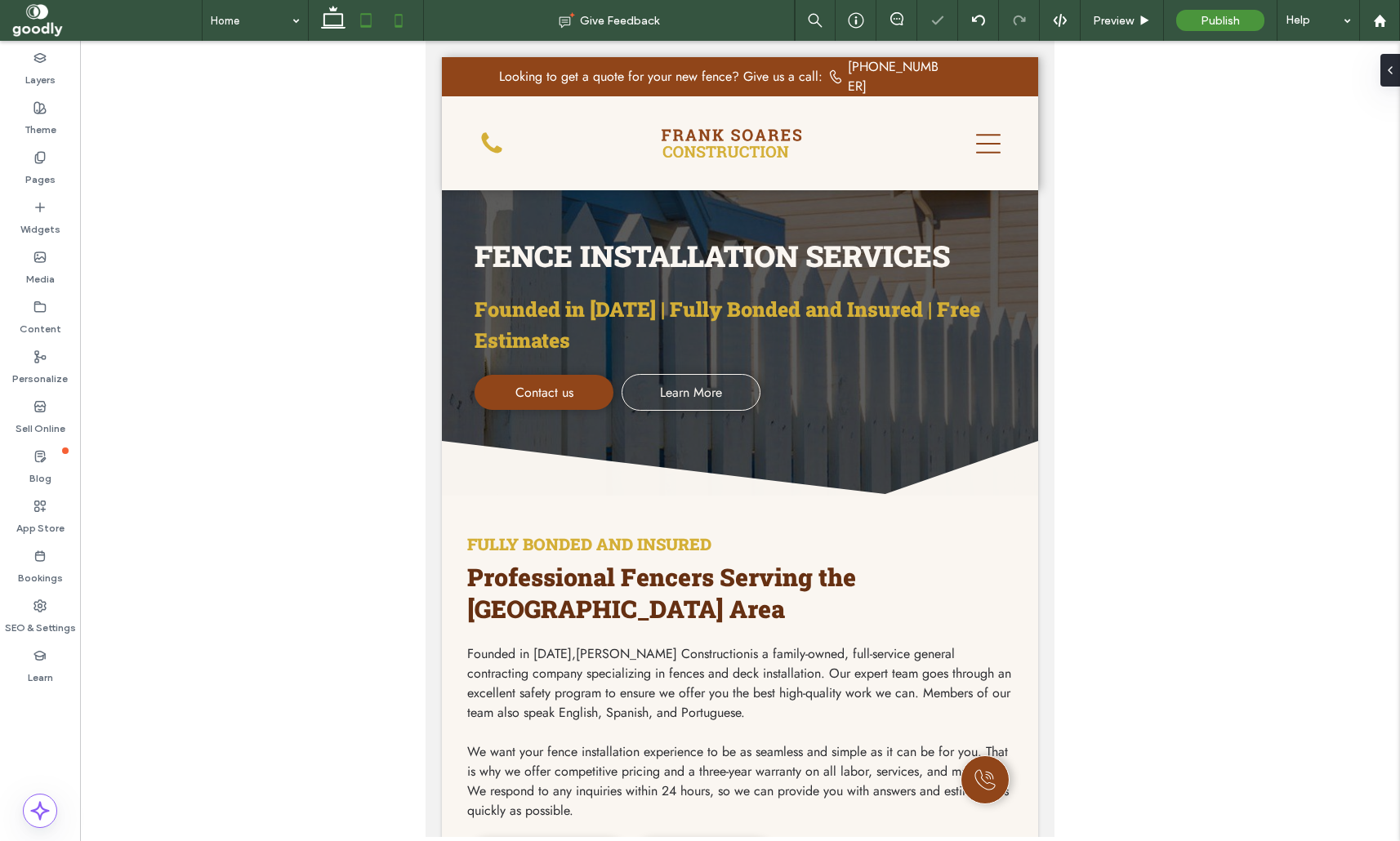
click at [407, 30] on icon at bounding box center [398, 21] width 33 height 33
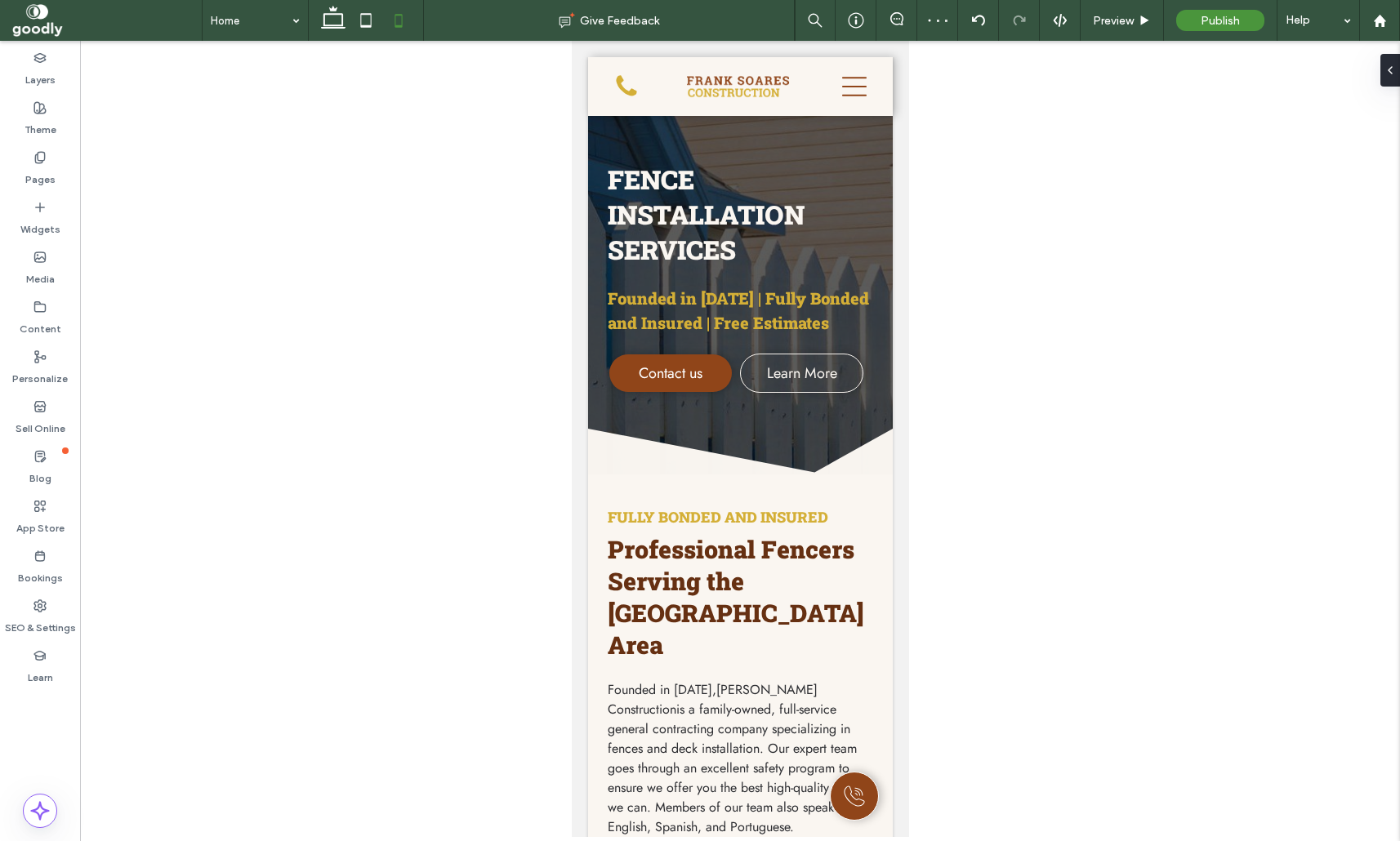
scroll to position [59, 0]
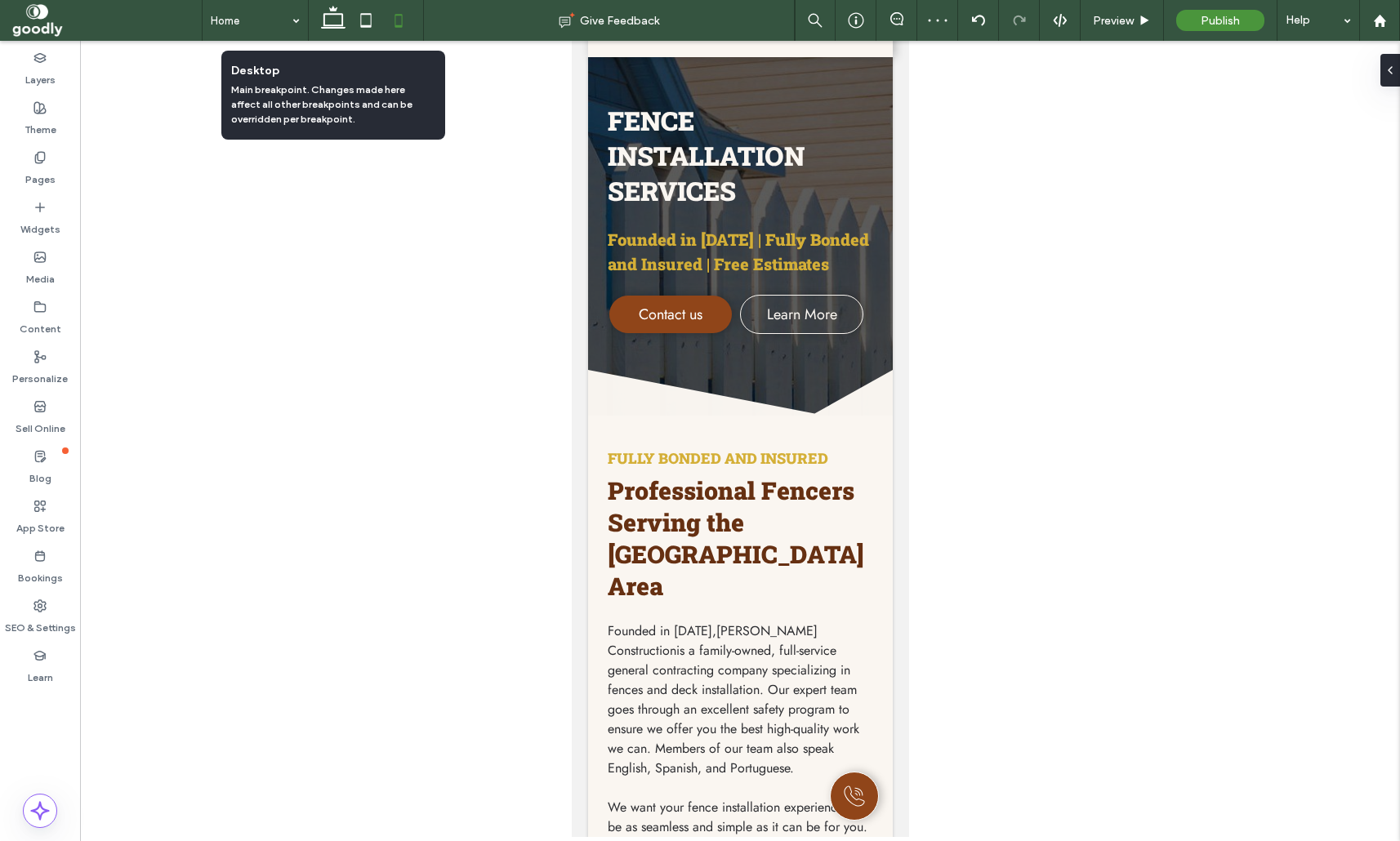
click at [327, 23] on icon at bounding box center [334, 21] width 33 height 33
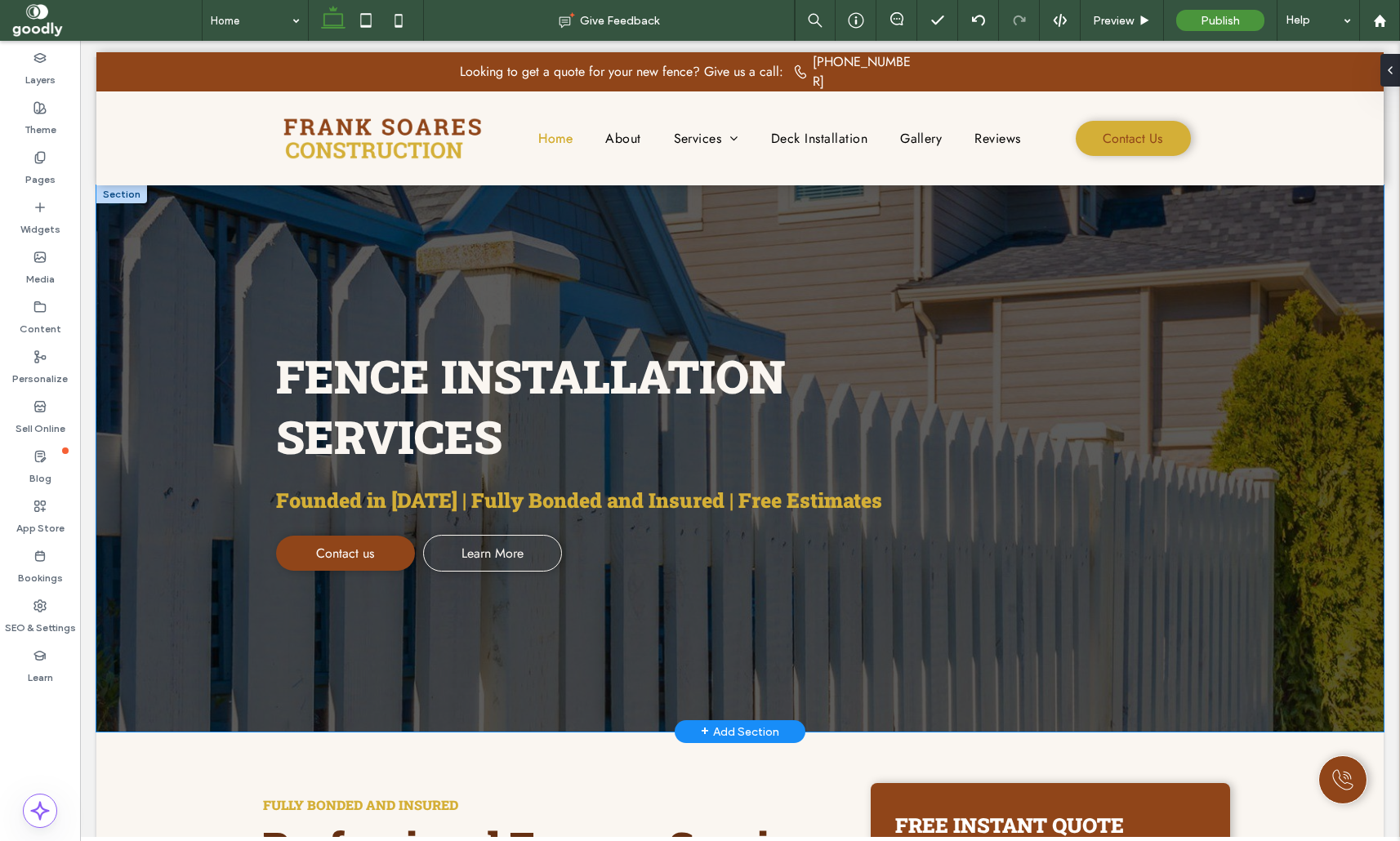
scroll to position [0, 0]
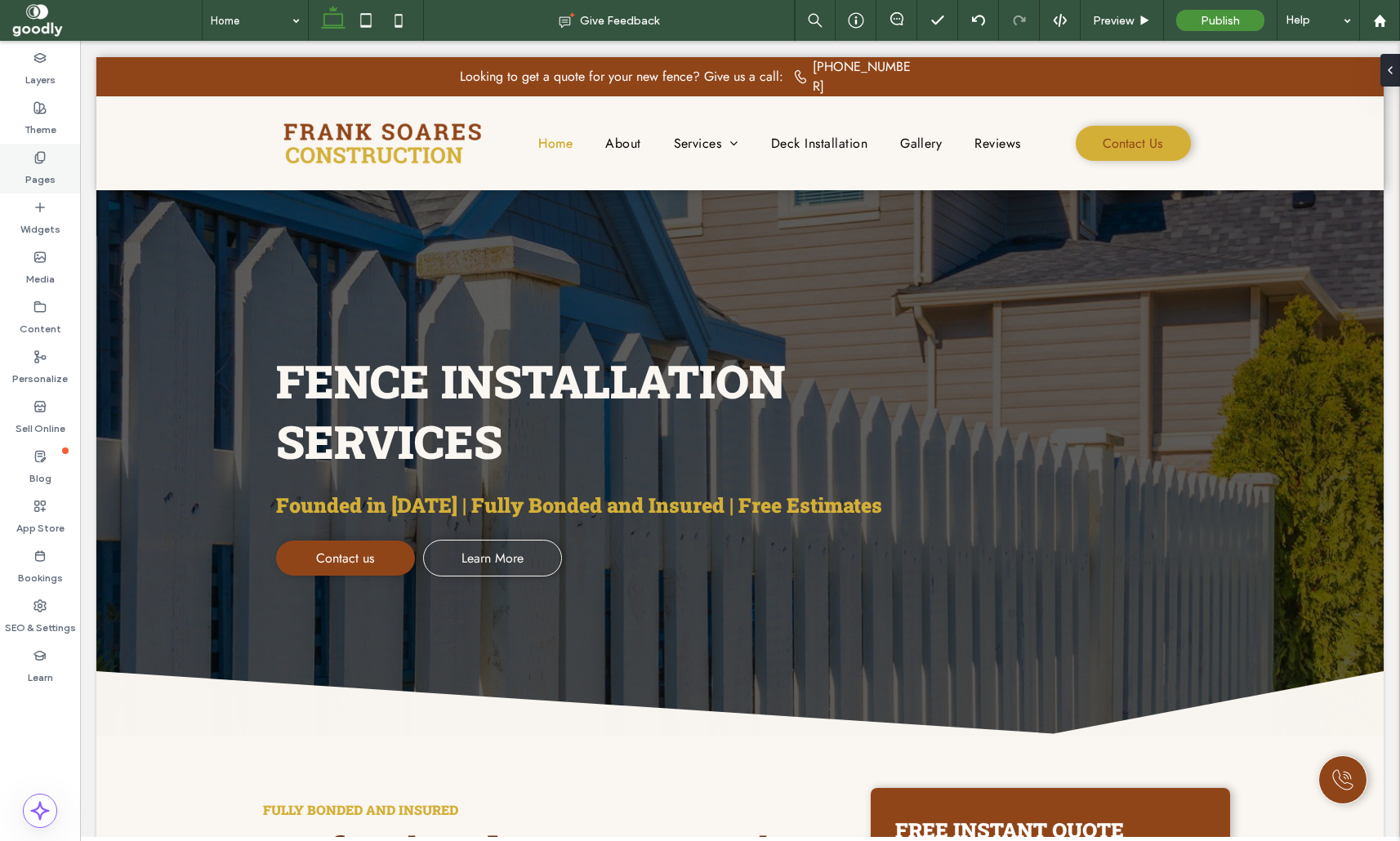
click at [58, 174] on div "Pages" at bounding box center [39, 168] width 80 height 50
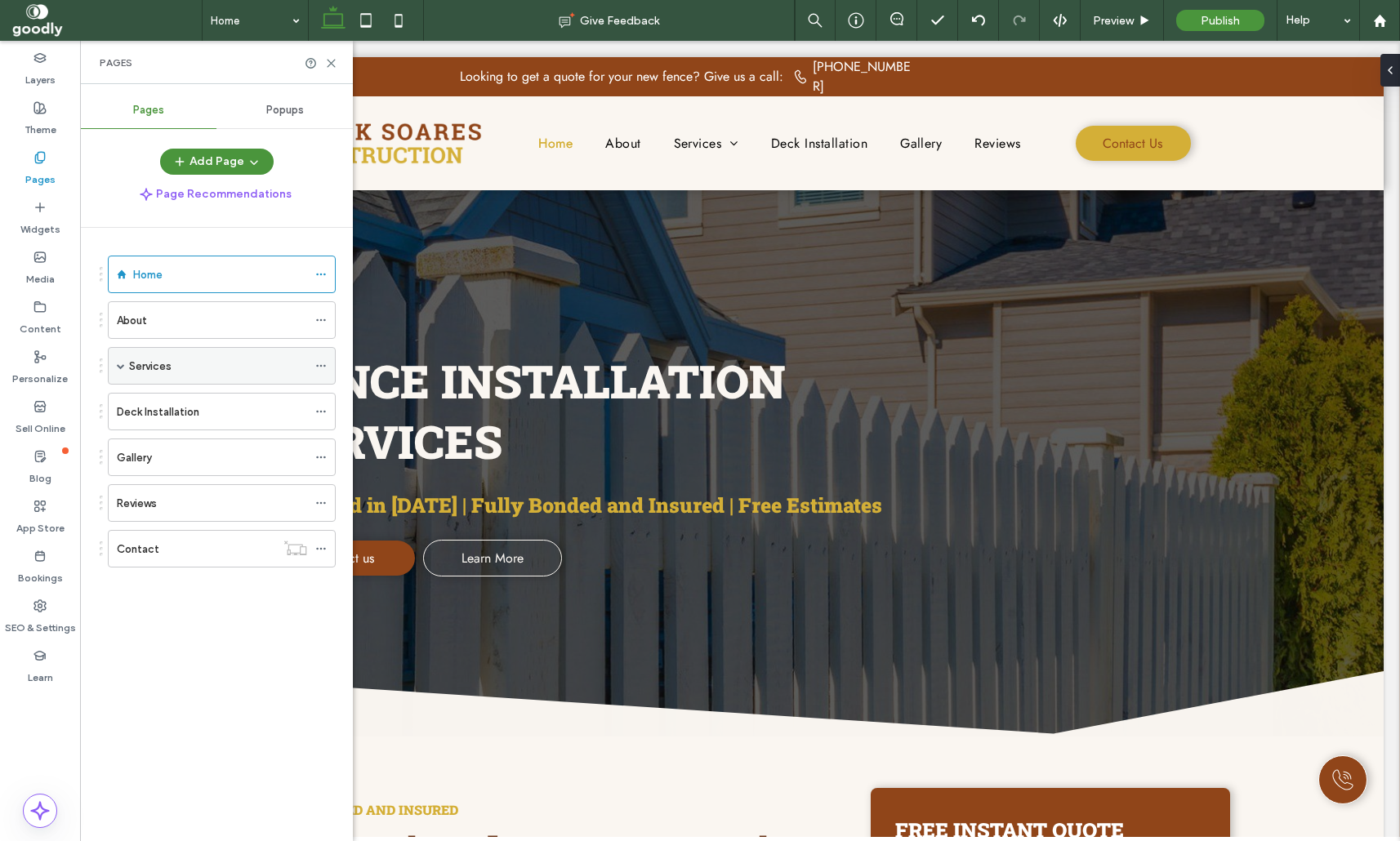
click at [118, 365] on span at bounding box center [121, 365] width 8 height 8
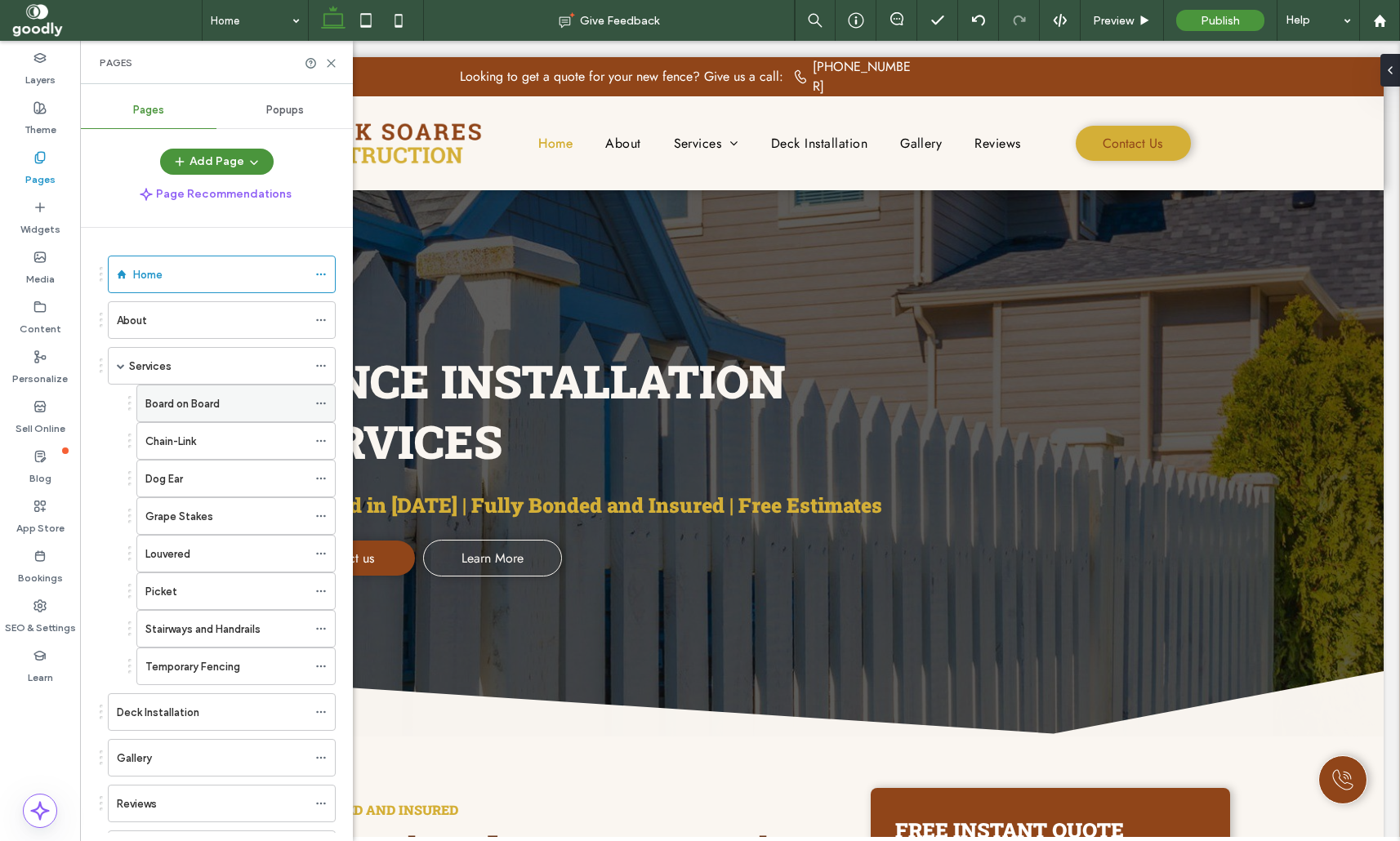
click at [176, 406] on label "Board on Board" at bounding box center [182, 403] width 74 height 29
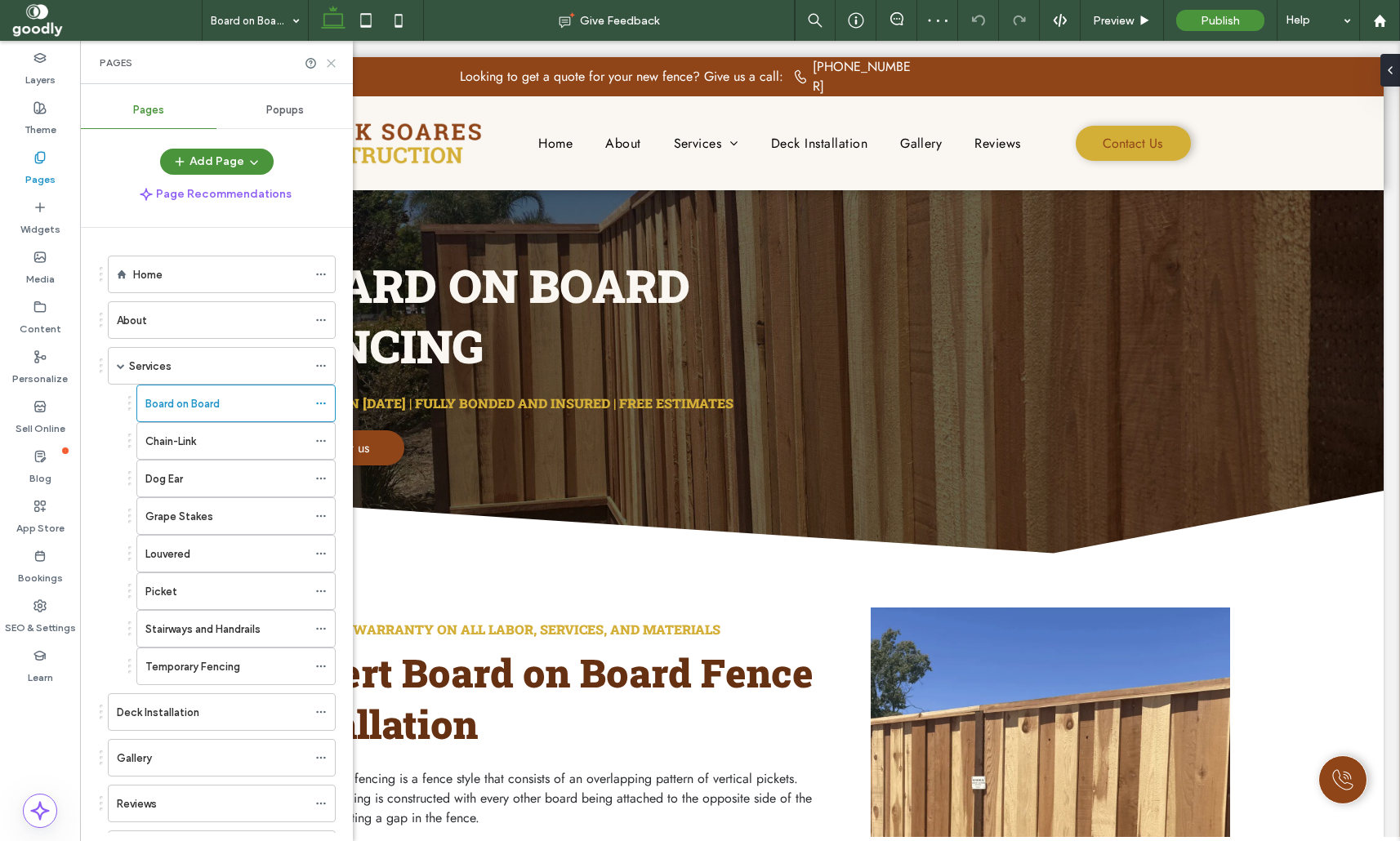
drag, startPoint x: 329, startPoint y: 63, endPoint x: 191, endPoint y: 108, distance: 145.2
click at [329, 63] on icon at bounding box center [331, 63] width 12 height 12
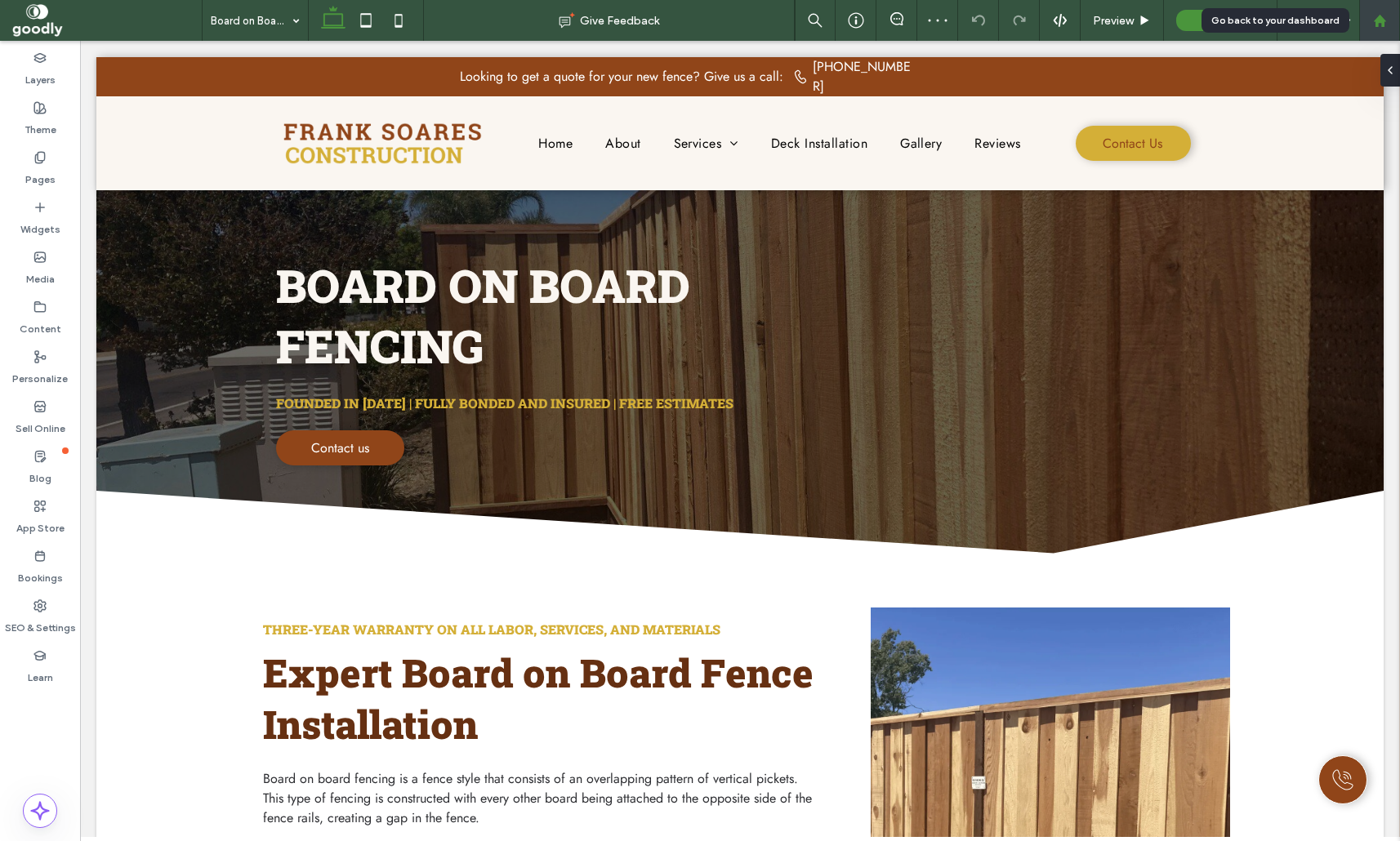
click at [1384, 27] on icon at bounding box center [1379, 21] width 14 height 14
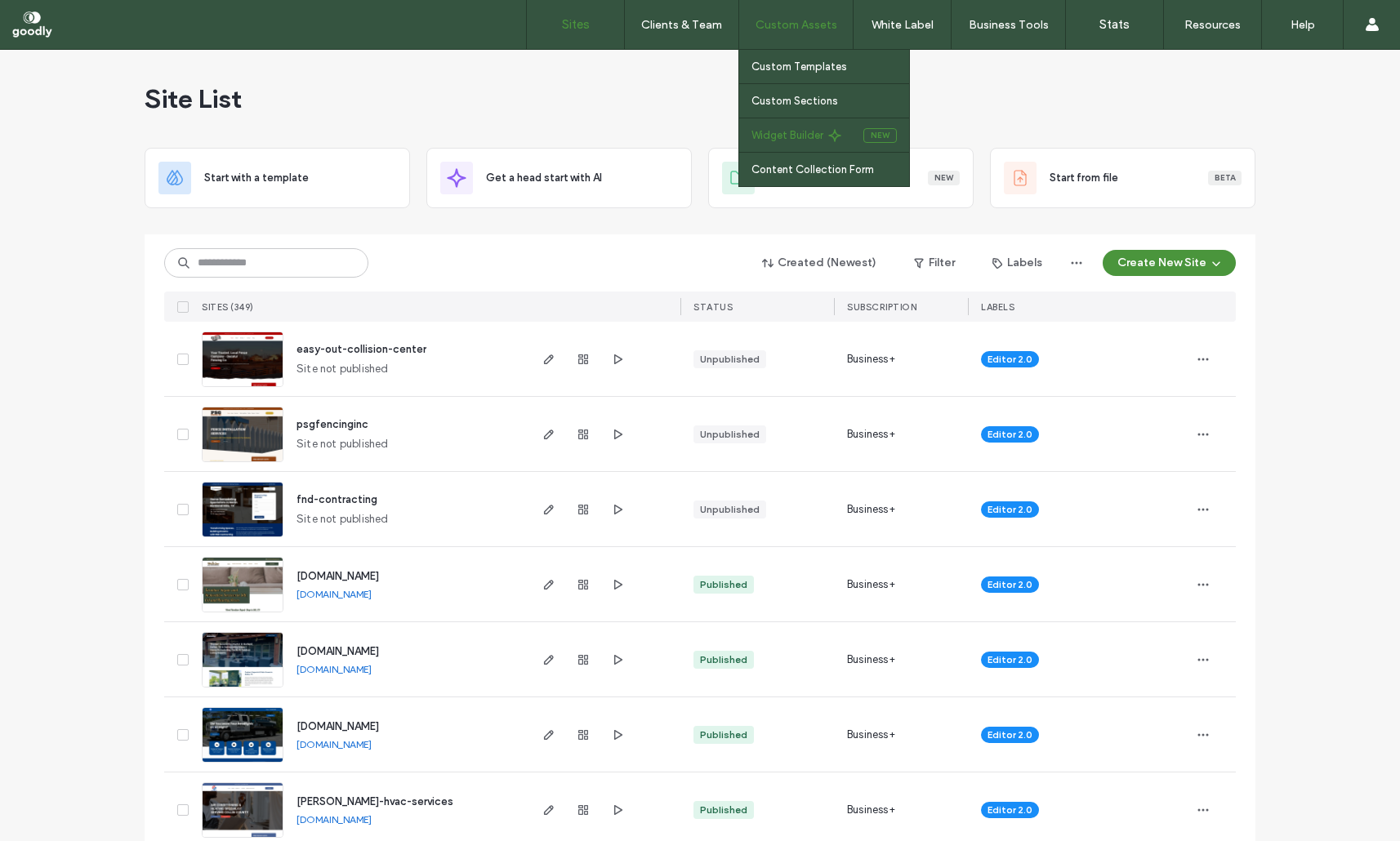
click at [799, 139] on label "Widget Builder" at bounding box center [786, 135] width 71 height 12
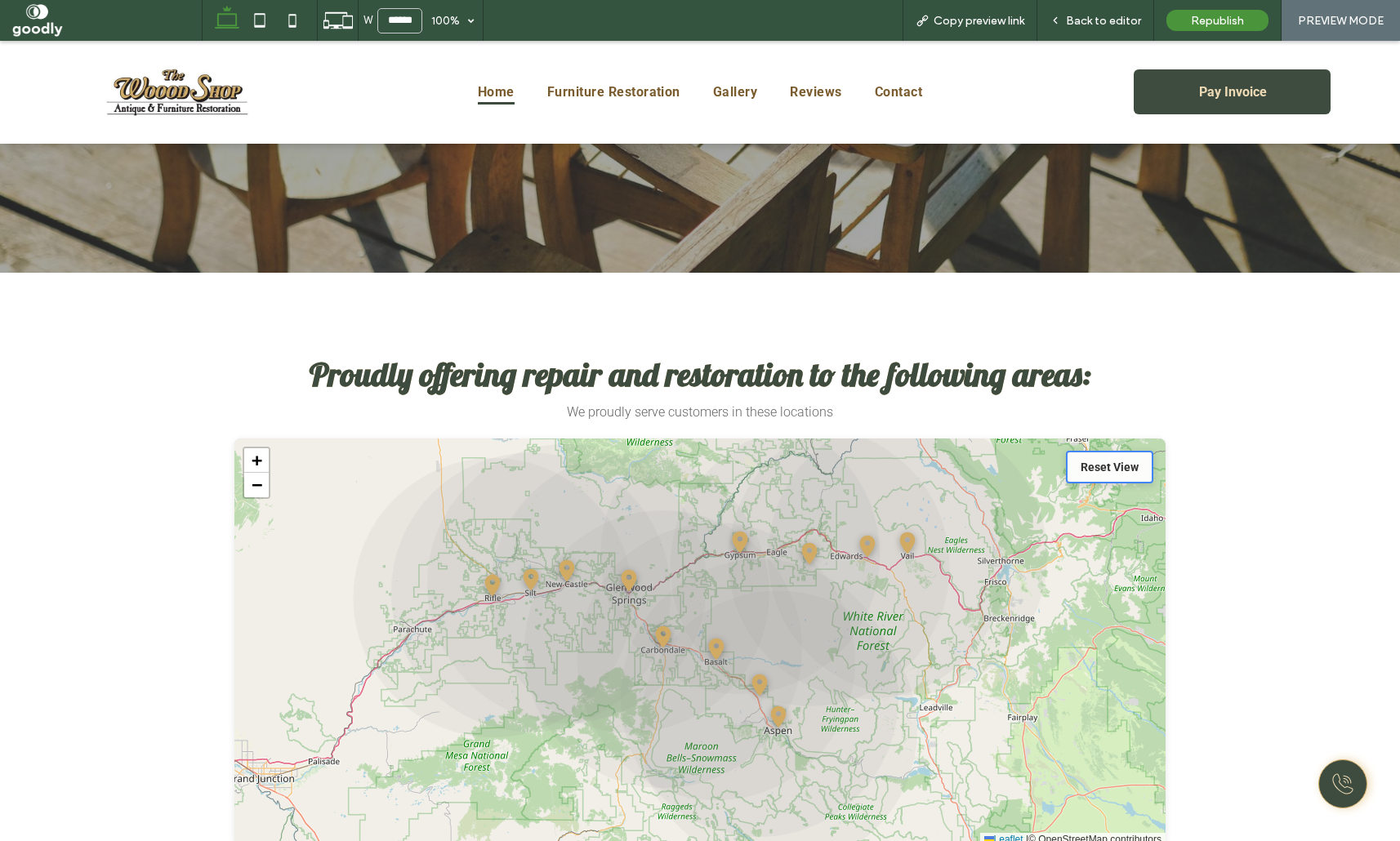
scroll to position [2700, 0]
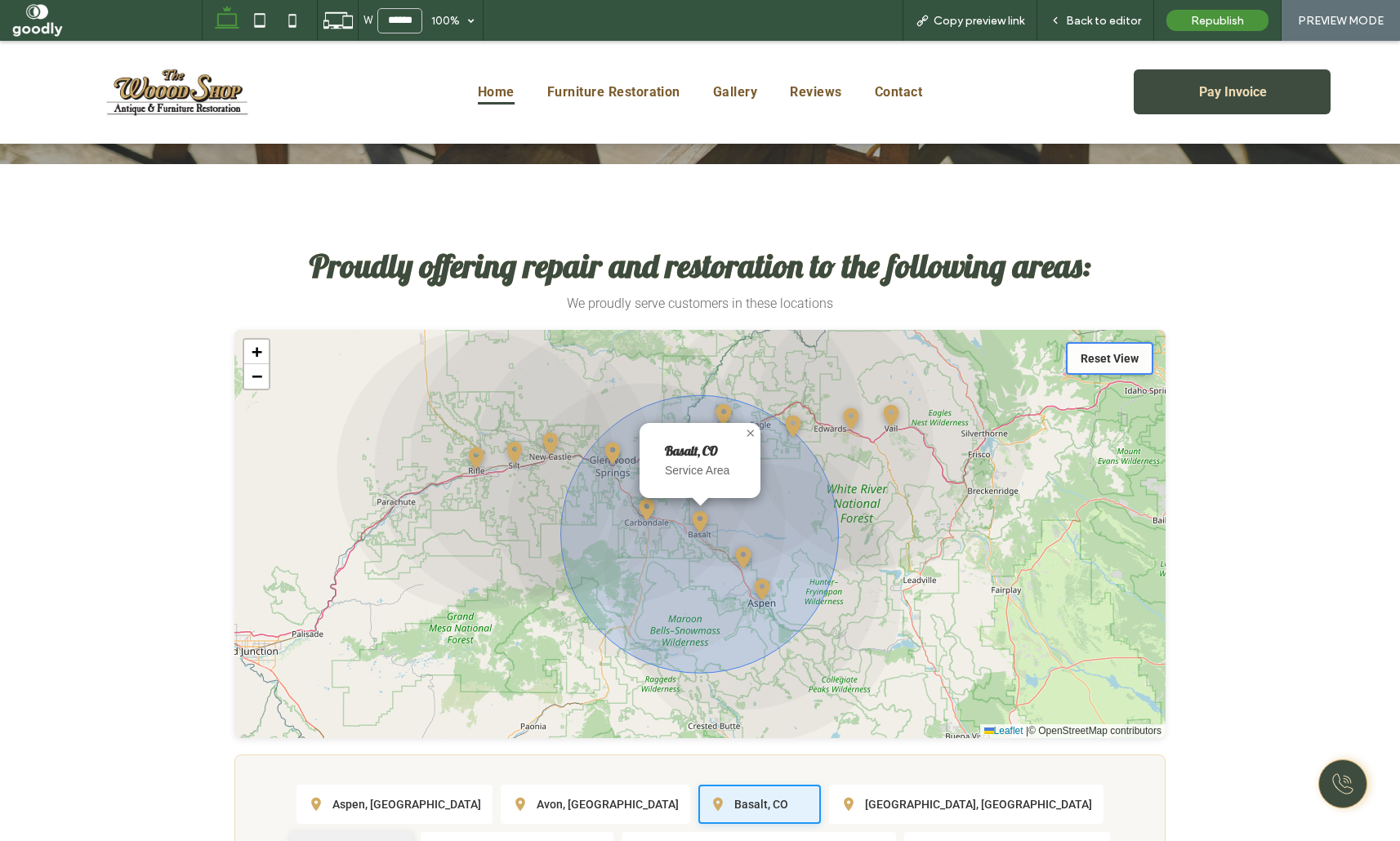
scroll to position [2808, 0]
drag, startPoint x: 891, startPoint y: 583, endPoint x: 872, endPoint y: 589, distance: 19.9
click at [363, 840] on span "Silt, CO" at bounding box center [345, 849] width 38 height 13
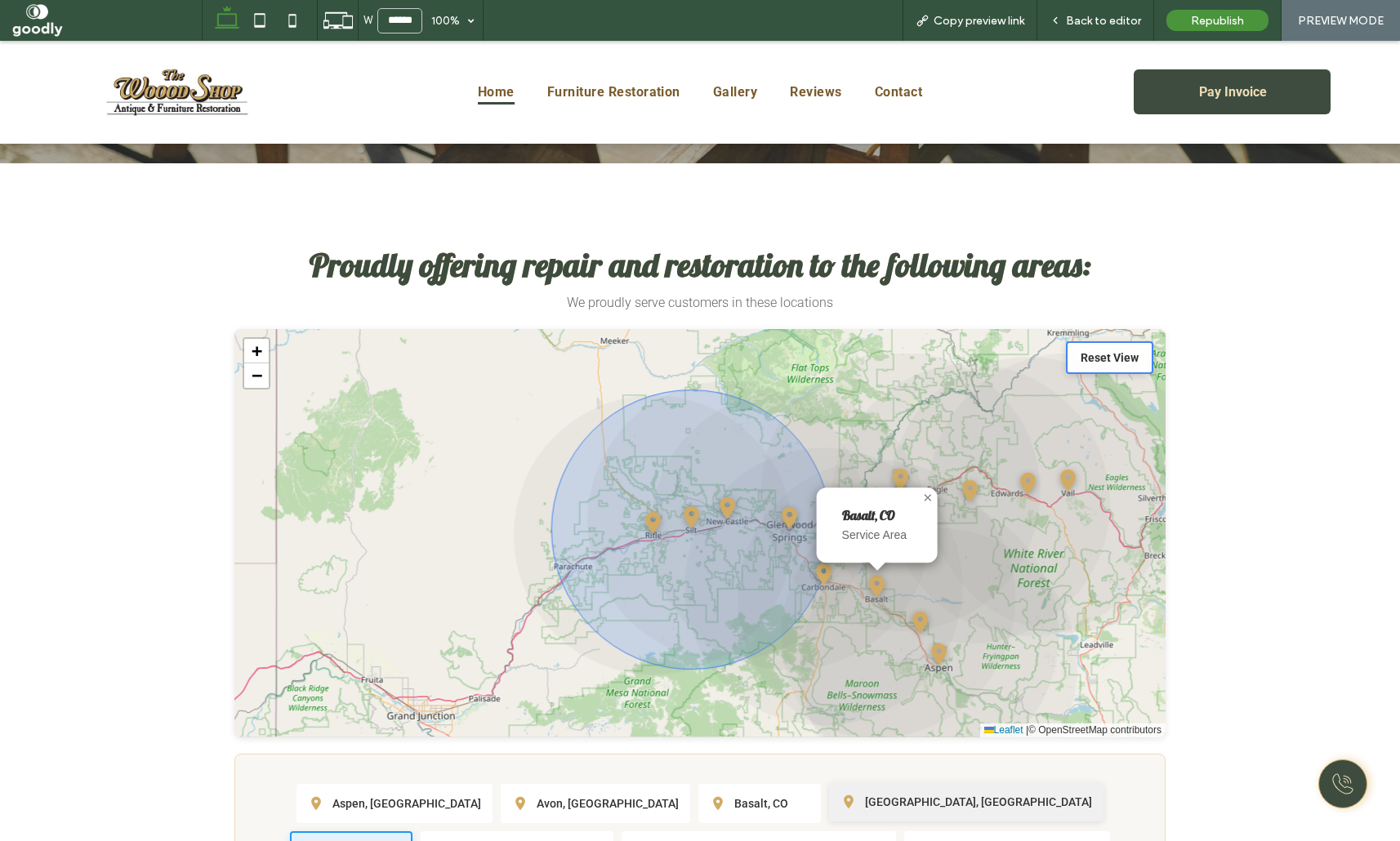
click at [865, 795] on span "Carbondale, CO" at bounding box center [979, 802] width 227 height 13
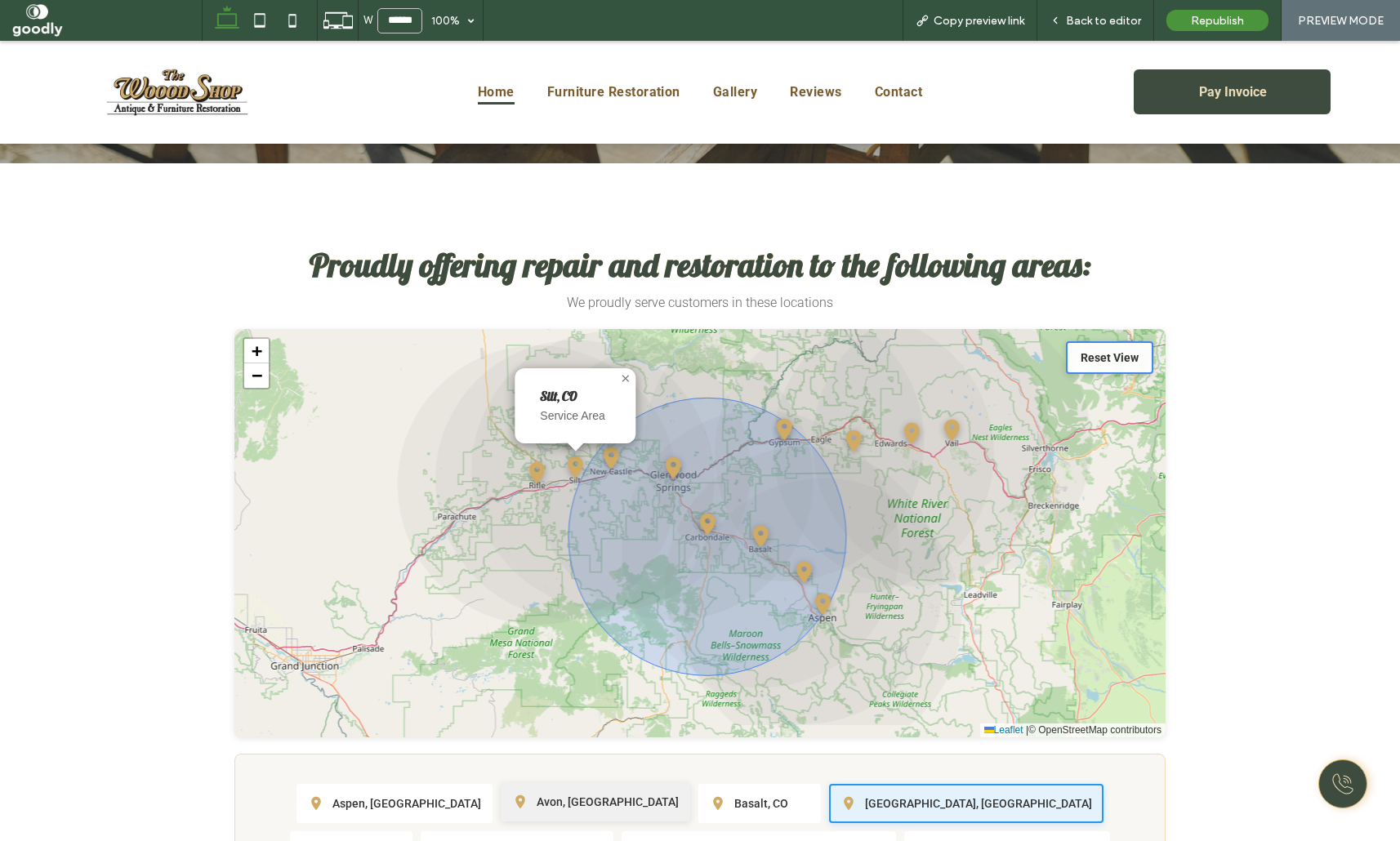
click at [500, 782] on li "Avon, CO" at bounding box center [595, 802] width 190 height 39
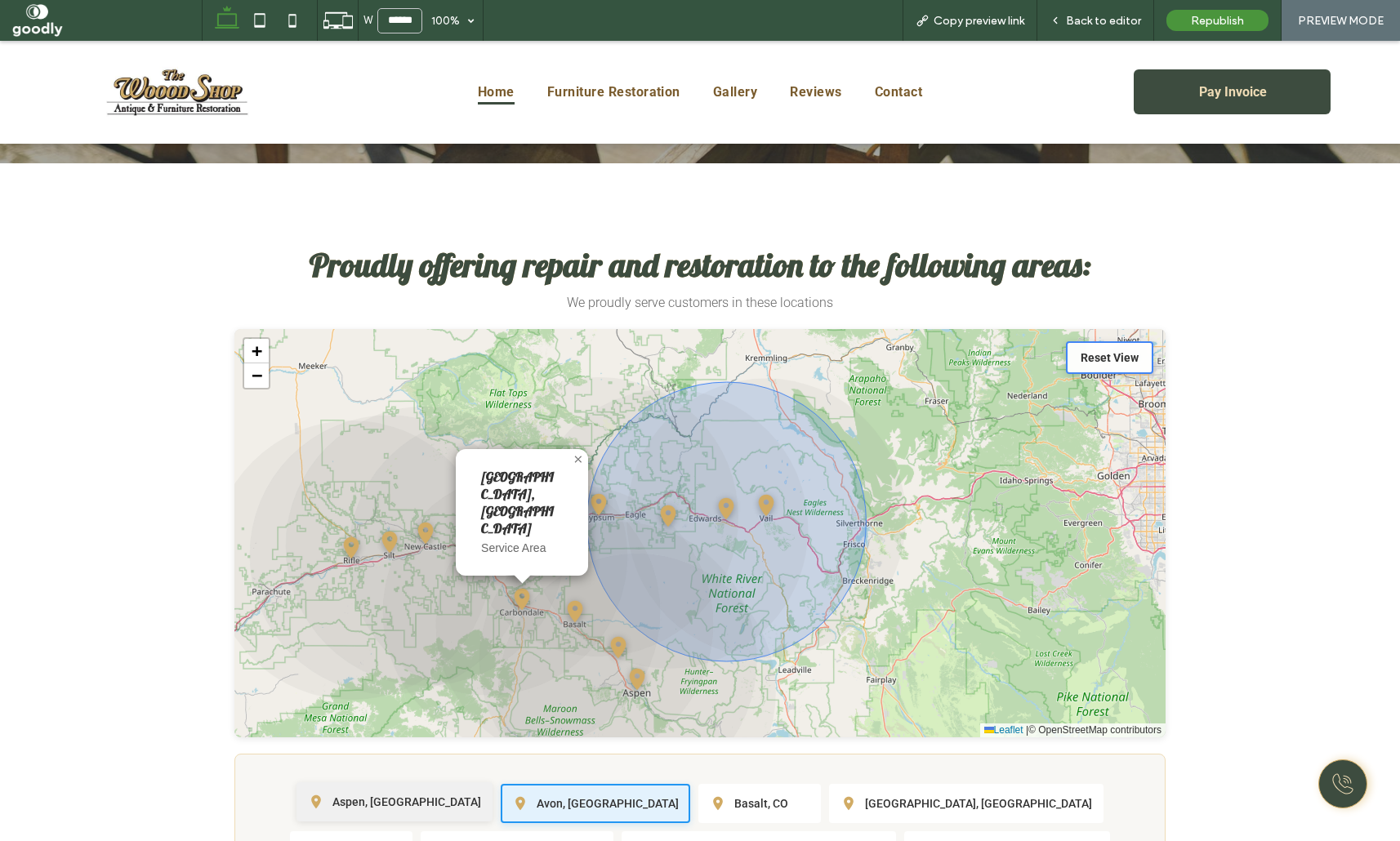
click at [412, 782] on li "Aspen, CO" at bounding box center [394, 802] width 196 height 39
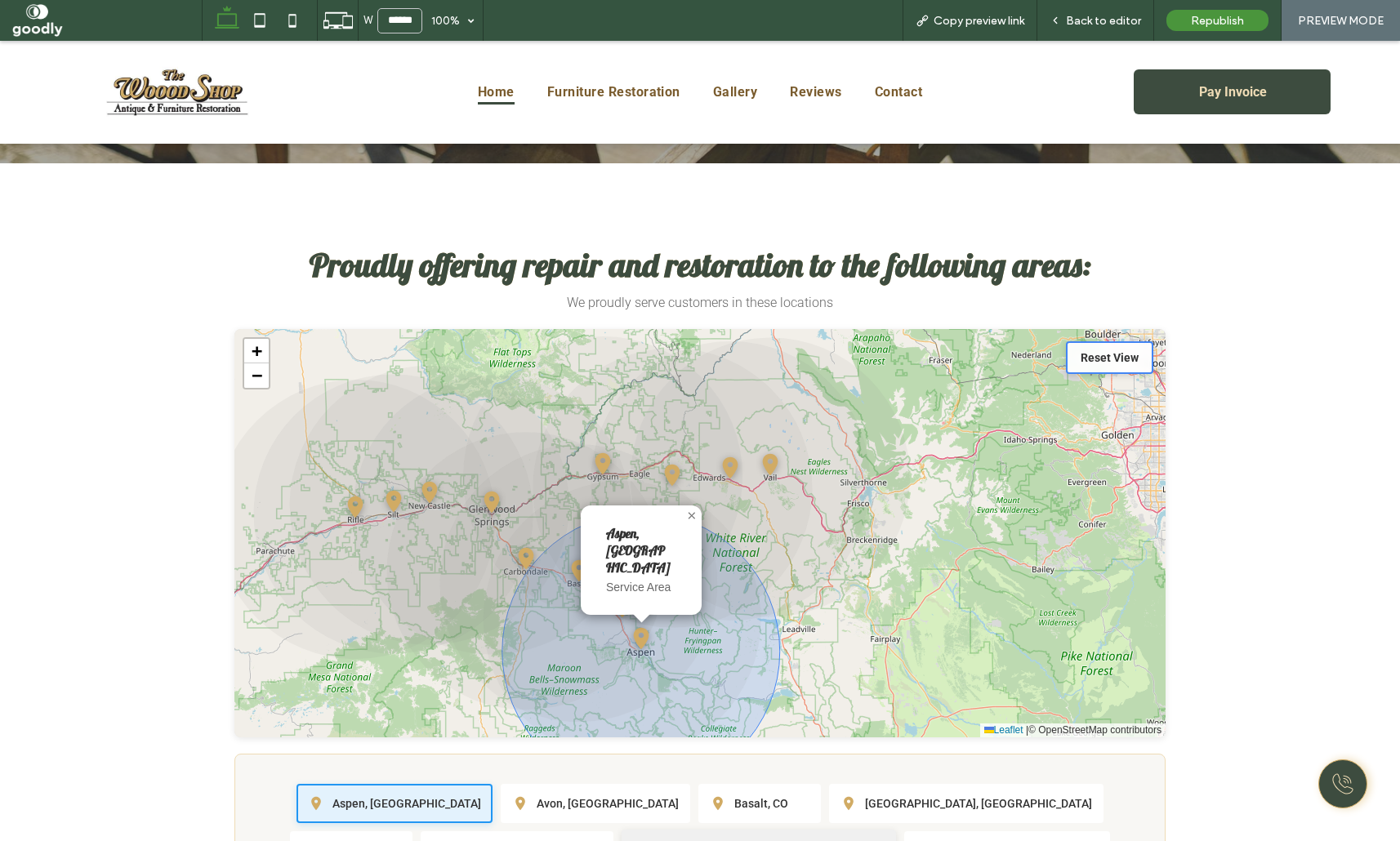
click at [621, 830] on li "Glenwood Springs, CO" at bounding box center [758, 849] width 274 height 39
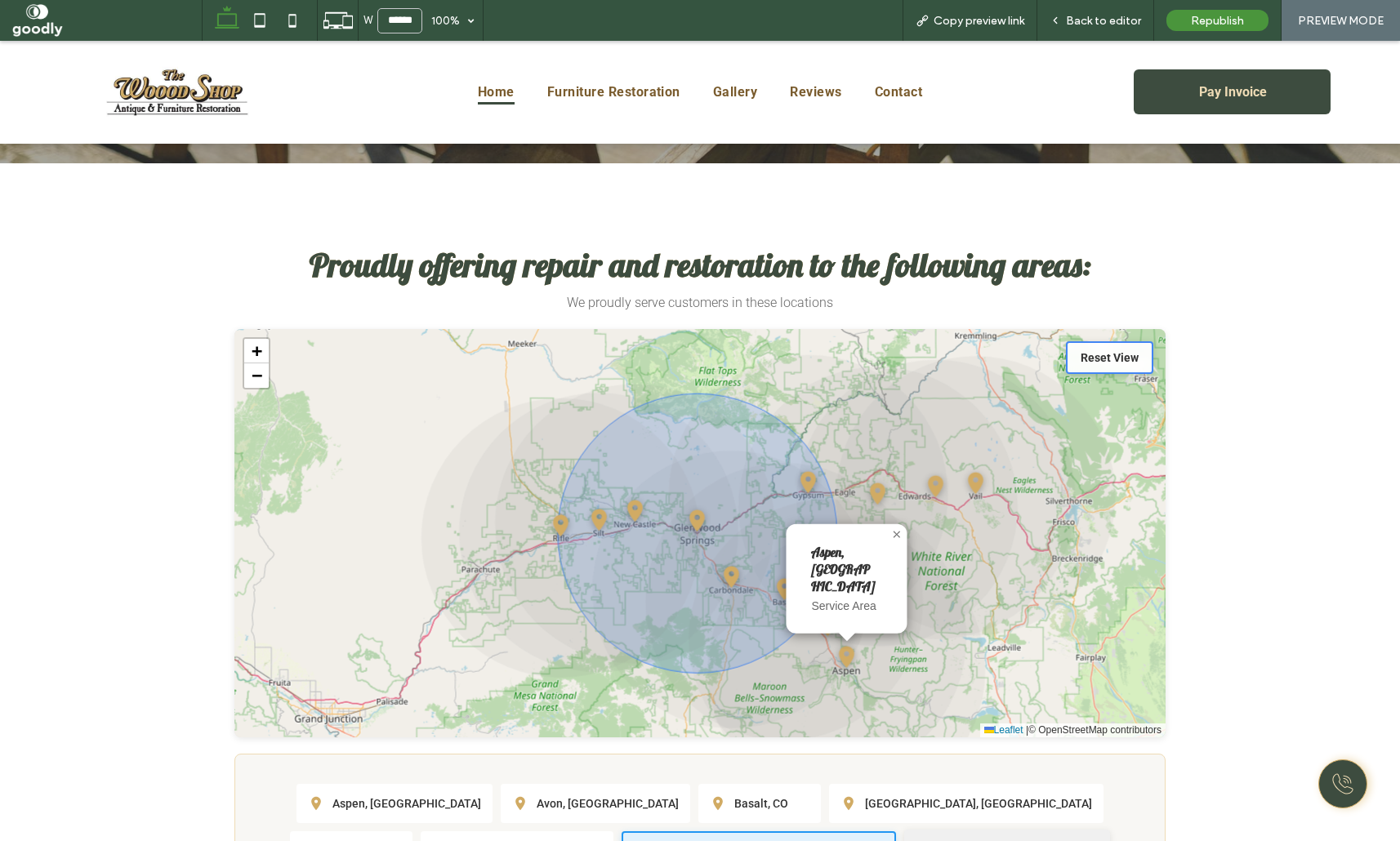
click at [940, 840] on span "Gypsum, CO" at bounding box center [1019, 849] width 159 height 13
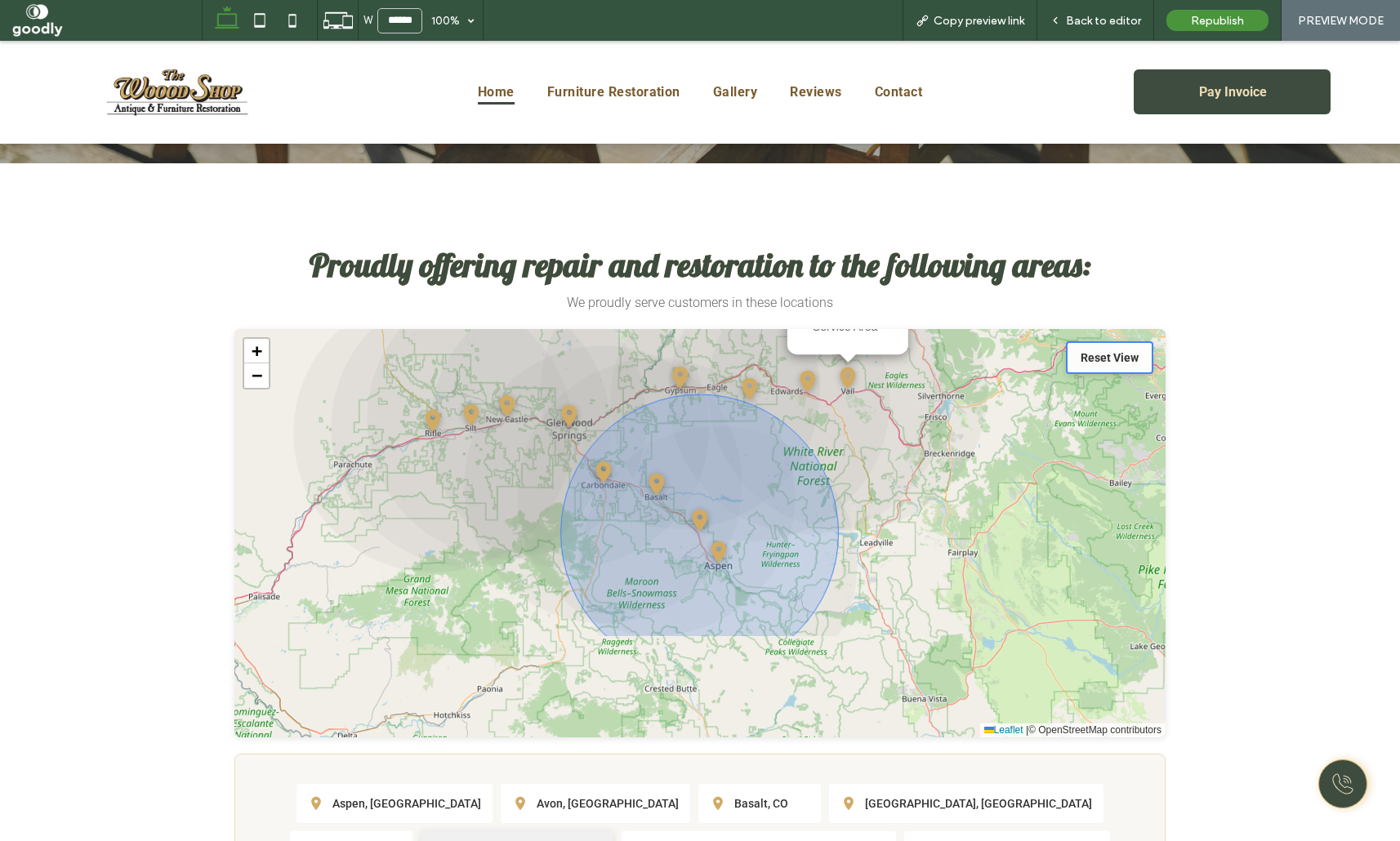
click at [602, 840] on span "Eagle, CO" at bounding box center [529, 849] width 145 height 13
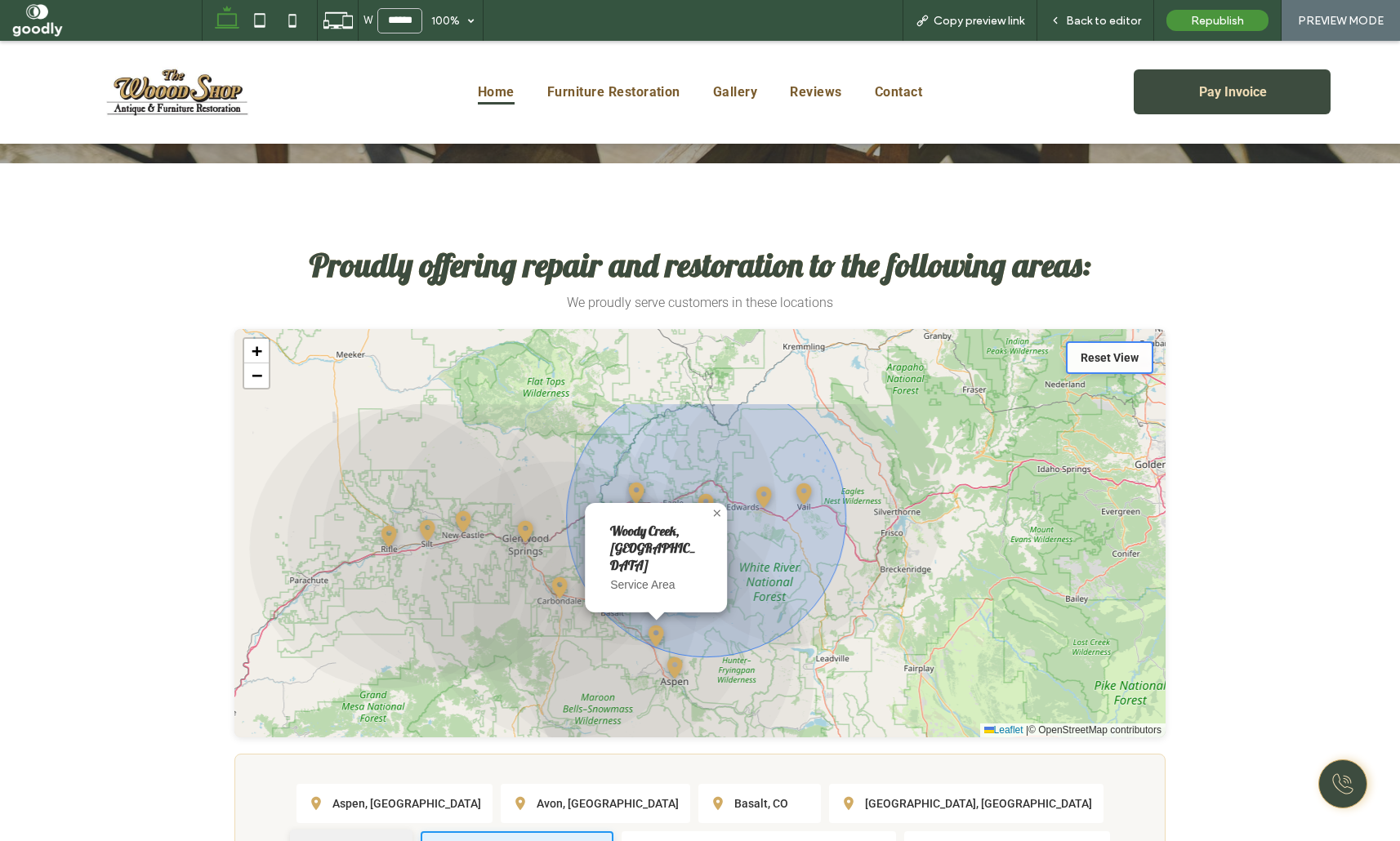
click at [363, 840] on span "Silt, CO" at bounding box center [345, 849] width 38 height 13
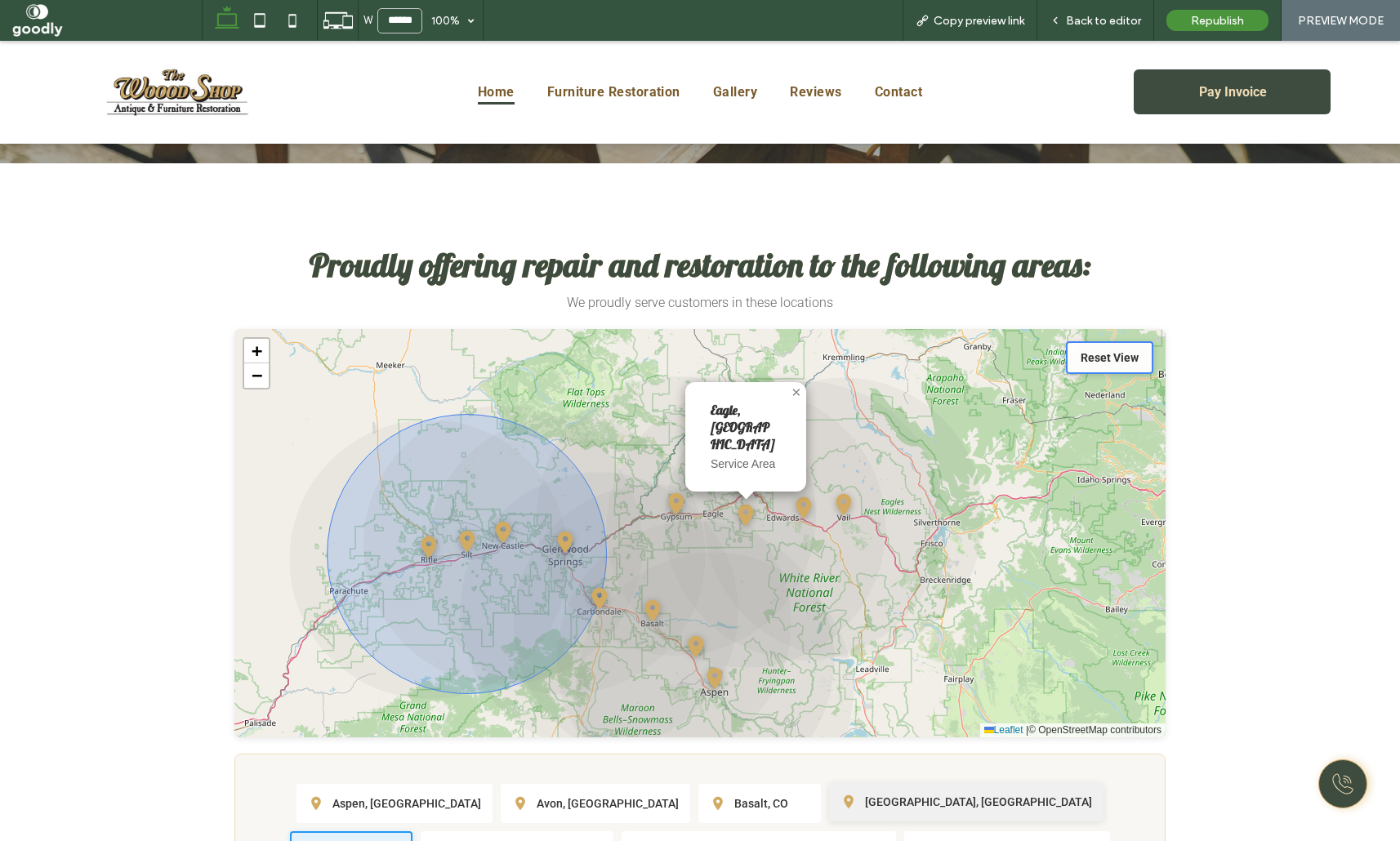
click at [829, 782] on li "Carbondale, CO" at bounding box center [966, 802] width 274 height 39
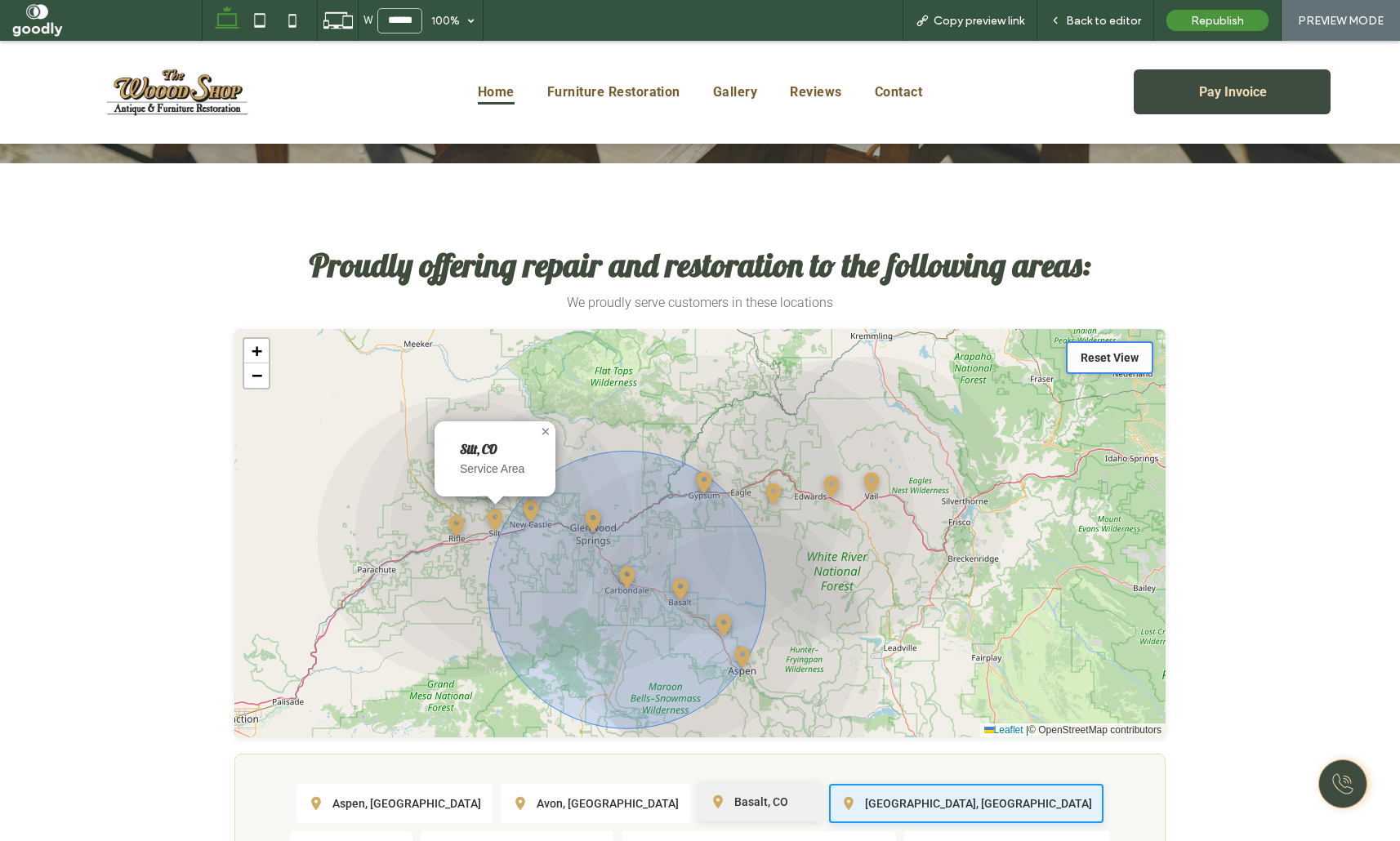
click at [698, 782] on li "Basalt, CO" at bounding box center [759, 802] width 122 height 39
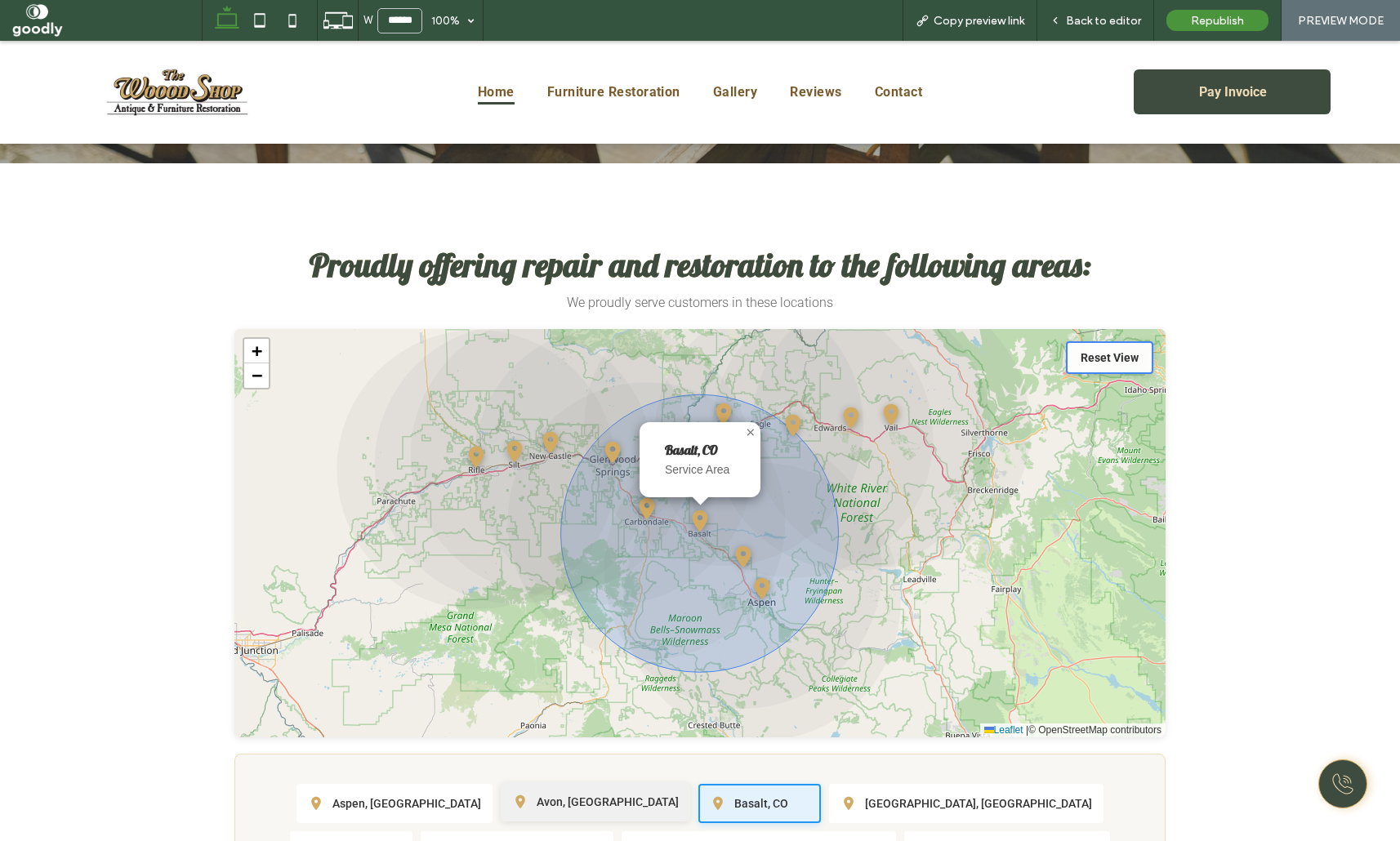
click at [536, 782] on li "Avon, CO" at bounding box center [595, 802] width 190 height 39
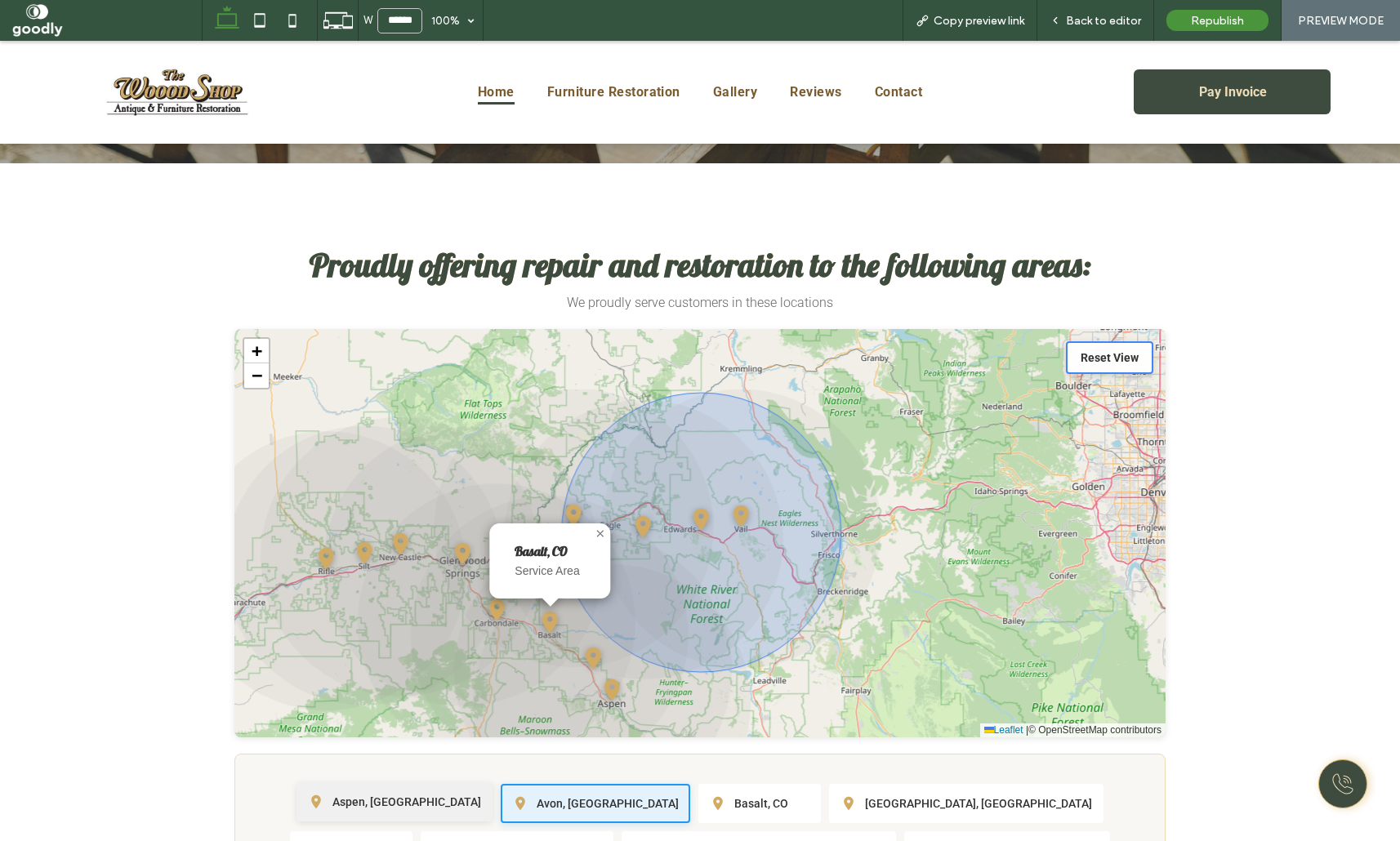
click at [325, 793] on icon at bounding box center [316, 802] width 16 height 16
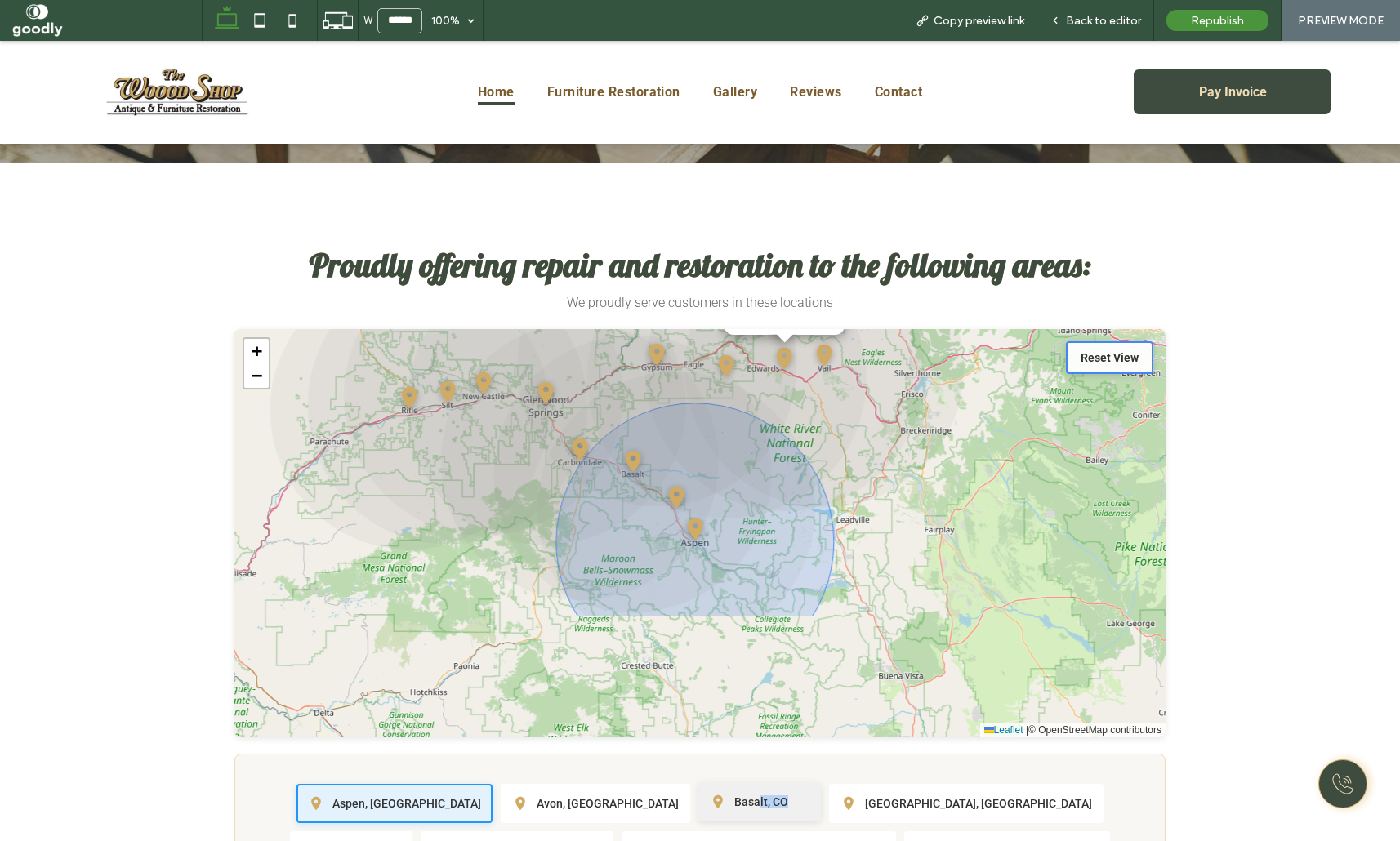
click at [698, 782] on li "Basalt, CO" at bounding box center [759, 802] width 122 height 39
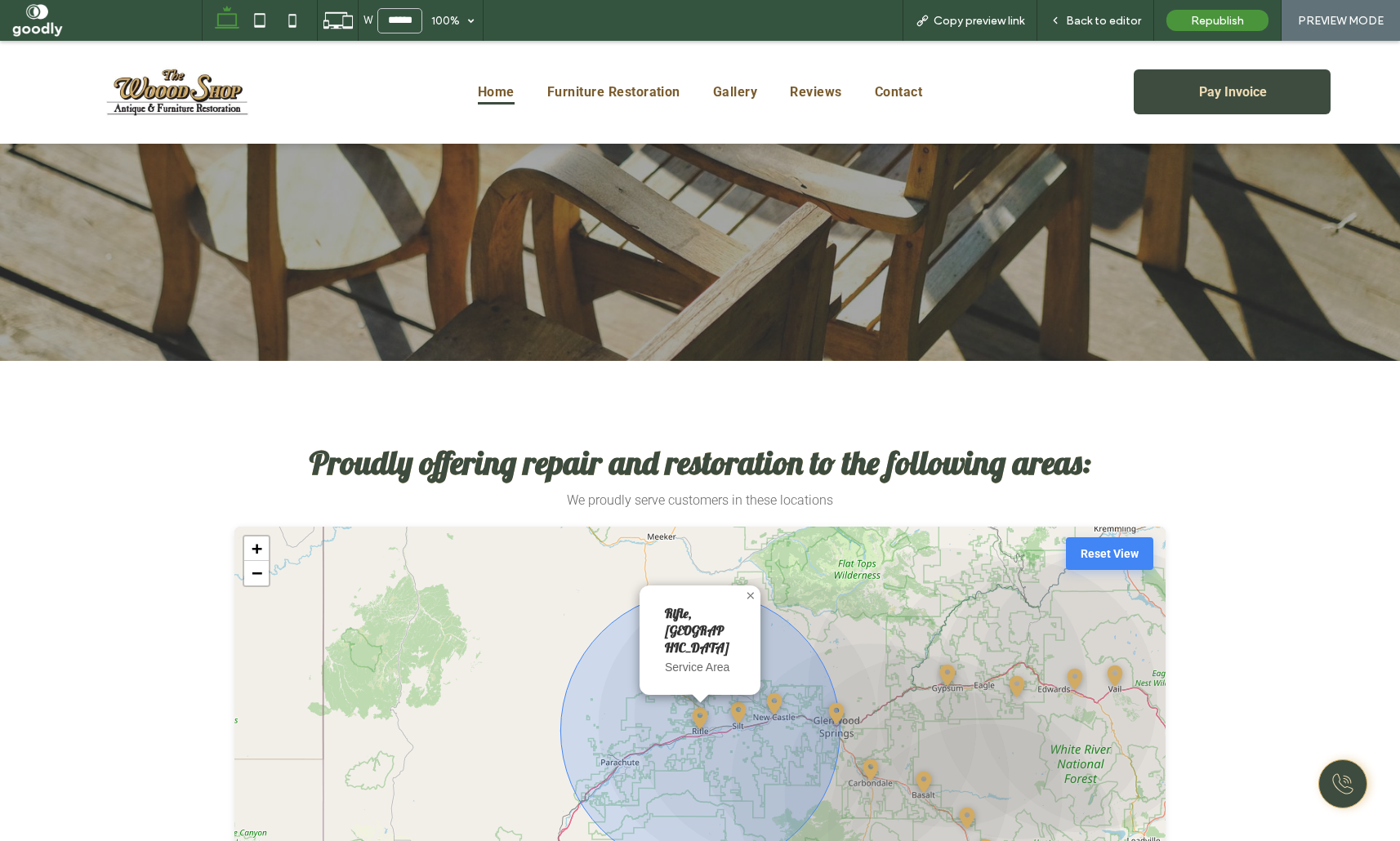
scroll to position [2610, 0]
click at [1121, 538] on button "Reset View" at bounding box center [1109, 554] width 87 height 33
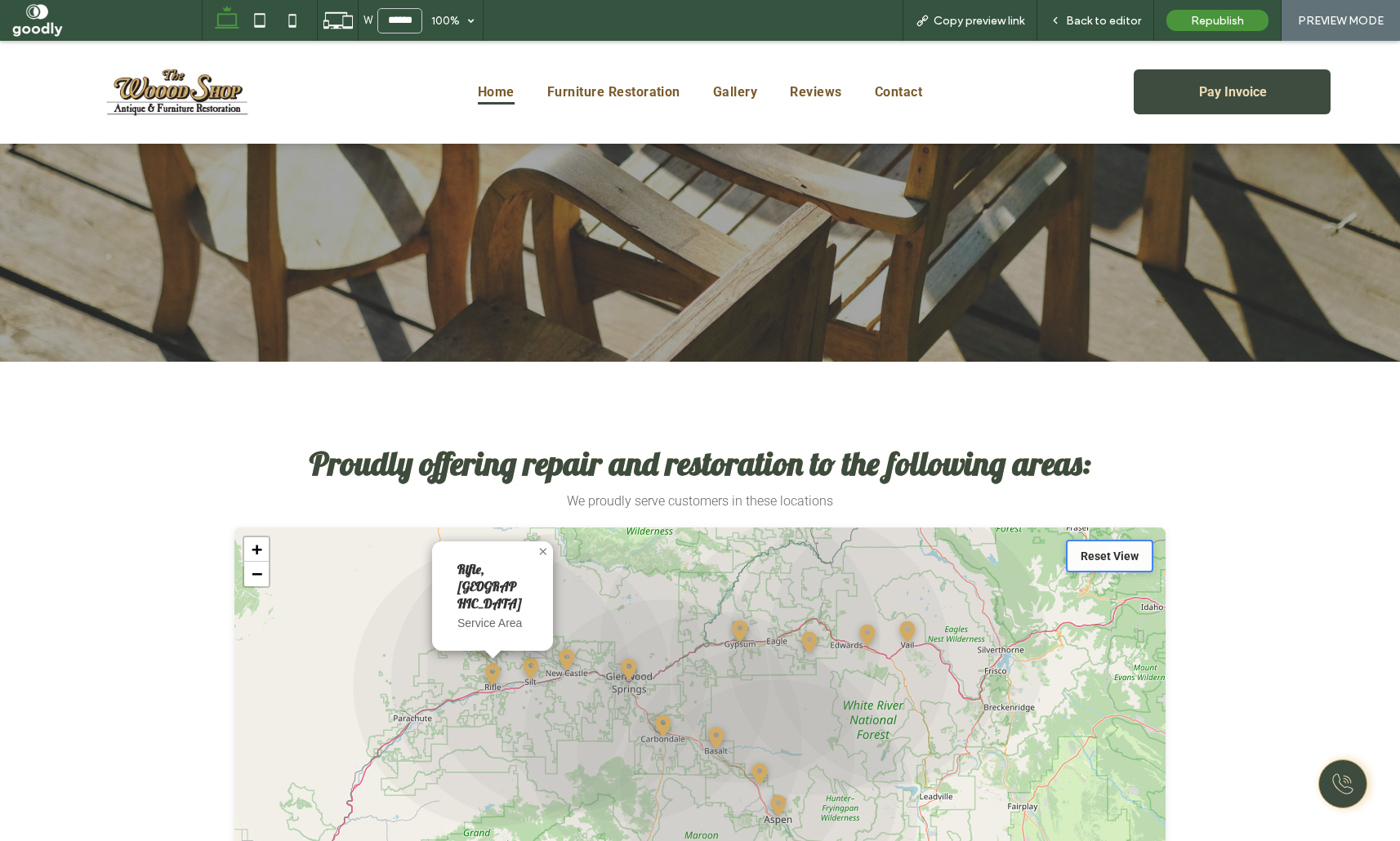
click at [1291, 379] on div "Proudly offering repair and restoration to the following areas: We proudly serv…" at bounding box center [700, 811] width 1400 height 899
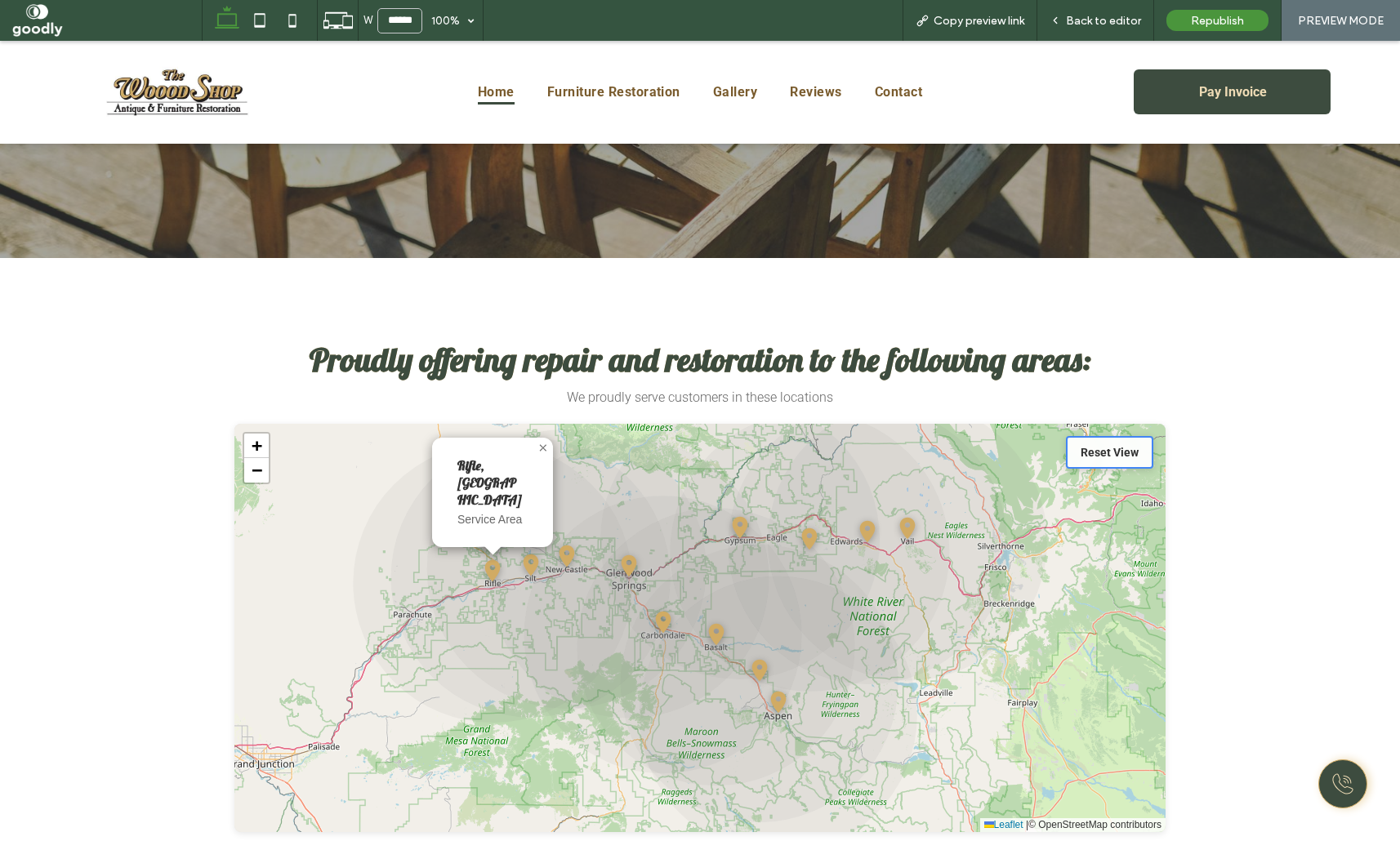
scroll to position [2718, 0]
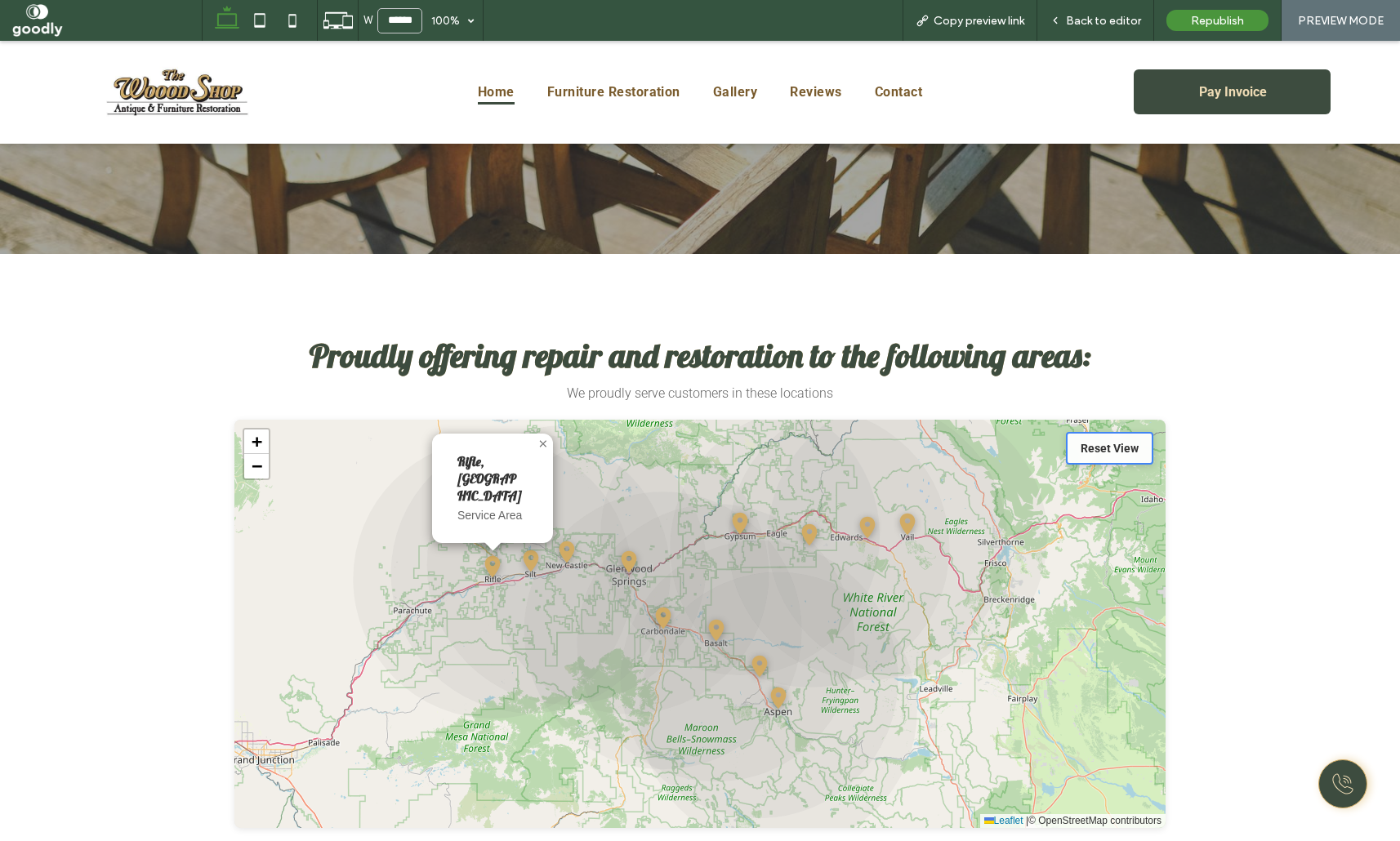
click at [1373, 446] on div "Proudly offering repair and restoration to the following areas: We proudly serv…" at bounding box center [700, 703] width 1400 height 899
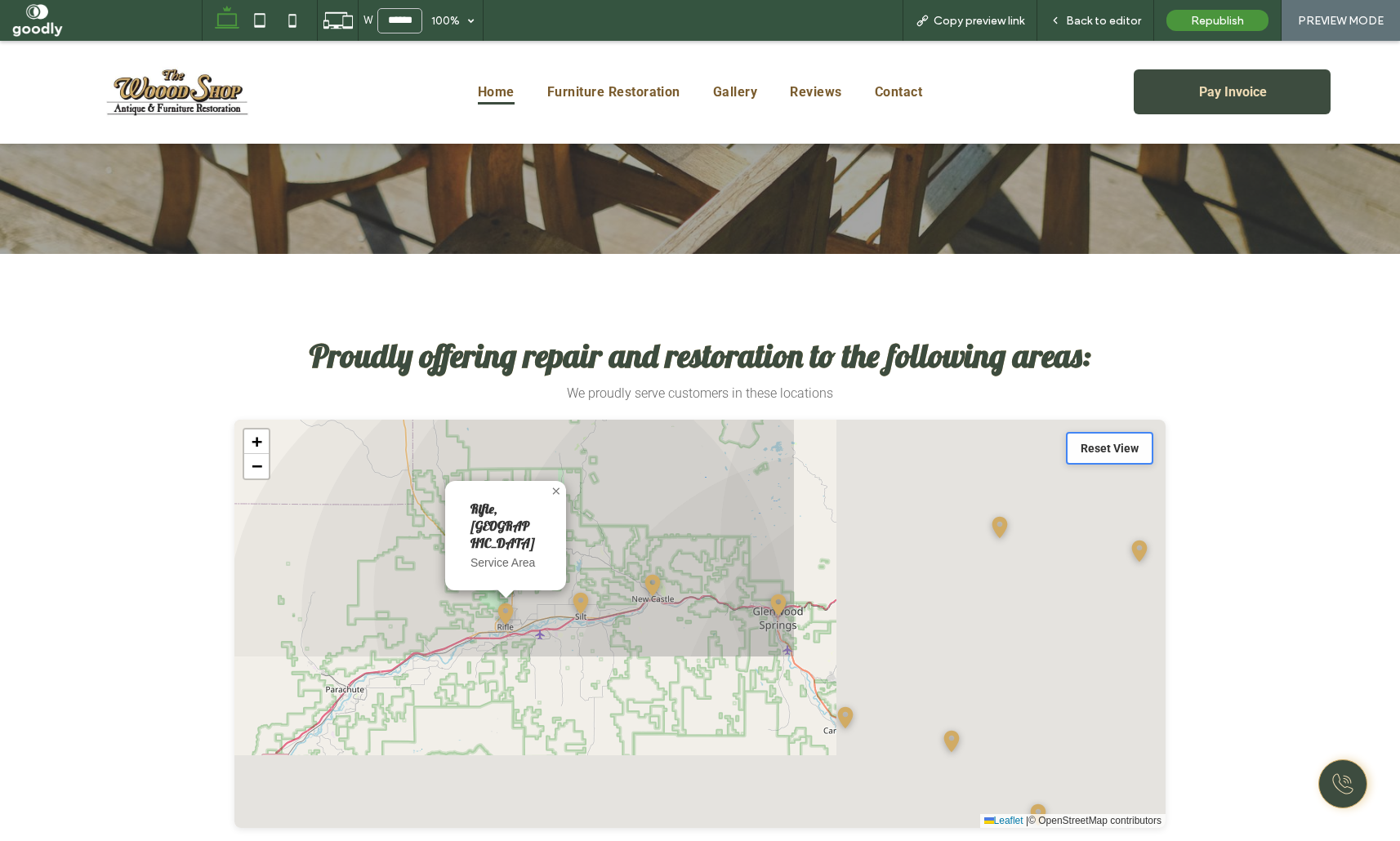
drag, startPoint x: 729, startPoint y: 305, endPoint x: 538, endPoint y: 229, distance: 205.6
click at [538, 347] on icon at bounding box center [505, 626] width 559 height 558
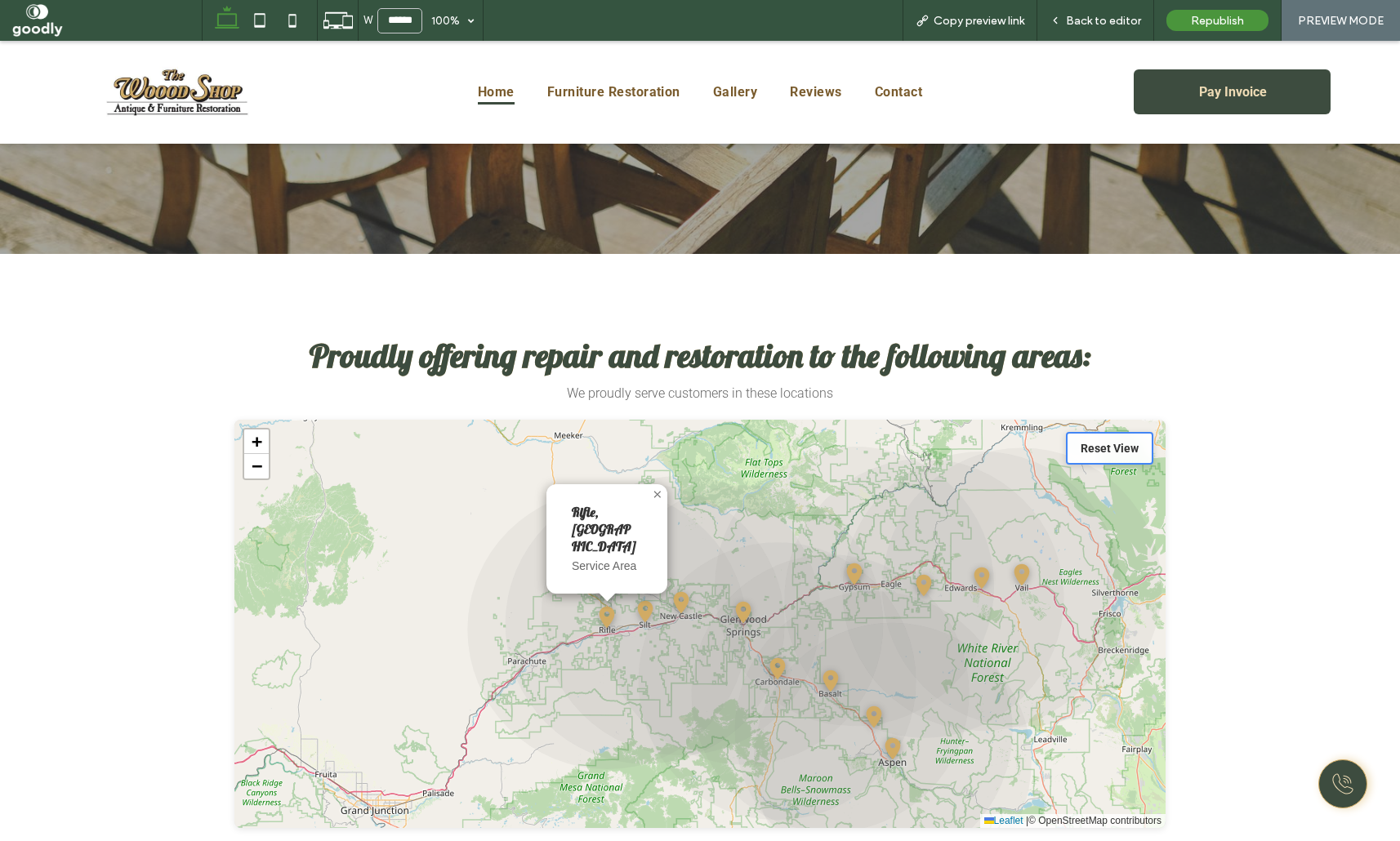
click at [1343, 402] on div "Proudly offering repair and restoration to the following areas: We proudly serv…" at bounding box center [700, 703] width 1400 height 899
click at [1104, 20] on span "Back to editor" at bounding box center [1103, 21] width 75 height 14
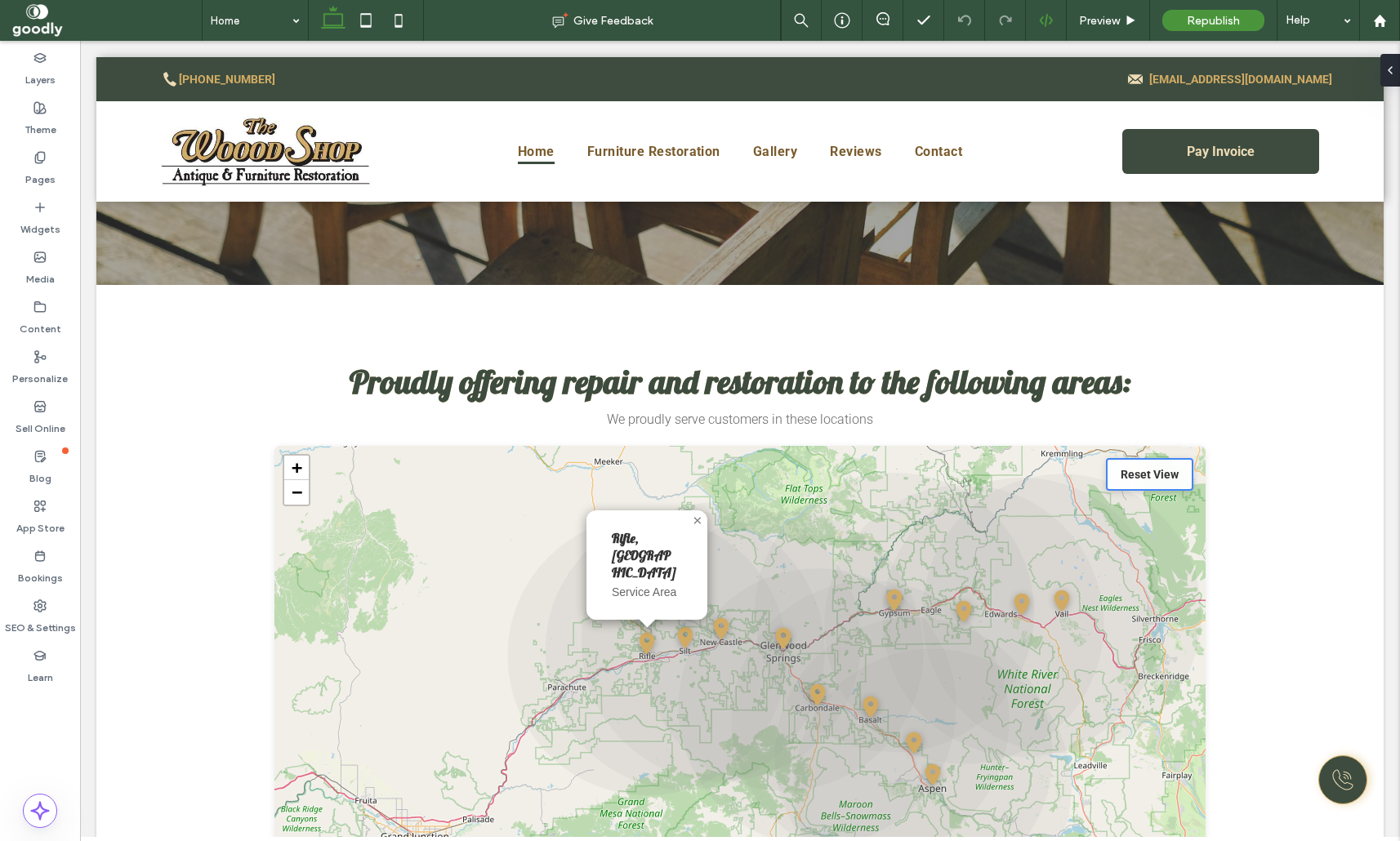
scroll to position [2722, 0]
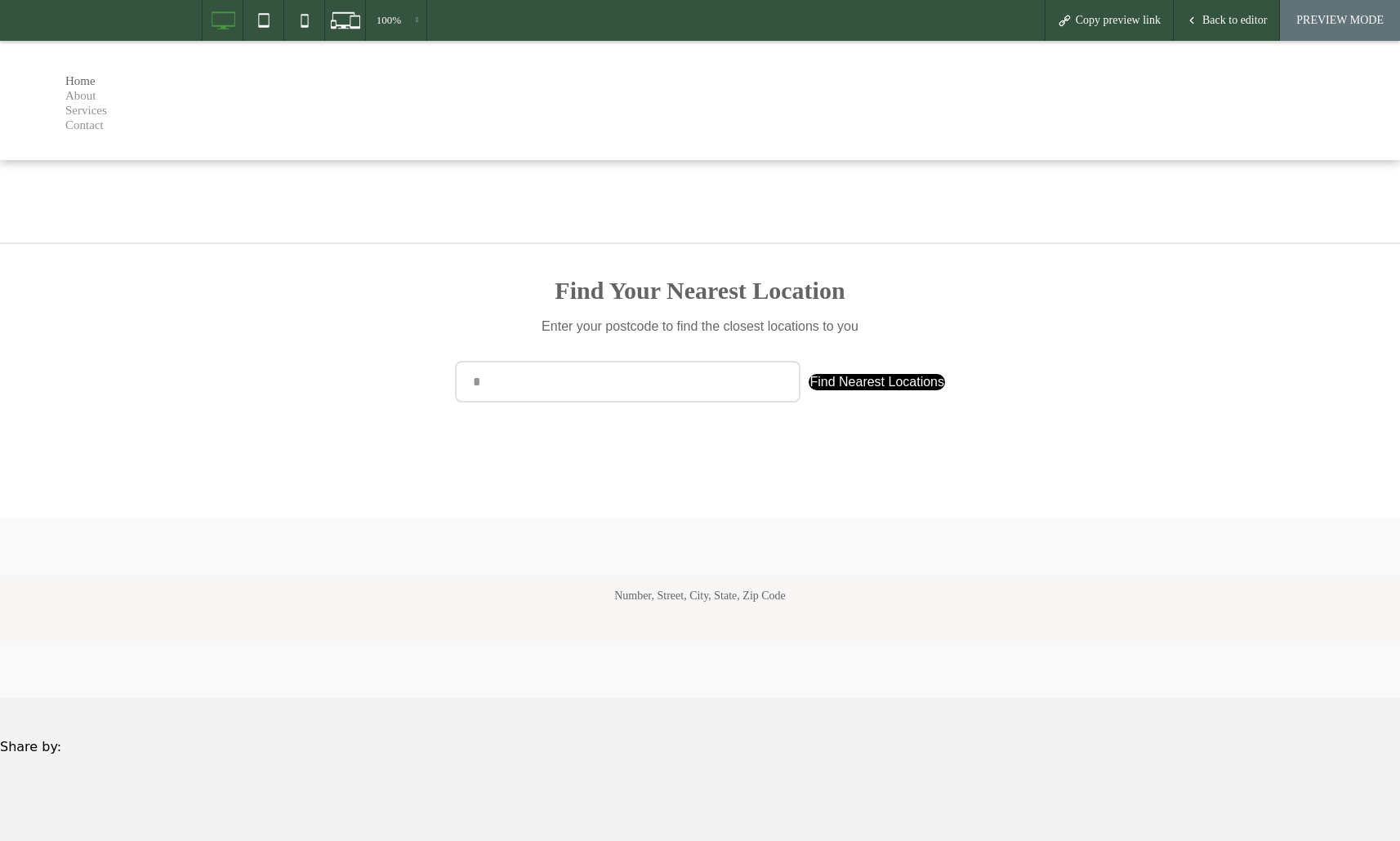
type input "*"
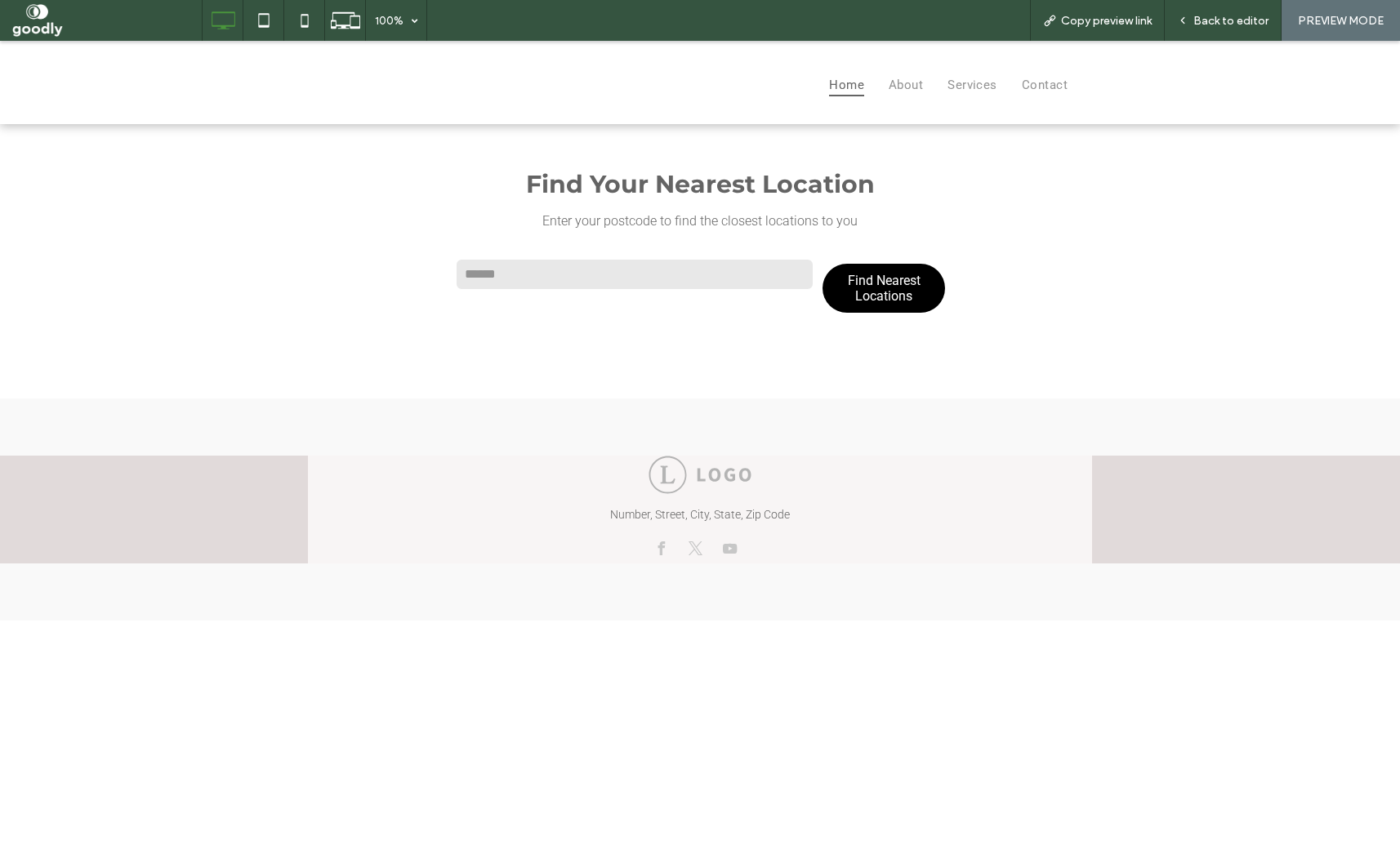
type input "******"
click at [822, 255] on button "Find Nearest Locations" at bounding box center [883, 288] width 122 height 66
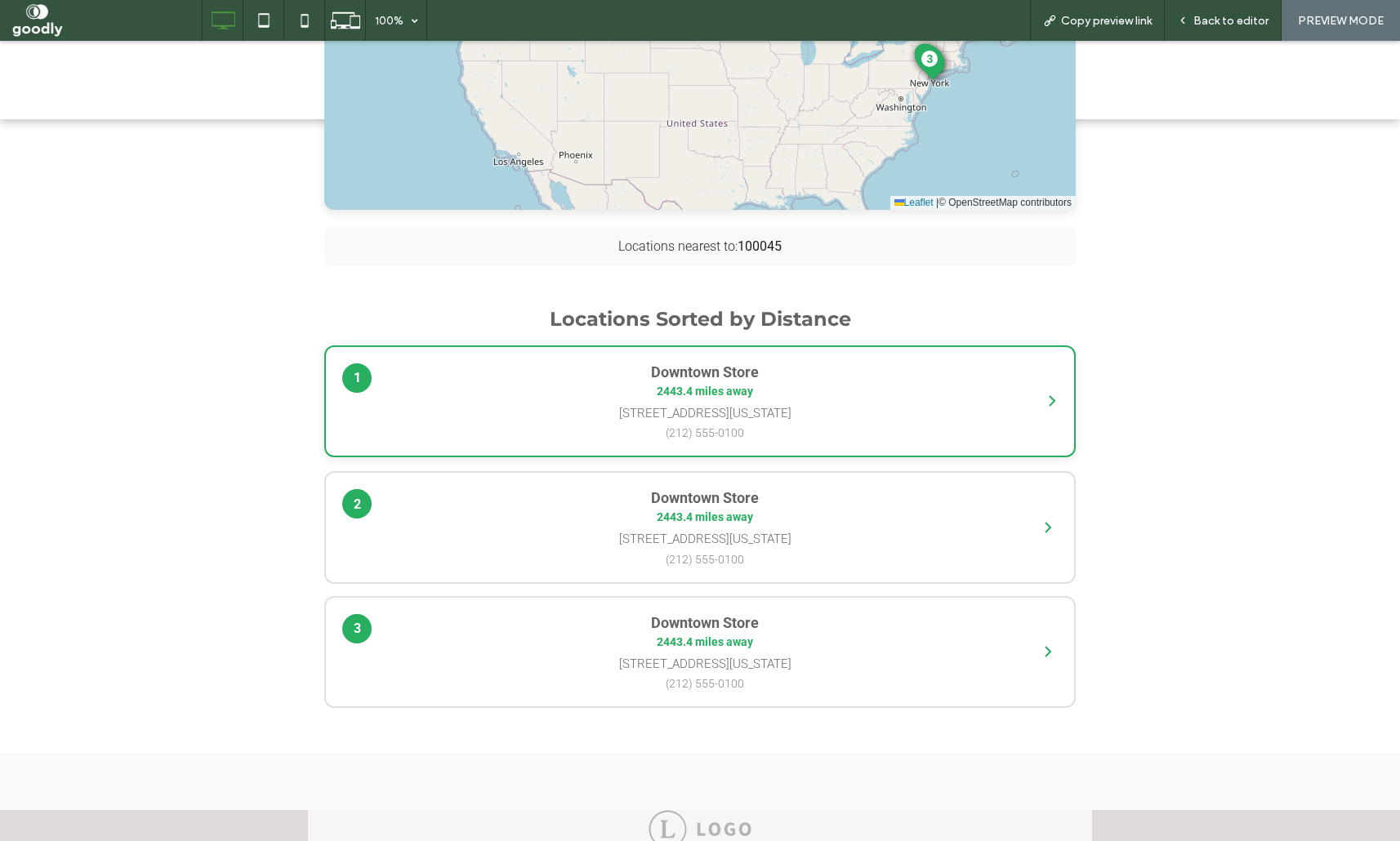
scroll to position [528, 0]
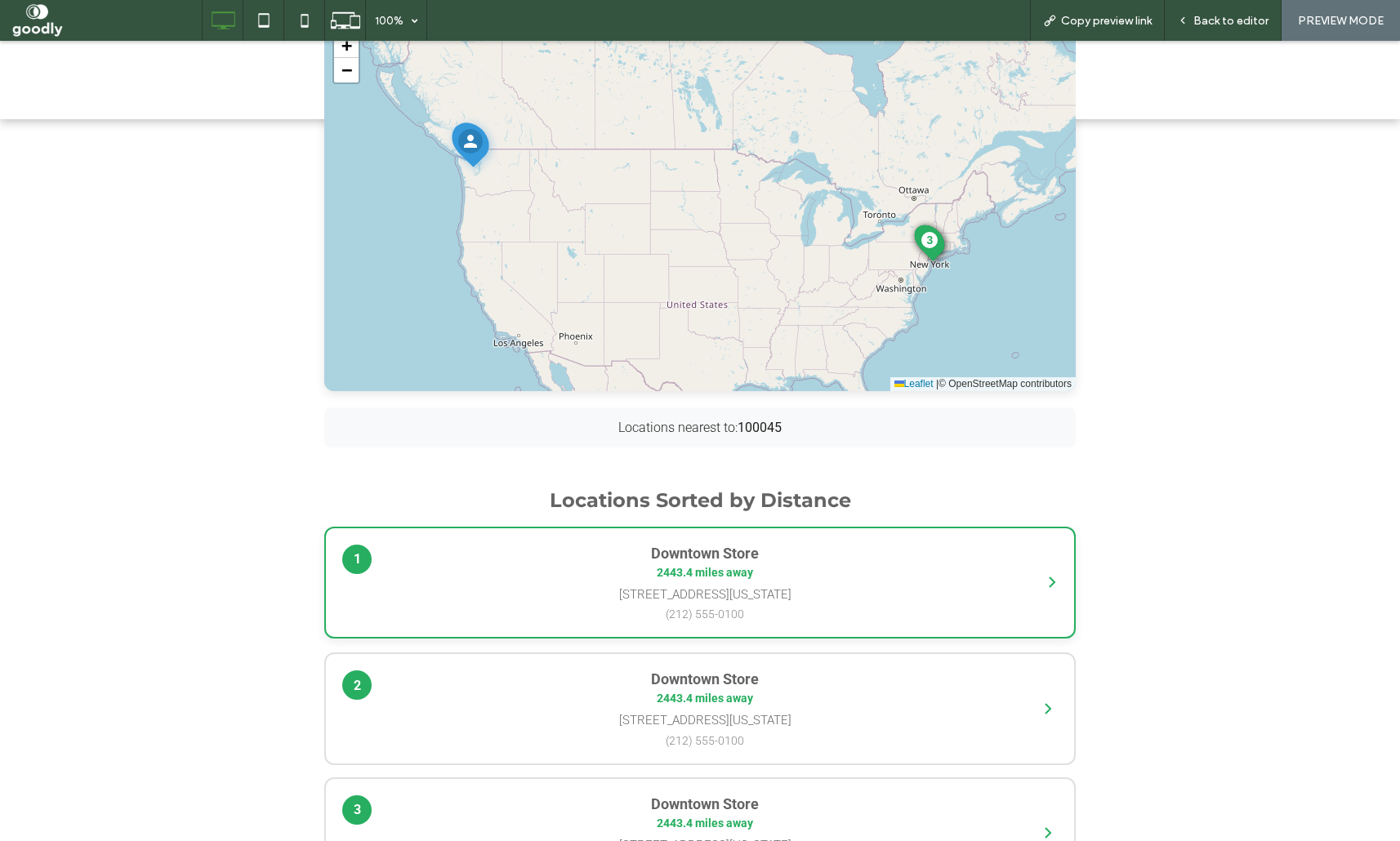
click at [842, 615] on p "(212) 555-0100" at bounding box center [704, 614] width 642 height 13
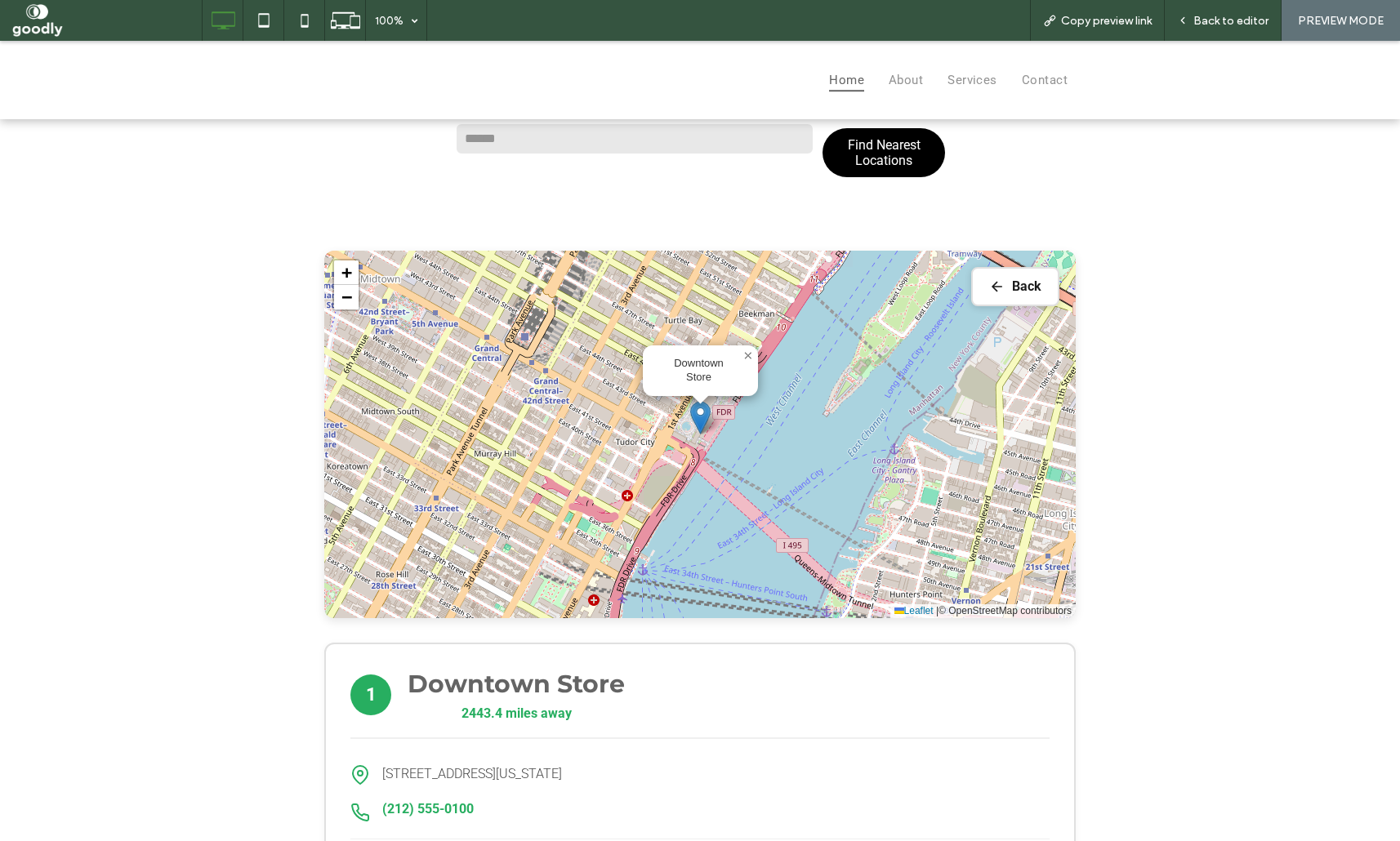
scroll to position [133, 0]
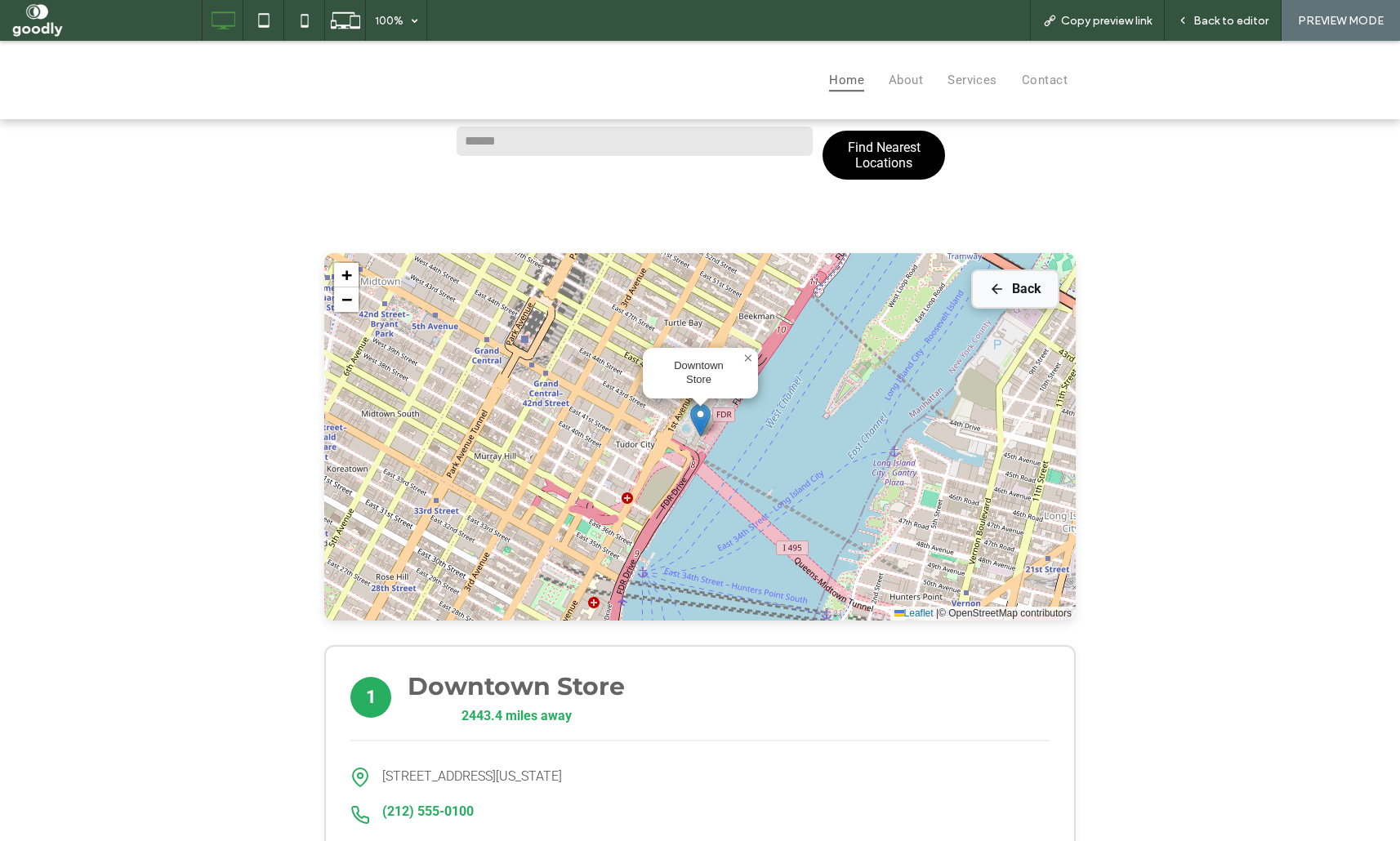
click at [1026, 293] on button "Back" at bounding box center [1015, 289] width 88 height 39
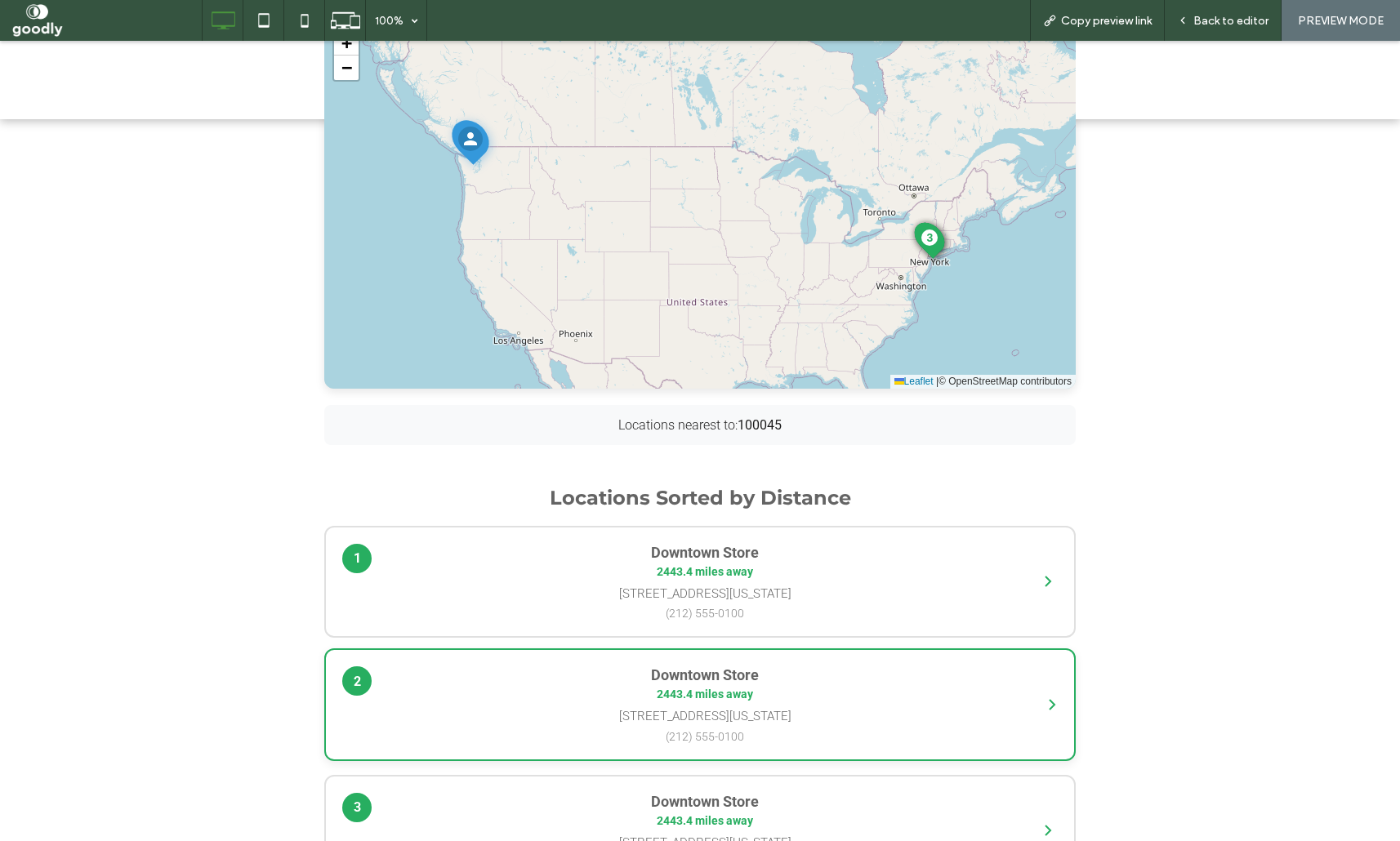
click at [845, 701] on span "2443.4 miles away" at bounding box center [704, 694] width 642 height 13
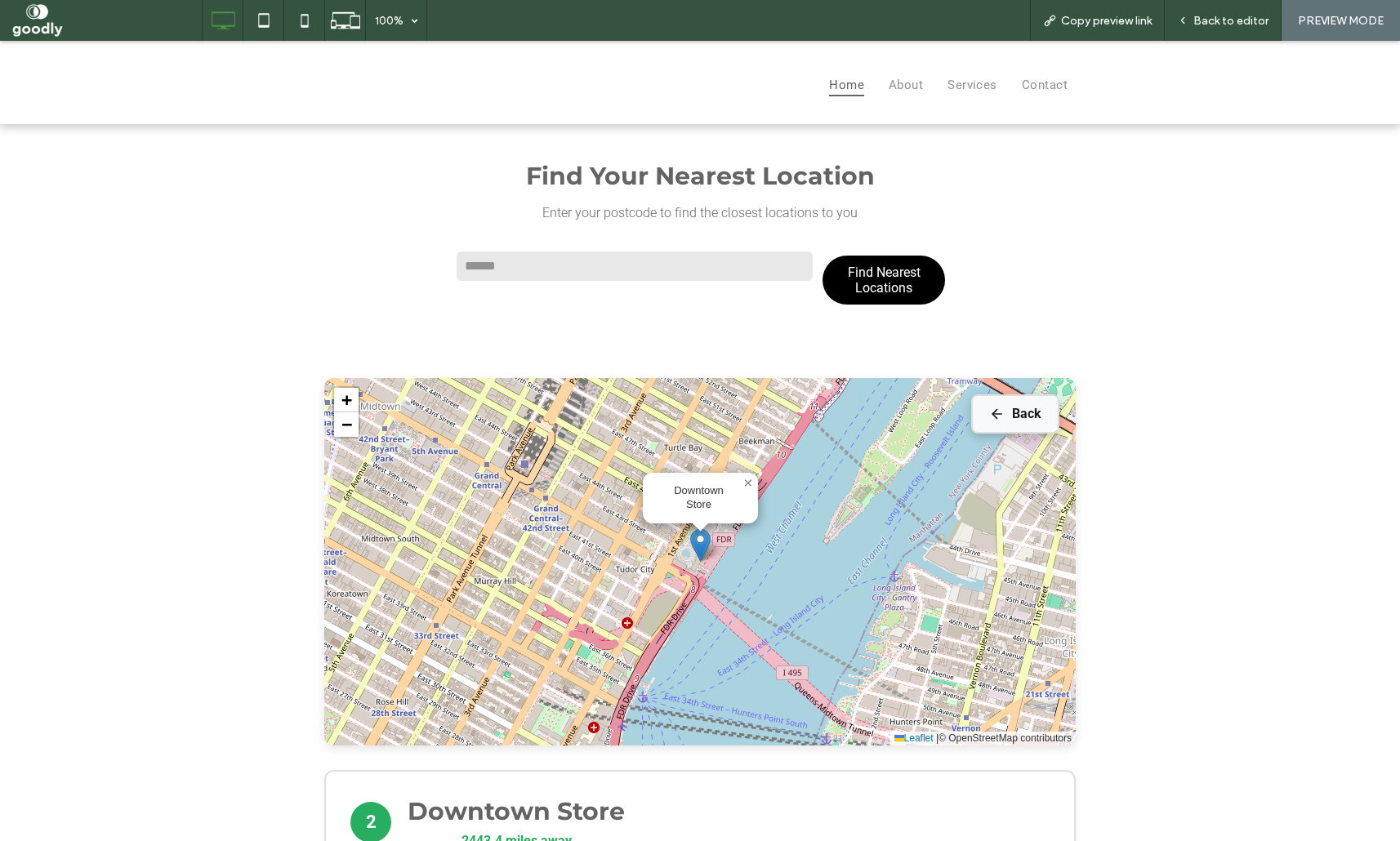
scroll to position [6, 0]
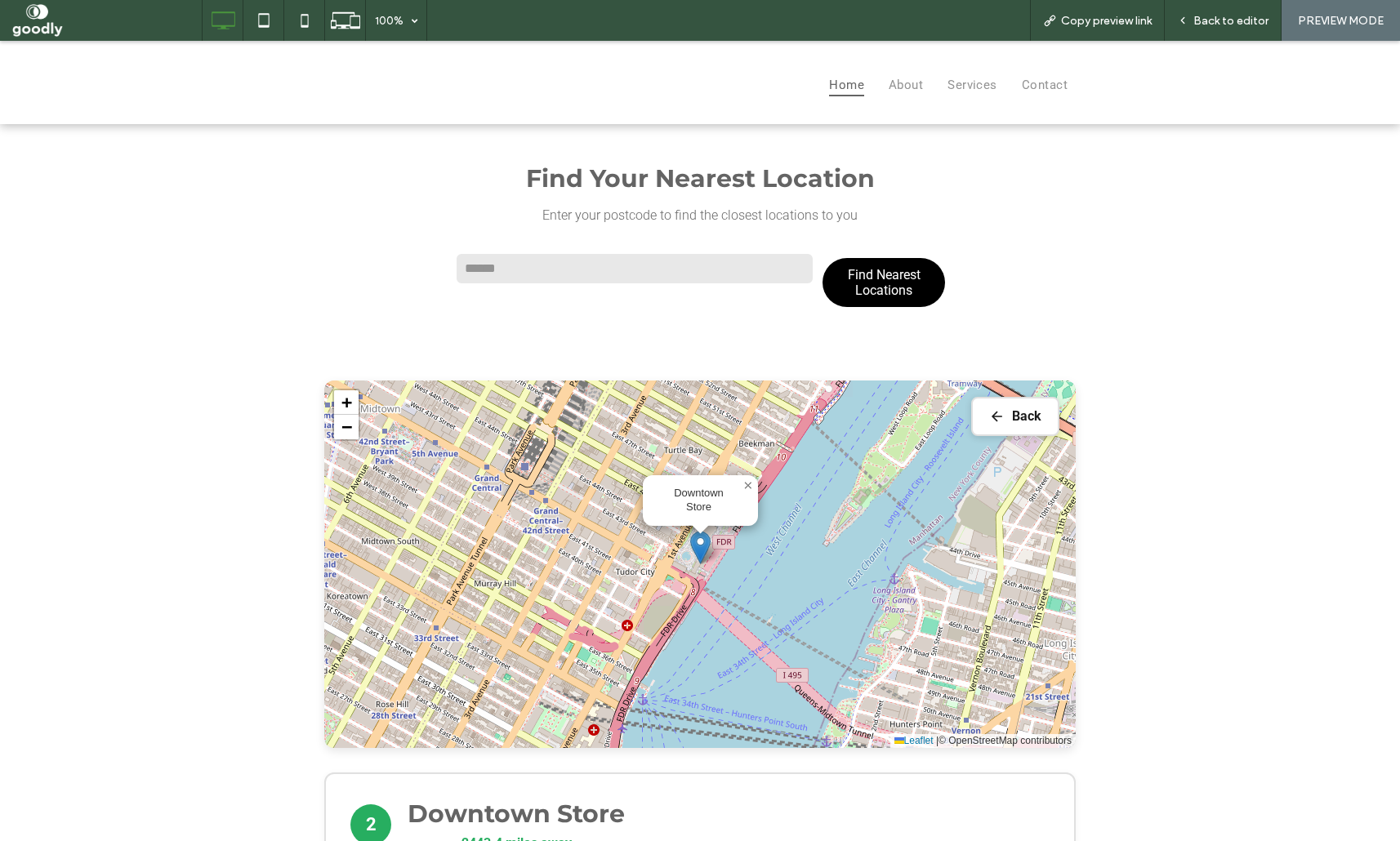
click at [1017, 413] on button "Back" at bounding box center [1015, 416] width 88 height 39
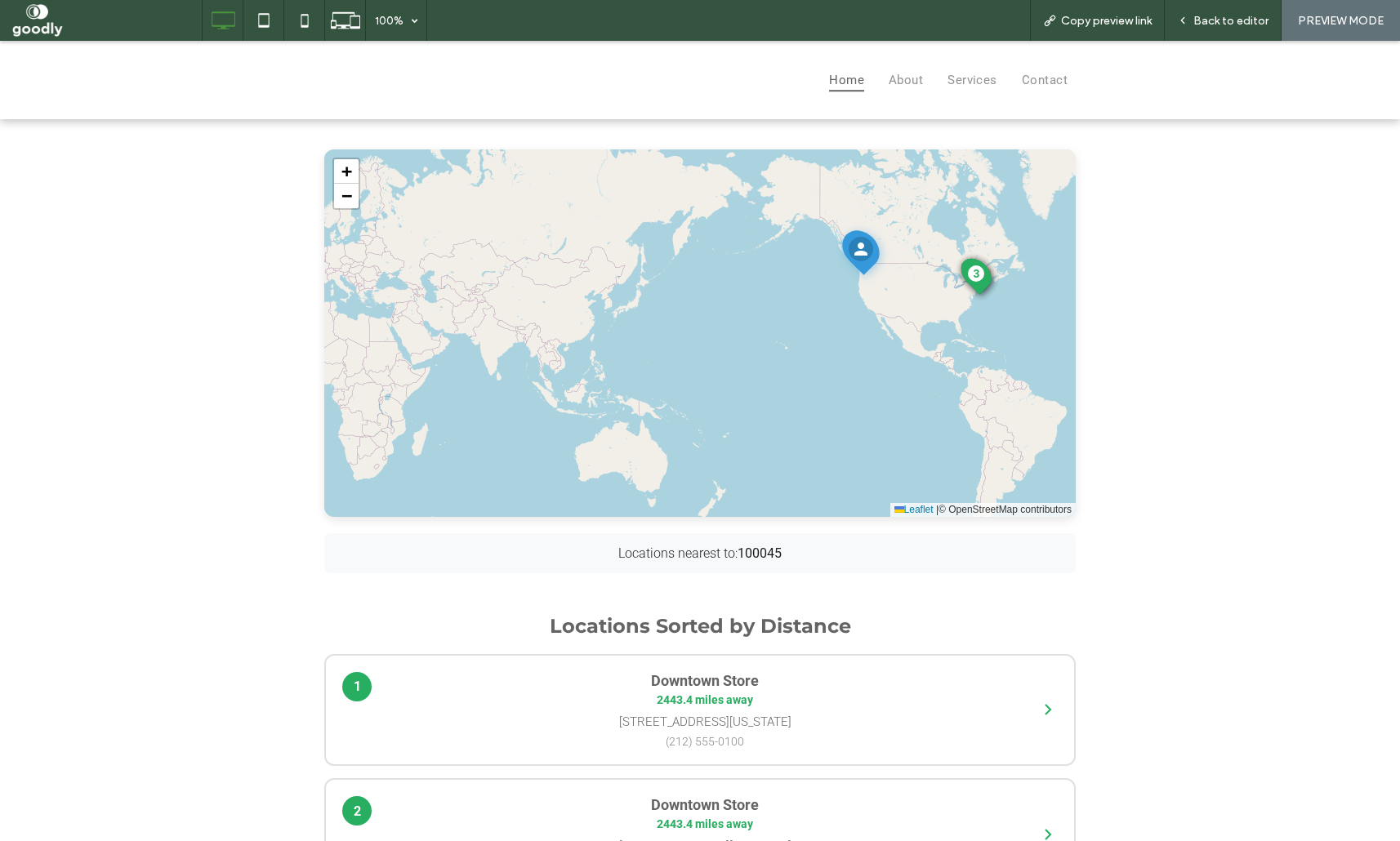
scroll to position [221, 0]
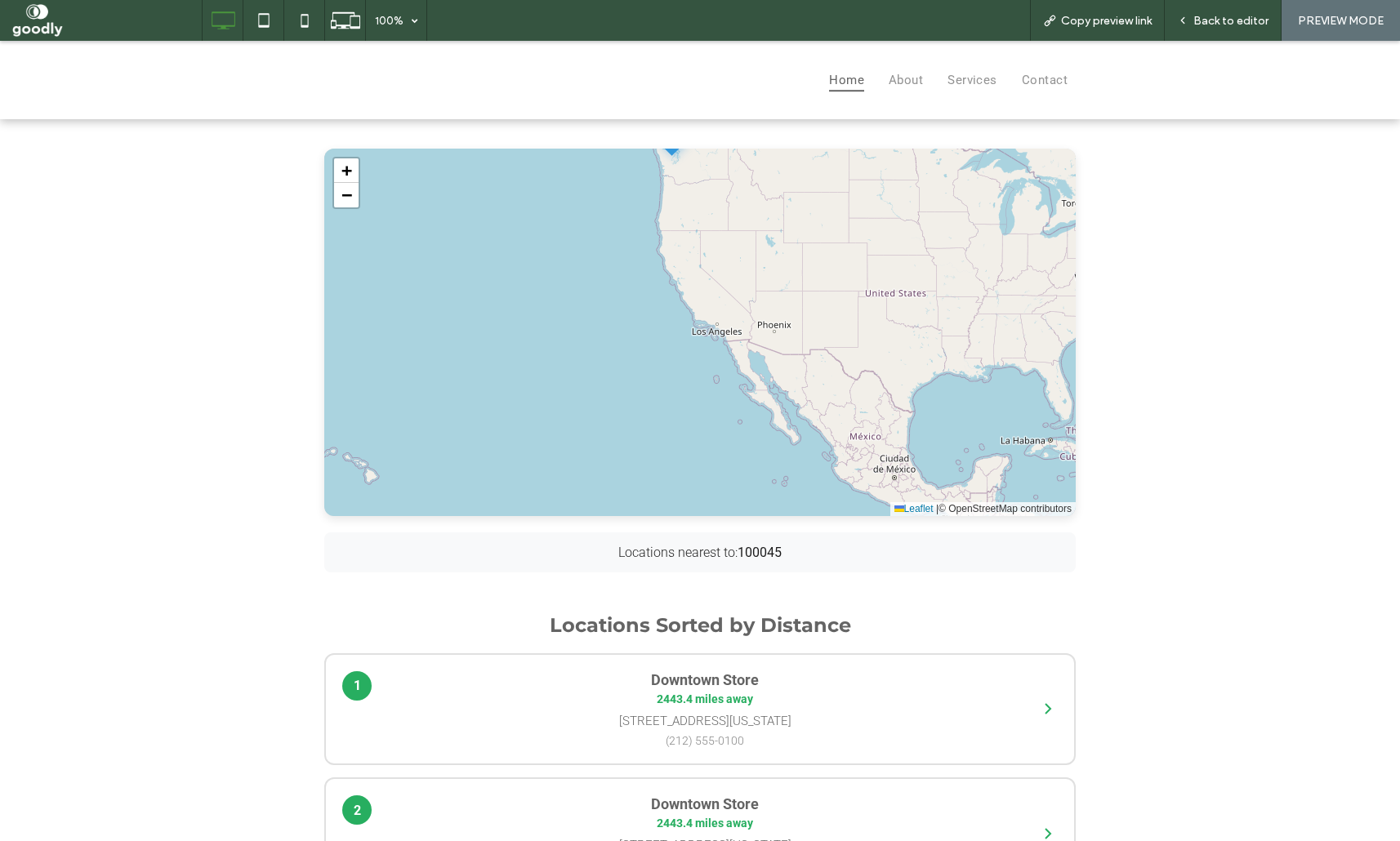
drag, startPoint x: 994, startPoint y: 291, endPoint x: 863, endPoint y: 368, distance: 152.0
click at [773, 393] on div "1 2 3 + − Leaflet | © OpenStreetMap contributors" at bounding box center [700, 332] width 751 height 367
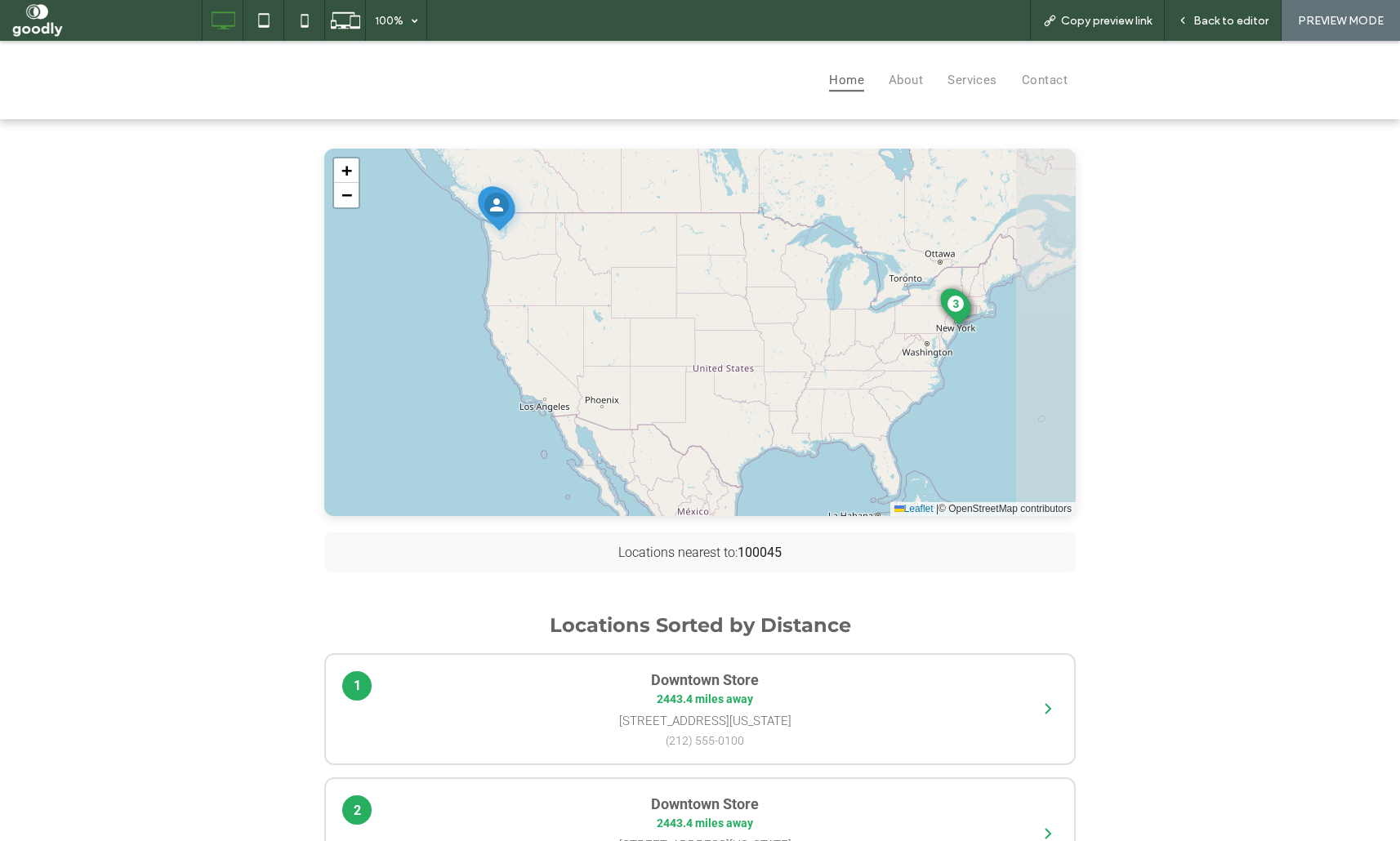
drag, startPoint x: 841, startPoint y: 352, endPoint x: 829, endPoint y: 356, distance: 12.6
click at [833, 353] on div "1 2 3 + − Leaflet | © OpenStreetMap contributors" at bounding box center [700, 332] width 751 height 367
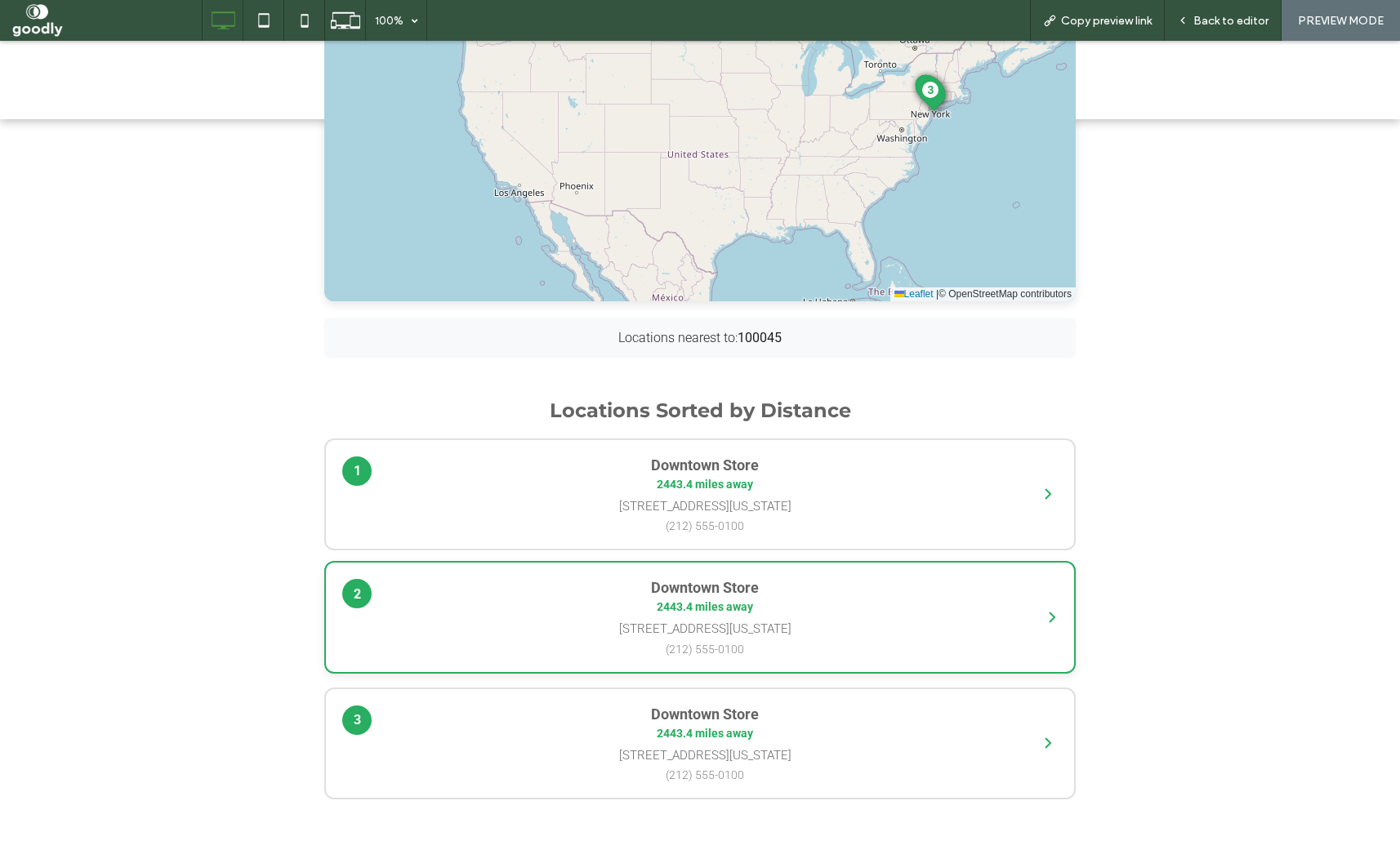
click at [699, 591] on h4 "Downtown Store" at bounding box center [704, 587] width 642 height 17
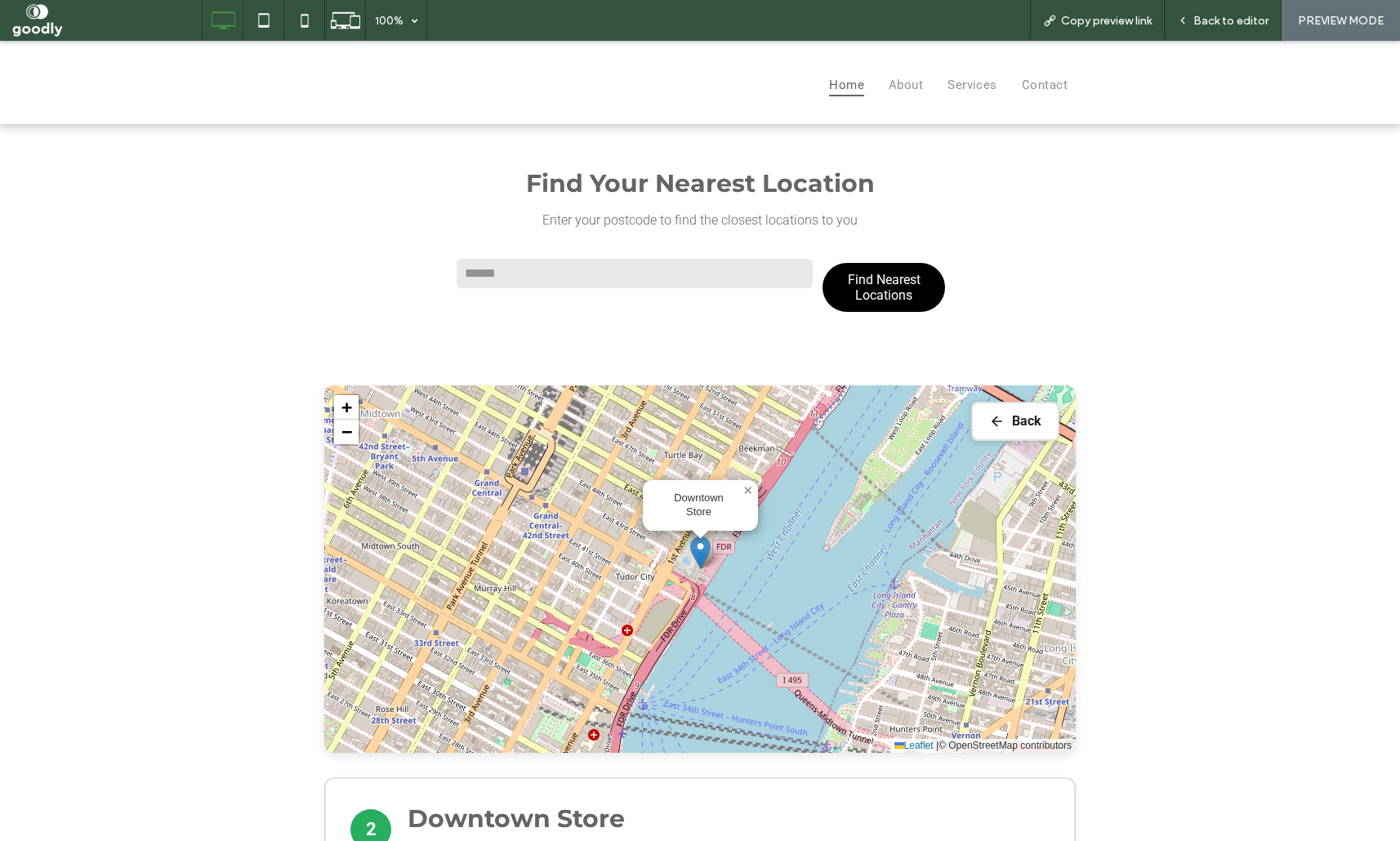
scroll to position [0, 0]
click at [1042, 422] on button "Back" at bounding box center [1015, 422] width 88 height 39
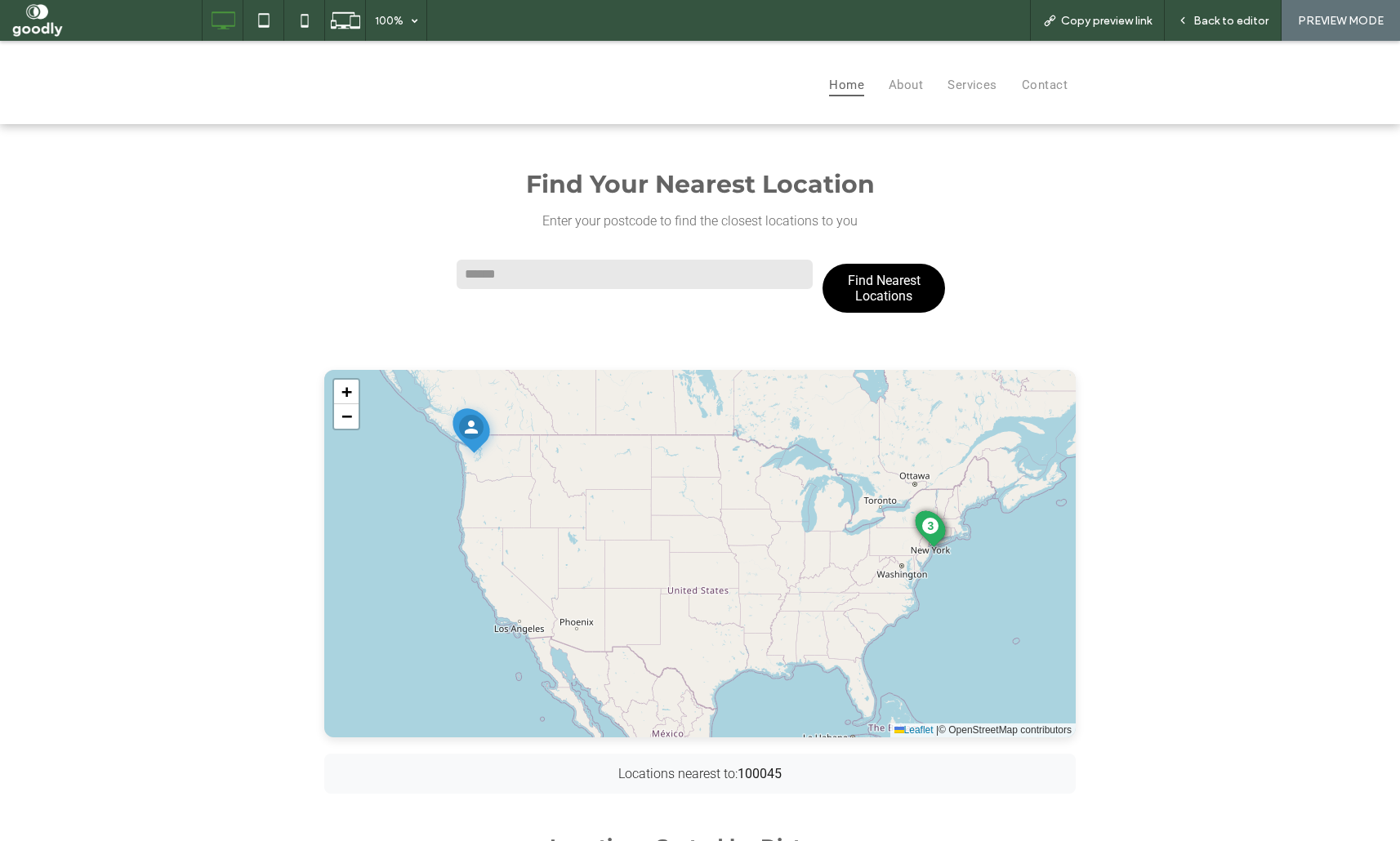
drag, startPoint x: 1293, startPoint y: 359, endPoint x: 1316, endPoint y: 220, distance: 140.9
click at [1295, 359] on div "Find Your Nearest Location Enter your postcode to find the closest locations to…" at bounding box center [700, 702] width 1400 height 1156
click at [1247, 16] on span "Back to editor" at bounding box center [1230, 21] width 75 height 14
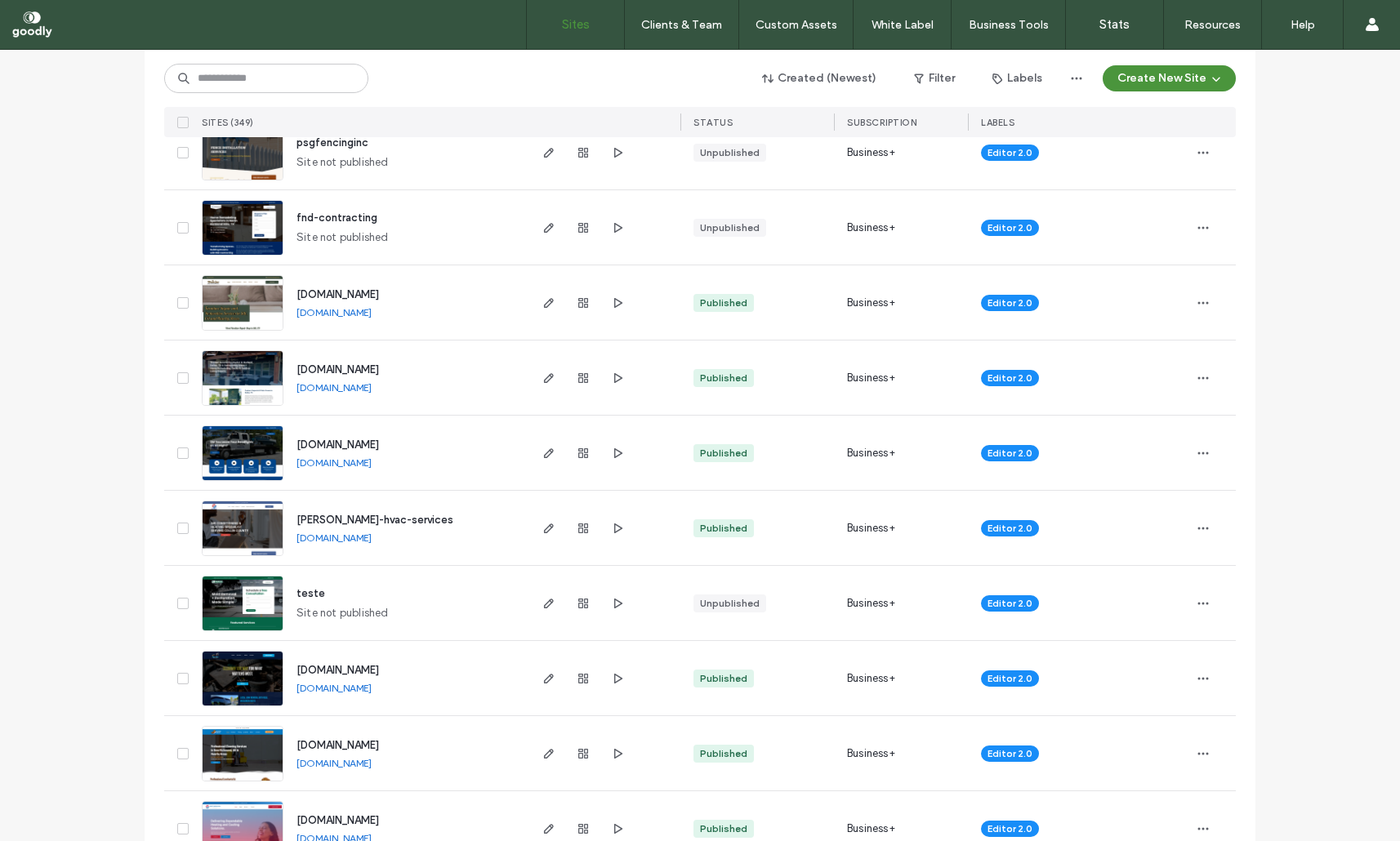
scroll to position [294, 0]
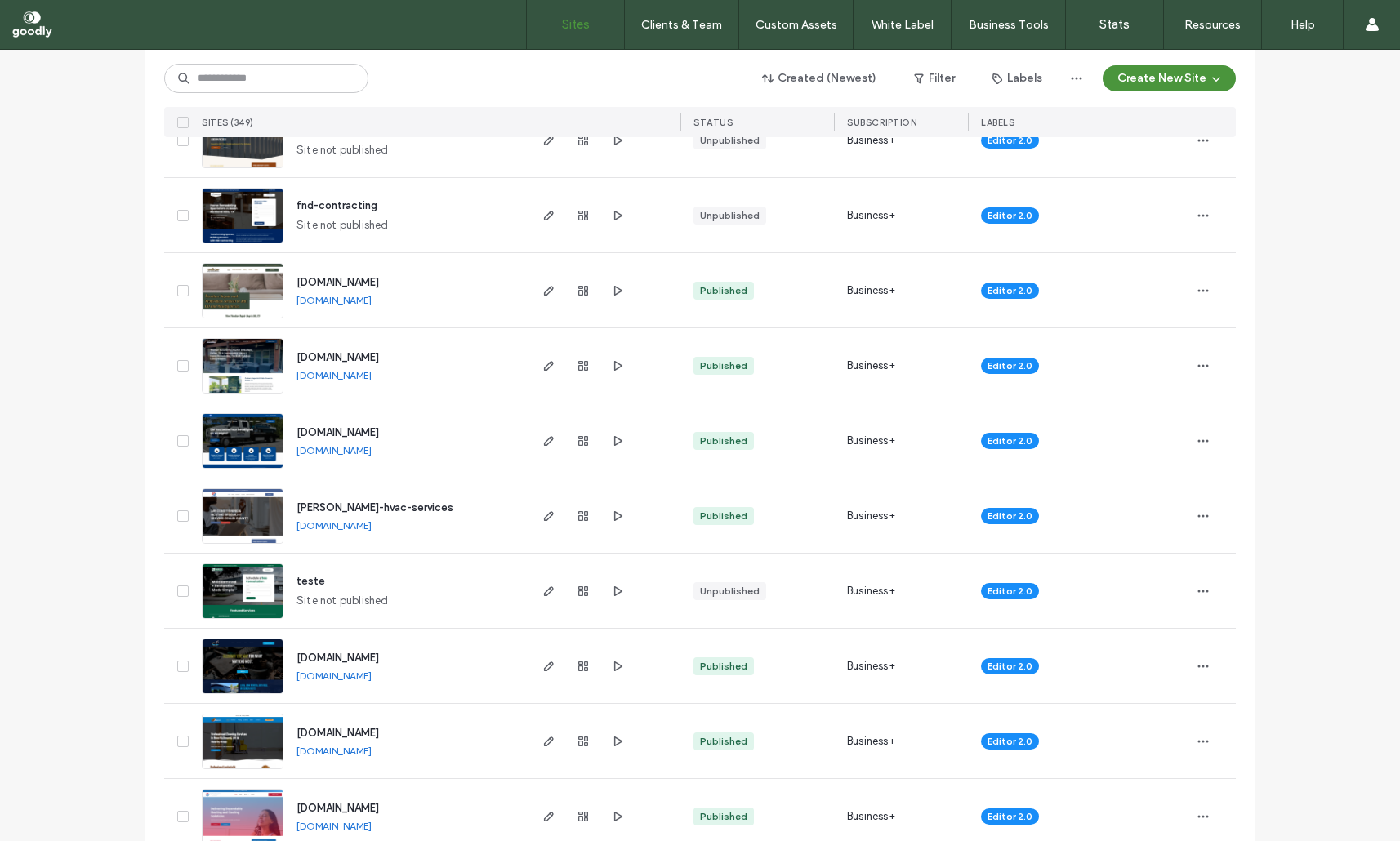
click at [371, 302] on link "[DOMAIN_NAME]" at bounding box center [334, 300] width 75 height 12
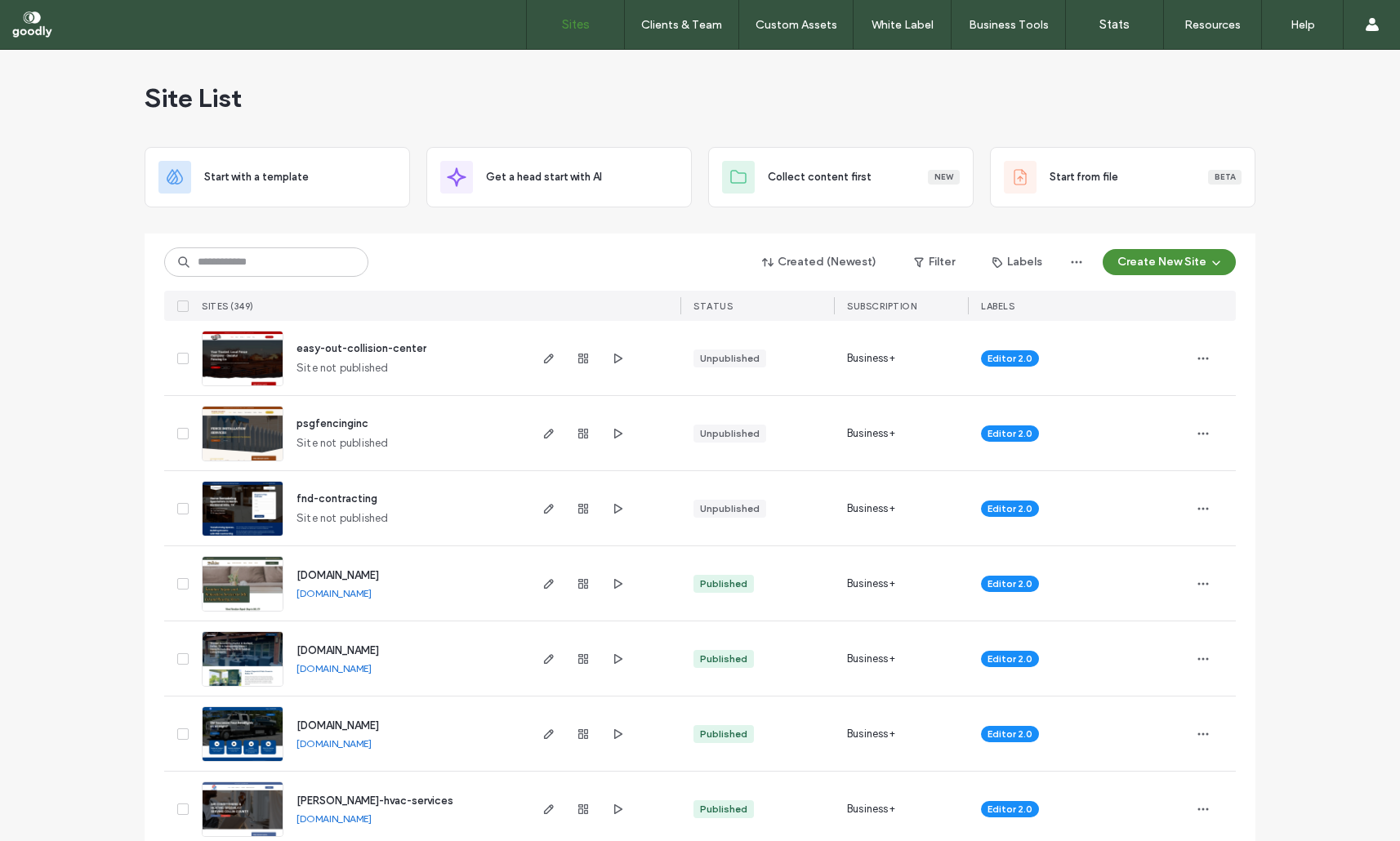
scroll to position [0, 0]
